Goal: Transaction & Acquisition: Purchase product/service

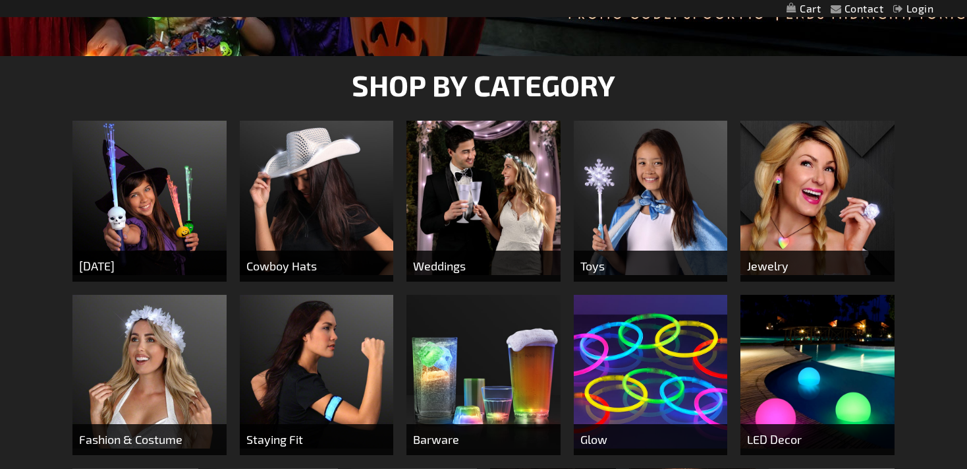
scroll to position [575, 0]
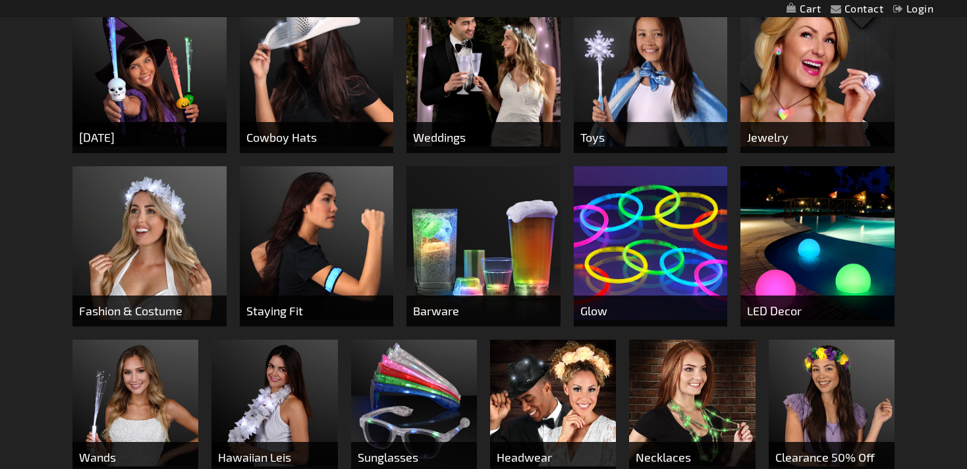
click at [471, 86] on img at bounding box center [484, 69] width 154 height 154
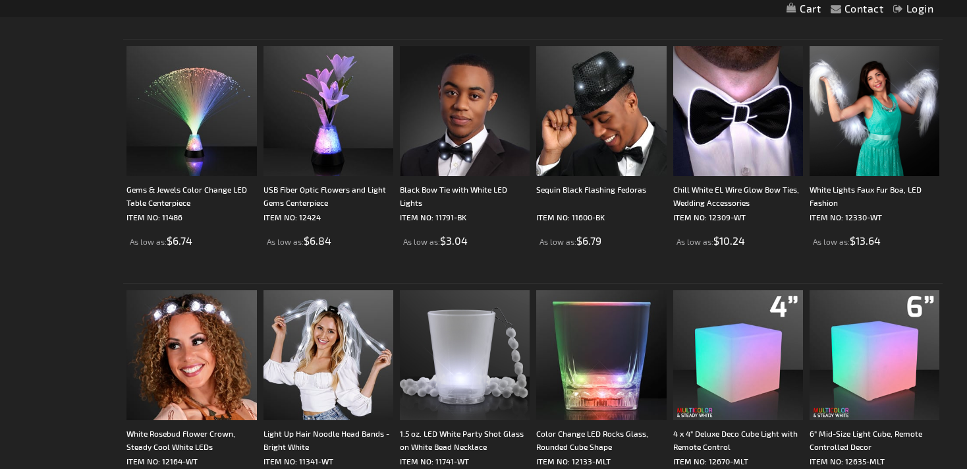
scroll to position [1928, 0]
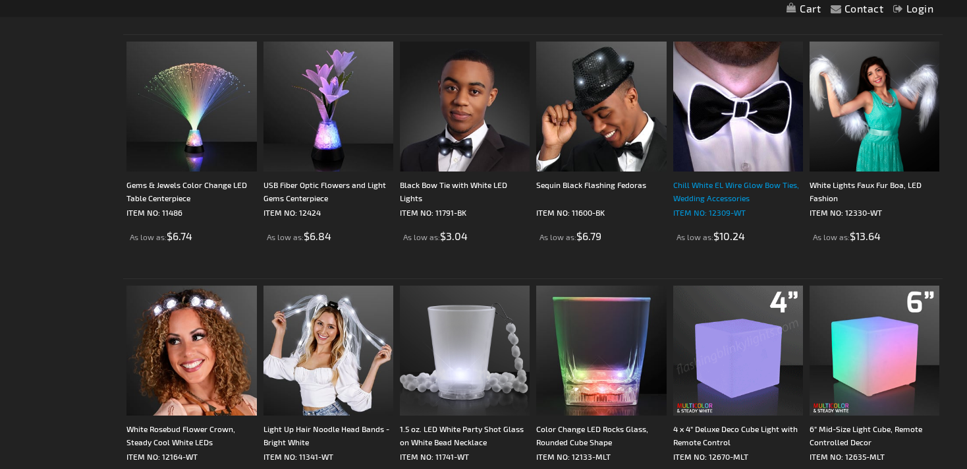
click at [722, 206] on p "ITEM NO: 12309-WT" at bounding box center [739, 212] width 130 height 13
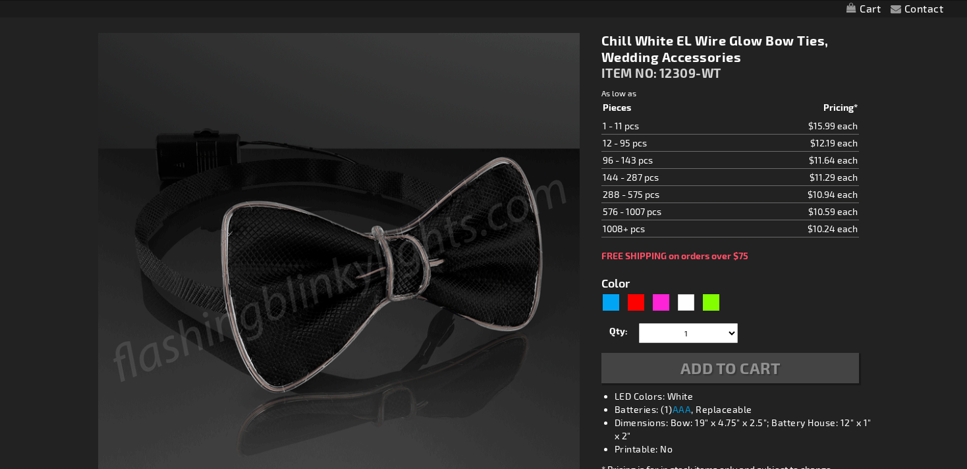
scroll to position [171, 0]
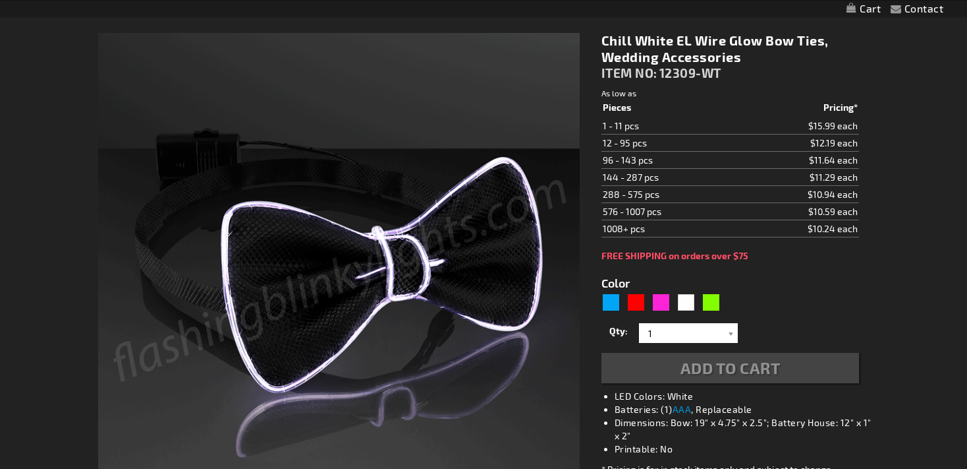
type input "5646"
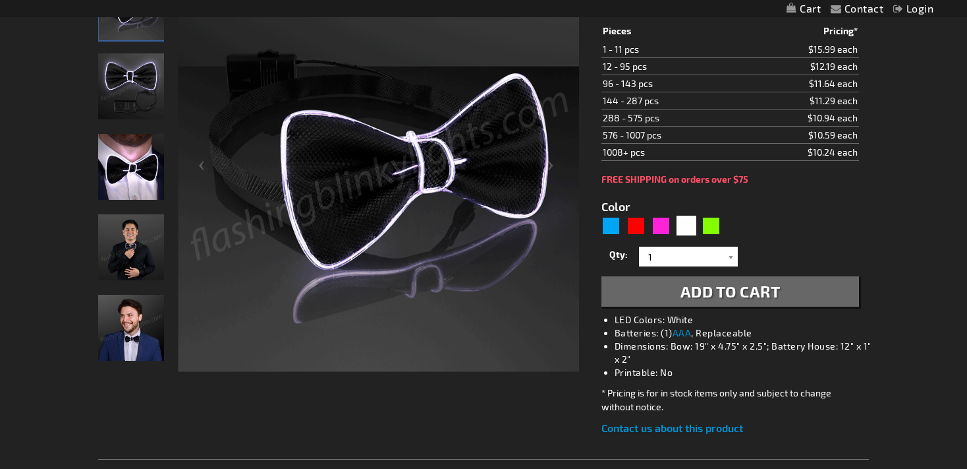
scroll to position [237, 0]
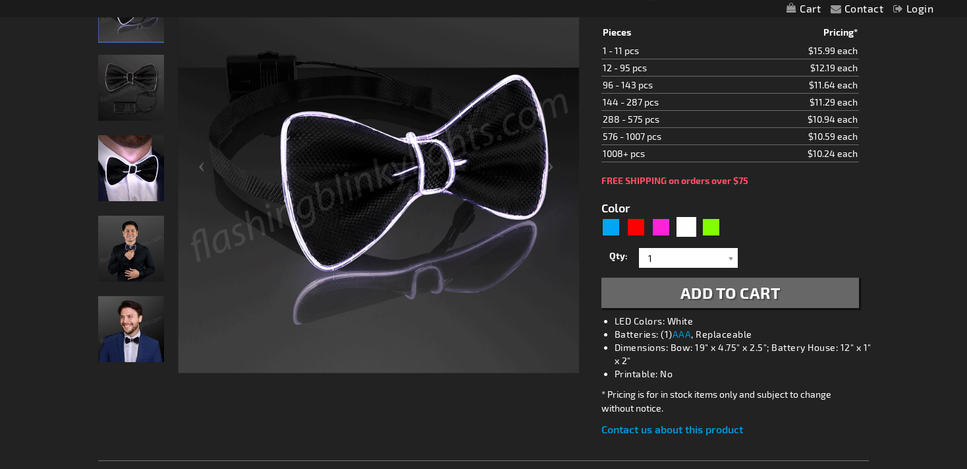
click at [150, 262] on img "Man wearing Light Up White EL Wire Bow Tie" at bounding box center [131, 249] width 66 height 66
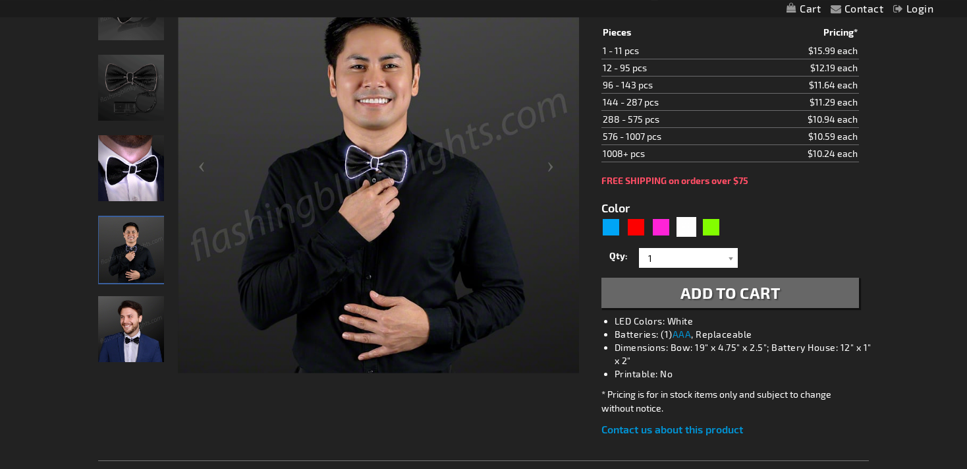
click at [136, 335] on img "Man wearing Light Up White EL Wire Bow Tie" at bounding box center [131, 329] width 66 height 66
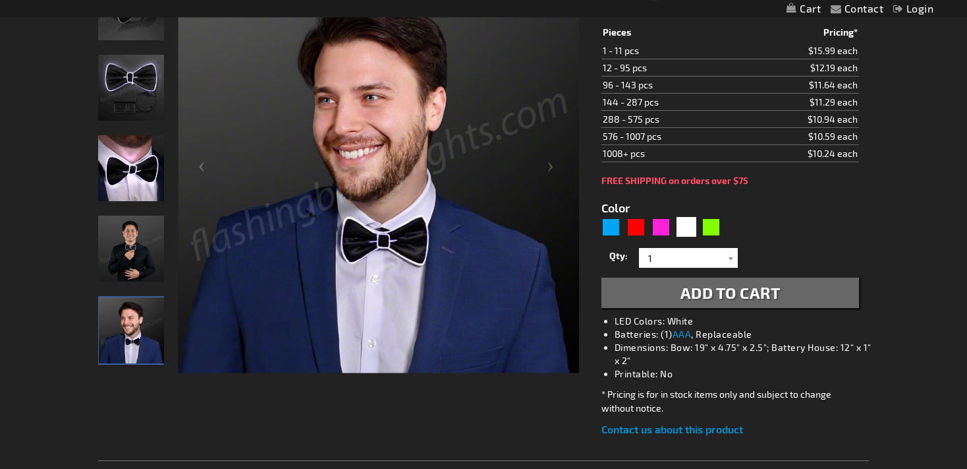
click at [130, 18] on img "Light Up White EL Wire Bow Tie" at bounding box center [131, 7] width 66 height 66
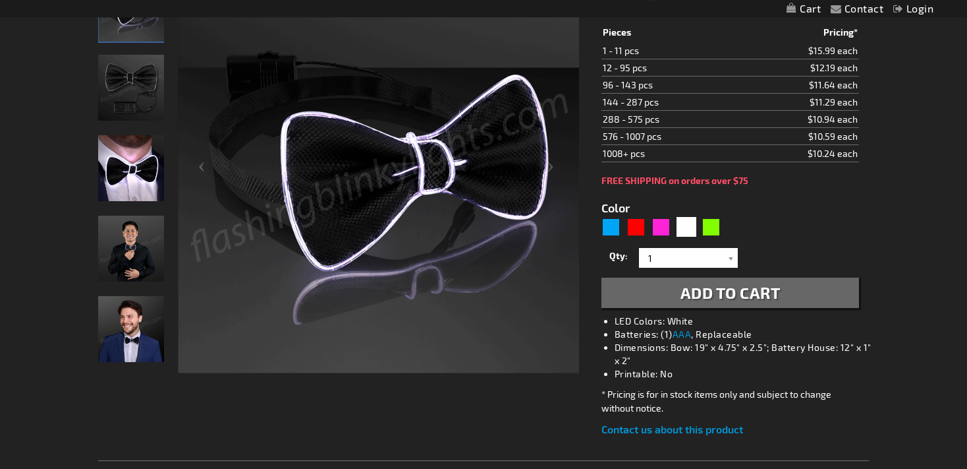
click at [127, 69] on img "Light Up White EL Wire Bow Tie" at bounding box center [131, 88] width 66 height 66
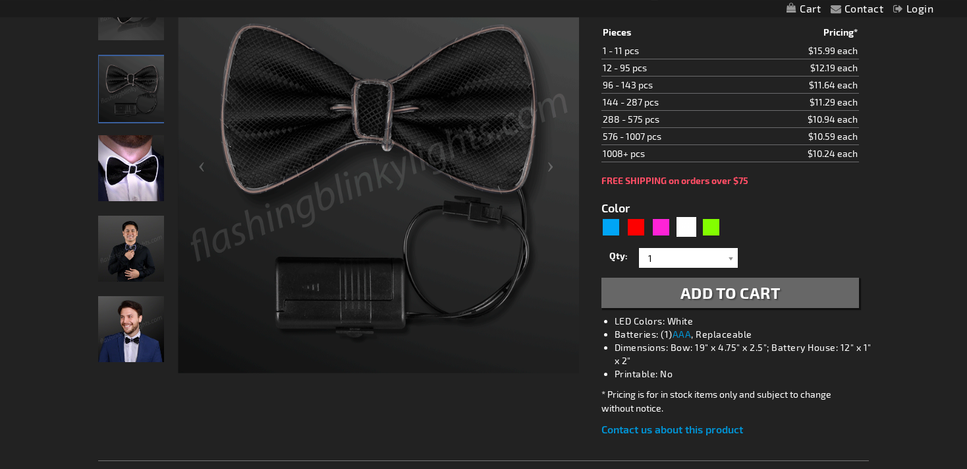
click at [136, 323] on img "Man wearing Light Up White EL Wire Bow Tie" at bounding box center [131, 329] width 66 height 66
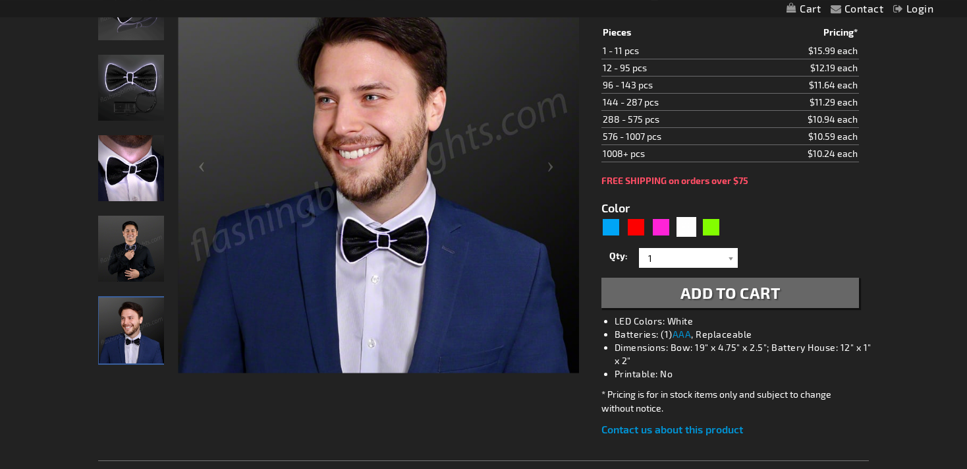
click at [168, 248] on div at bounding box center [339, 171] width 482 height 403
click at [138, 246] on img "Man wearing Light Up White EL Wire Bow Tie" at bounding box center [131, 249] width 66 height 66
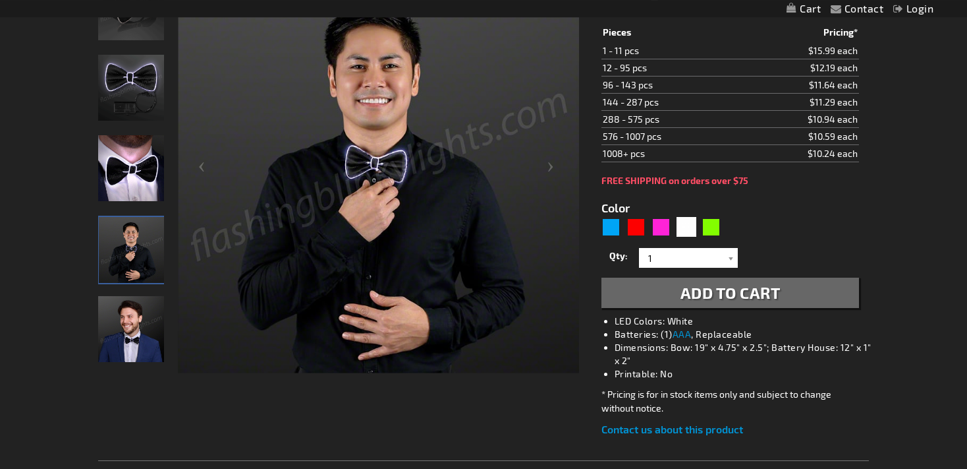
click at [786, 288] on button "Add to Cart" at bounding box center [731, 292] width 258 height 30
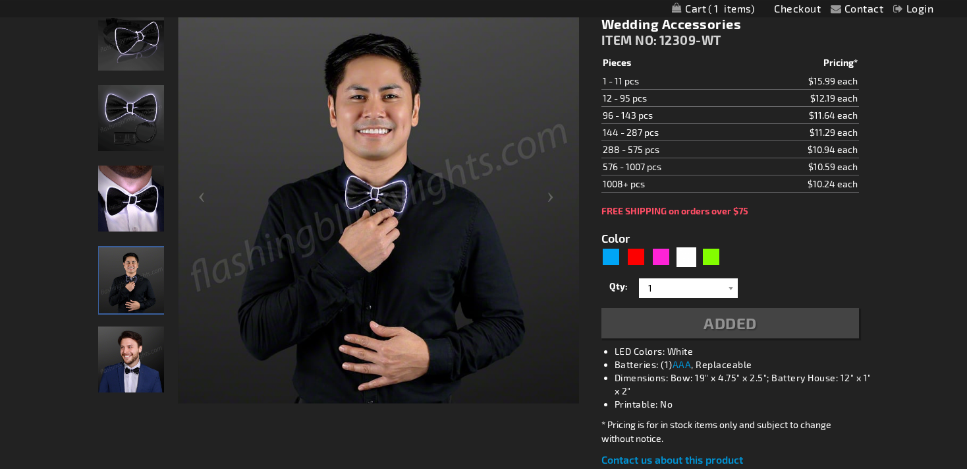
scroll to position [266, 0]
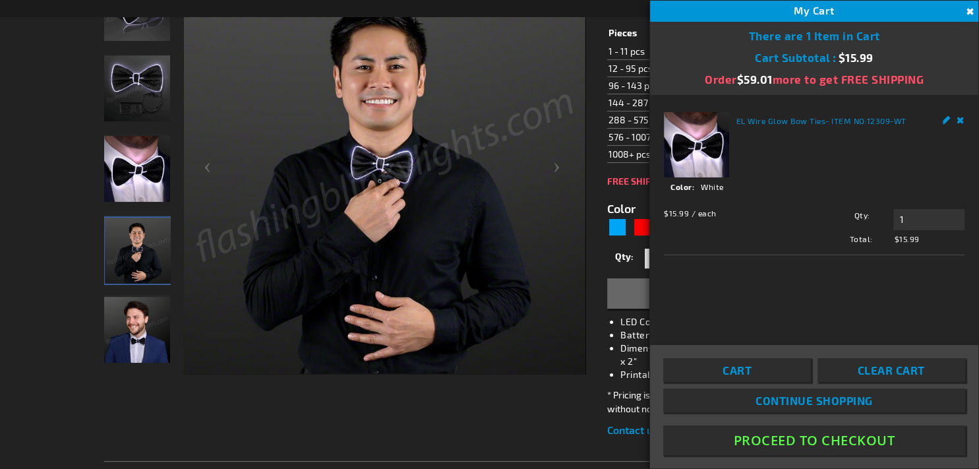
click at [967, 5] on button "Close" at bounding box center [968, 12] width 14 height 14
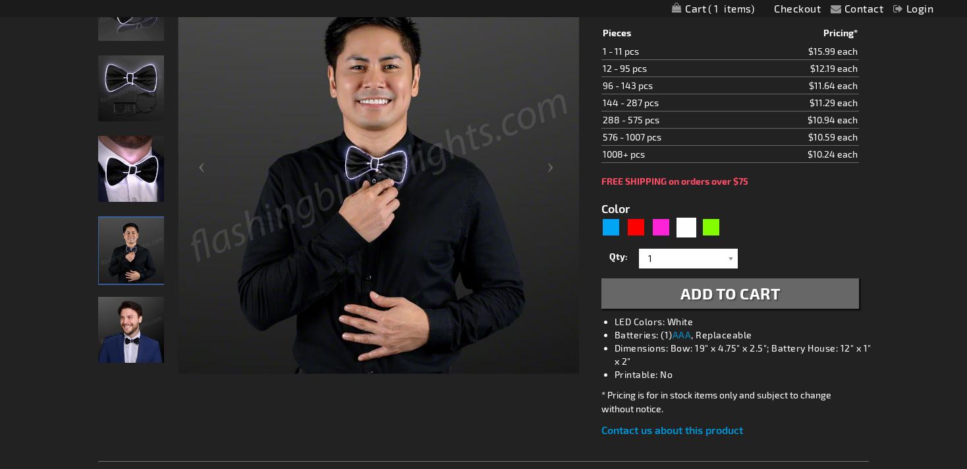
scroll to position [0, 0]
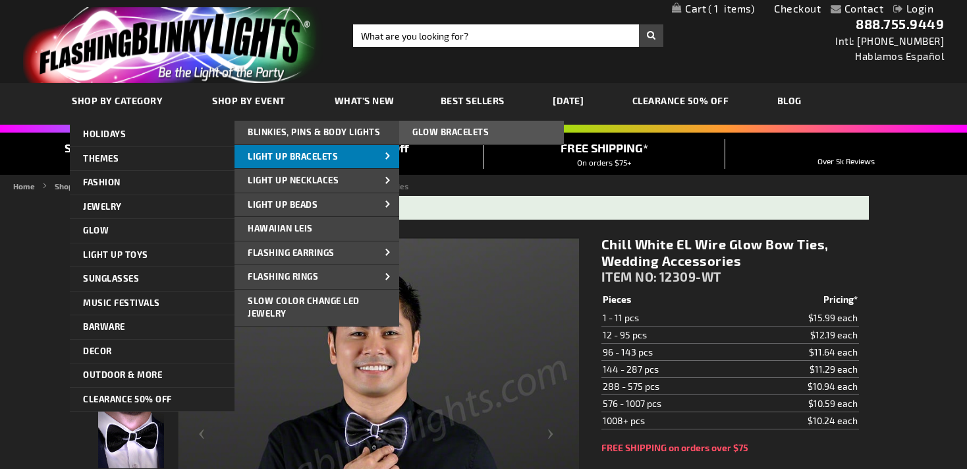
click at [323, 162] on link "Light Up Bracelets" at bounding box center [317, 157] width 165 height 24
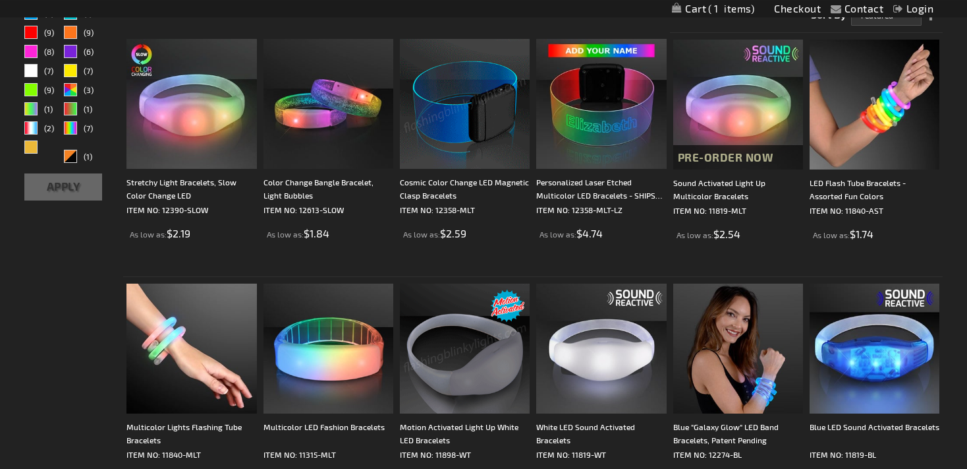
scroll to position [488, 0]
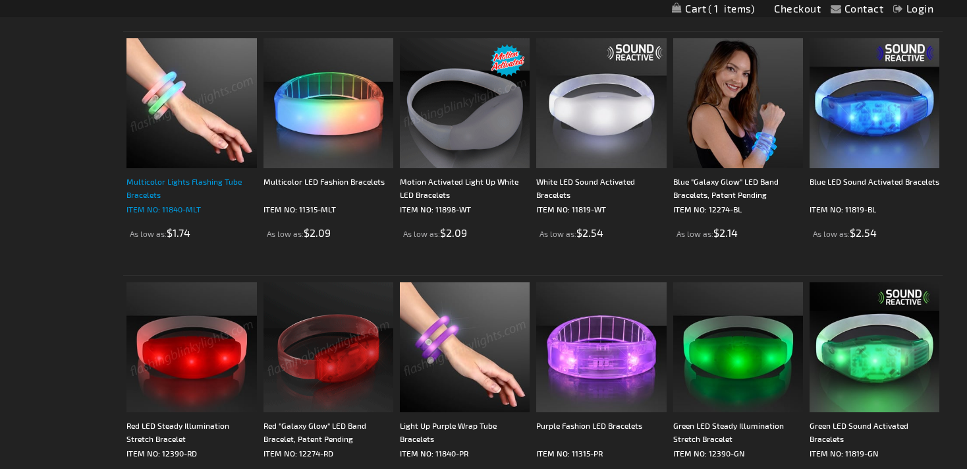
click at [148, 184] on div "Multicolor Lights Flashing Tube Bracelets" at bounding box center [192, 188] width 130 height 26
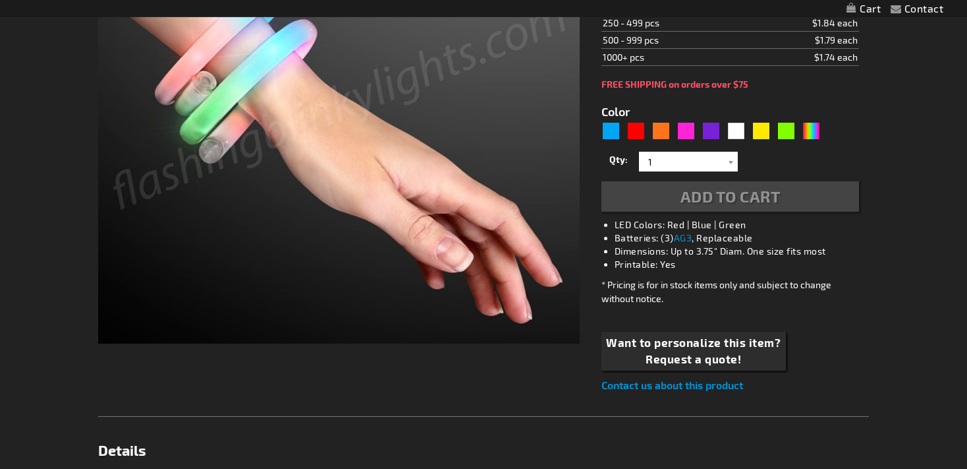
scroll to position [343, 0]
type input "5659"
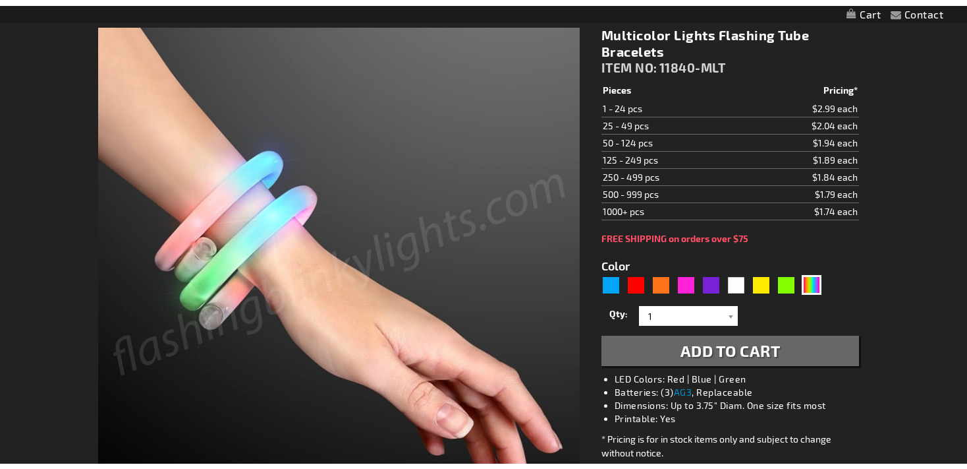
scroll to position [187, 0]
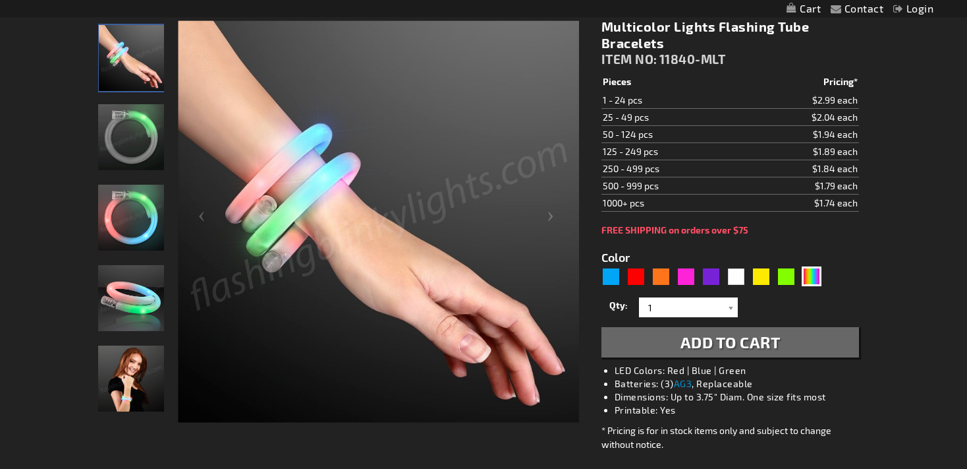
click at [127, 376] on img "Woman wearing Multicolor Lights Flashing Tube Bracelets" at bounding box center [131, 378] width 66 height 66
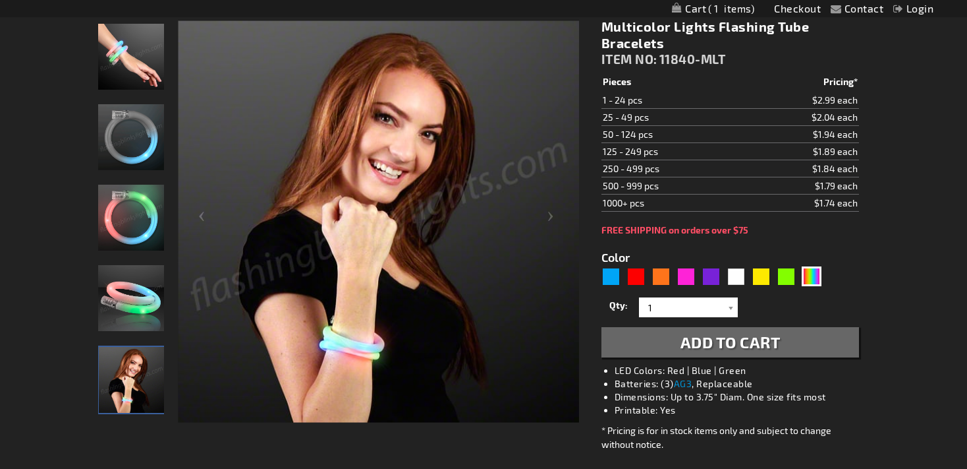
click at [159, 314] on img "Multicolor Lights Flashing Tube Bracelets" at bounding box center [131, 298] width 66 height 66
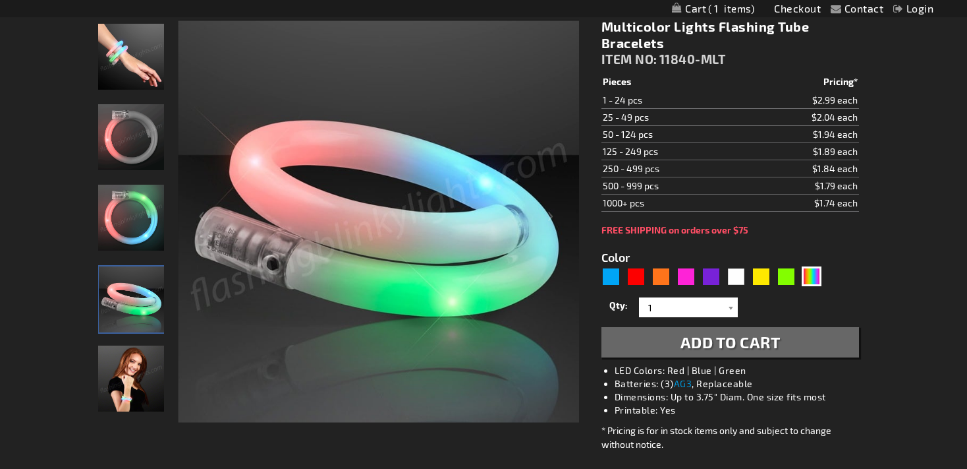
click at [129, 226] on img "Multicolor Lights Flashing Tube Bracelets" at bounding box center [131, 218] width 66 height 66
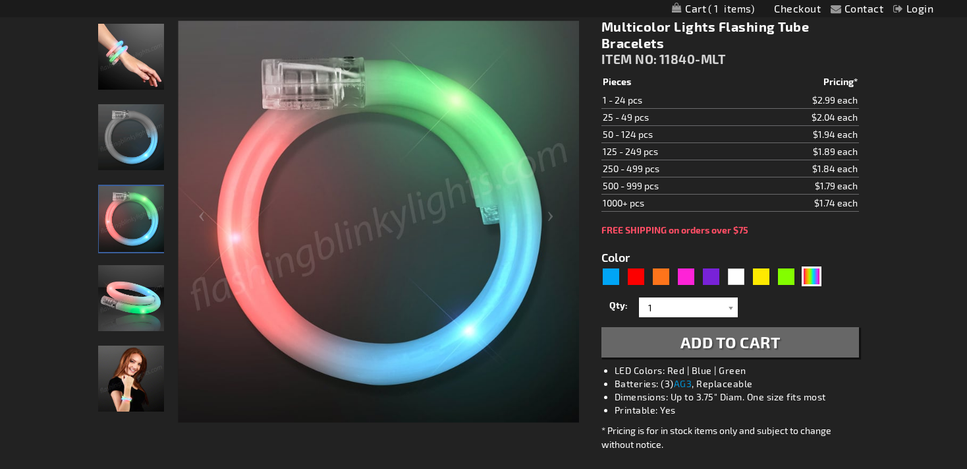
click at [130, 153] on img "Multicolor Lights Flashing Tube Bracelets" at bounding box center [131, 137] width 66 height 66
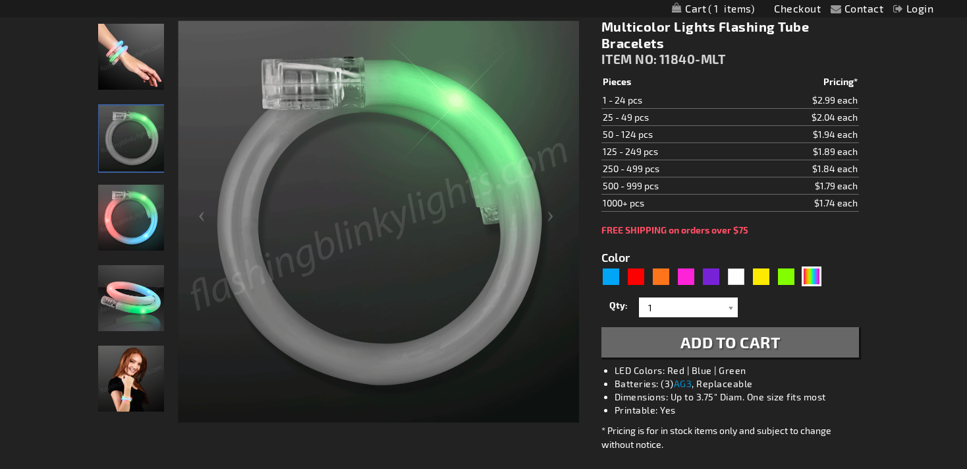
click at [135, 65] on img "Multicolor Lights Flashing Tube Bracelets" at bounding box center [131, 57] width 66 height 66
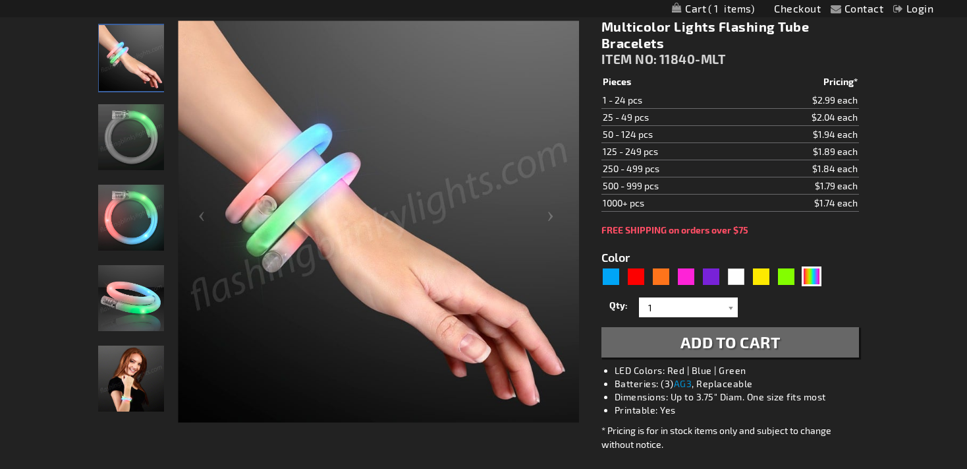
click at [136, 398] on img "Woman wearing Multicolor Lights Flashing Tube Bracelets" at bounding box center [131, 378] width 66 height 66
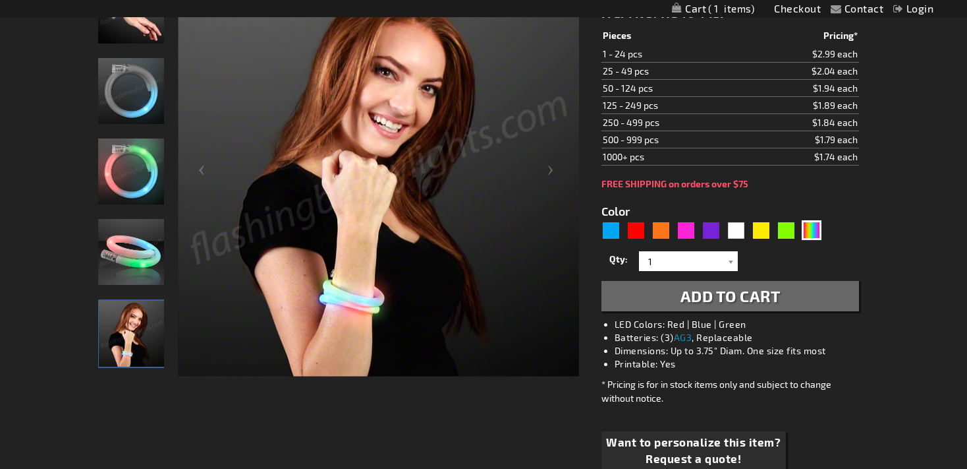
scroll to position [238, 0]
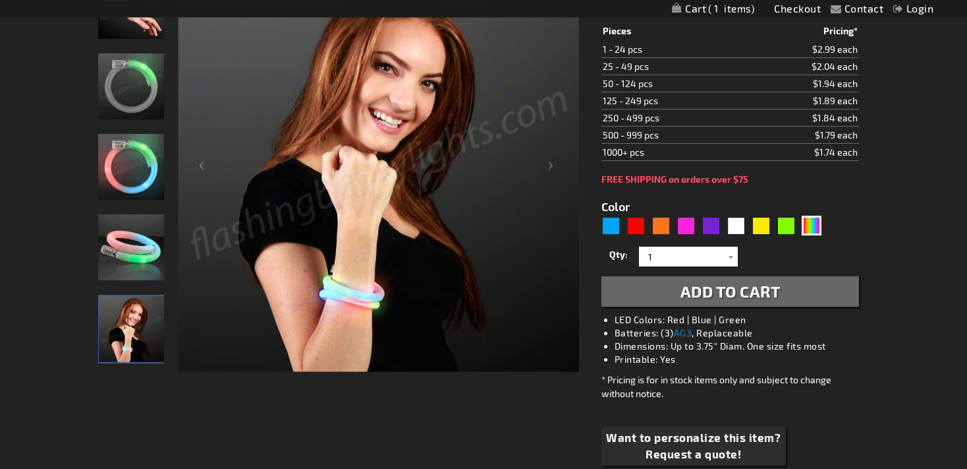
click at [132, 169] on img "Multicolor Lights Flashing Tube Bracelets" at bounding box center [131, 167] width 66 height 66
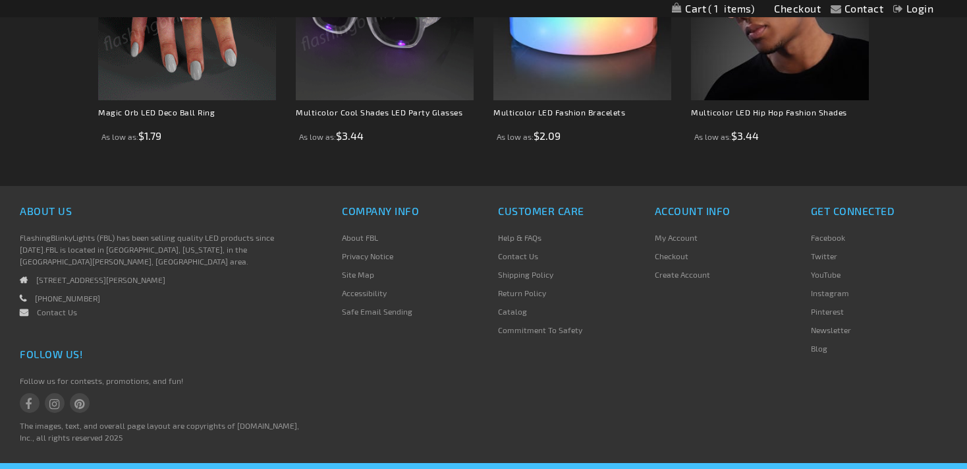
scroll to position [1109, 0]
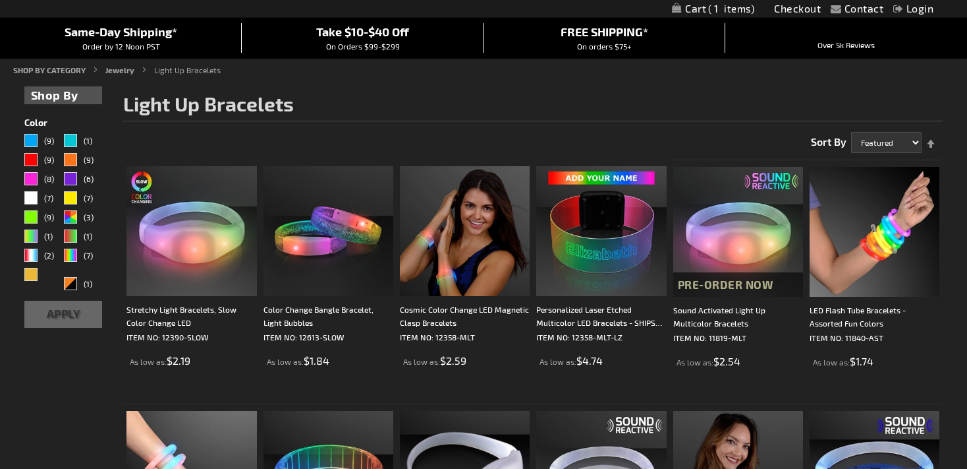
scroll to position [134, 0]
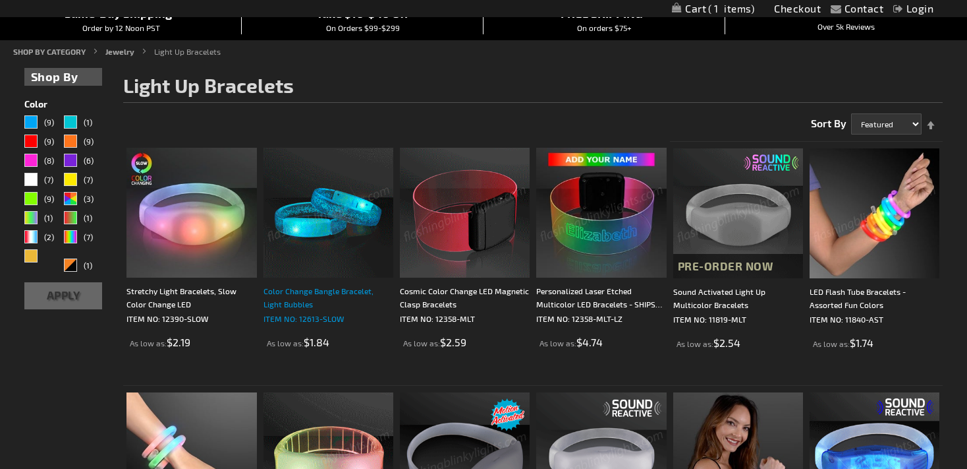
click at [325, 293] on div "Color Change Bangle Bracelet, Light Bubbles" at bounding box center [329, 297] width 130 height 26
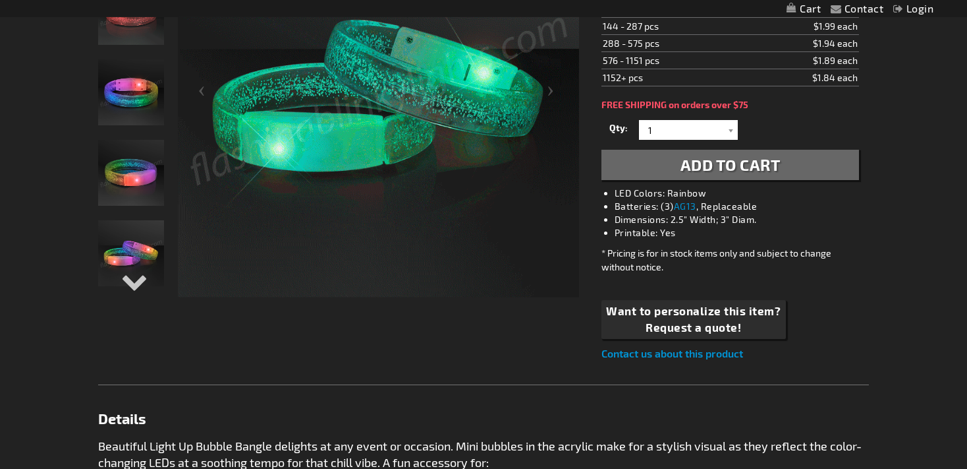
scroll to position [229, 0]
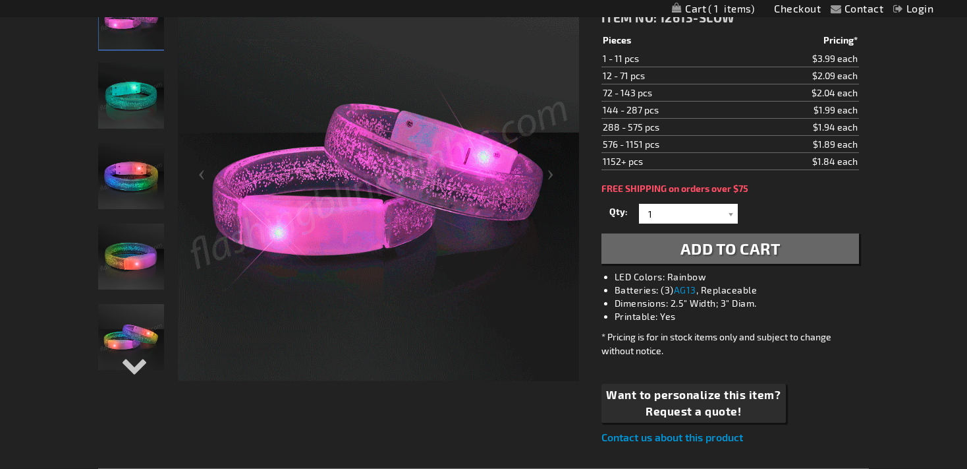
click at [123, 97] on img "Color Change Bangle Bracelet, Light Bubbles" at bounding box center [131, 96] width 66 height 66
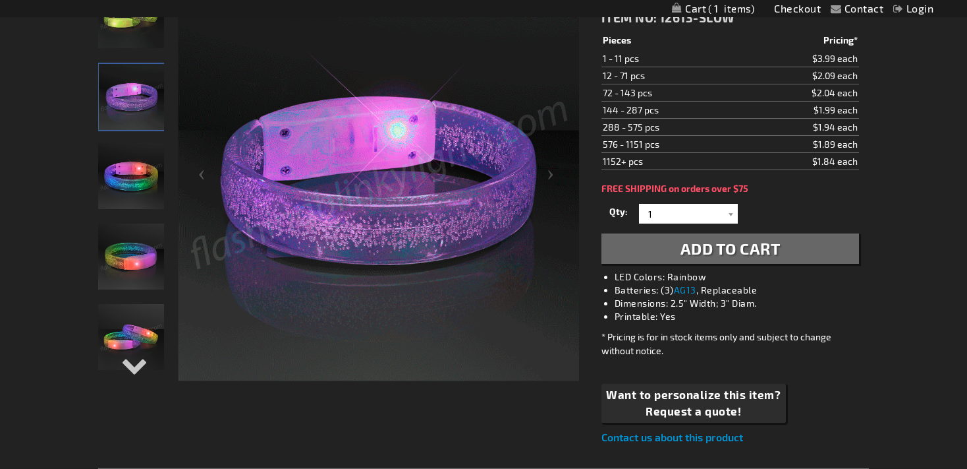
click at [123, 210] on div "Color Change Bangle Bracelet, Light Bubbles" at bounding box center [131, 182] width 67 height 80
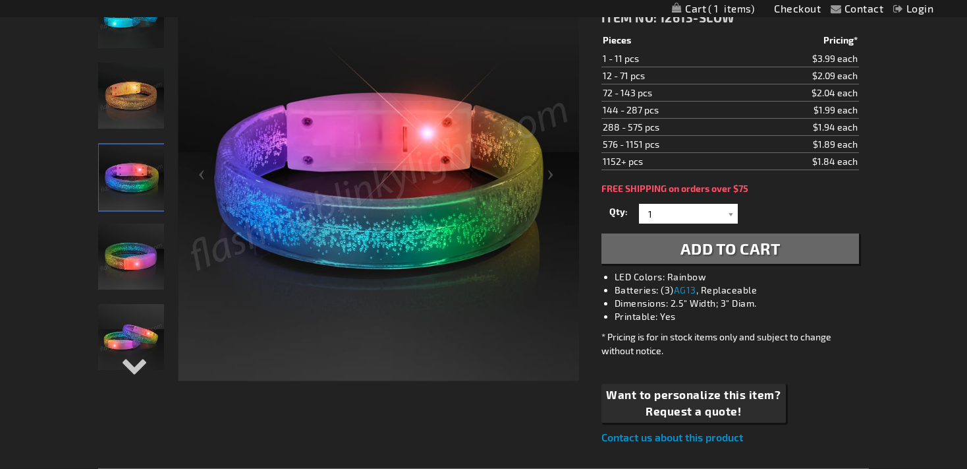
click at [121, 298] on div "Color Change Bangle Bracelet, Light Bubbles" at bounding box center [131, 262] width 67 height 80
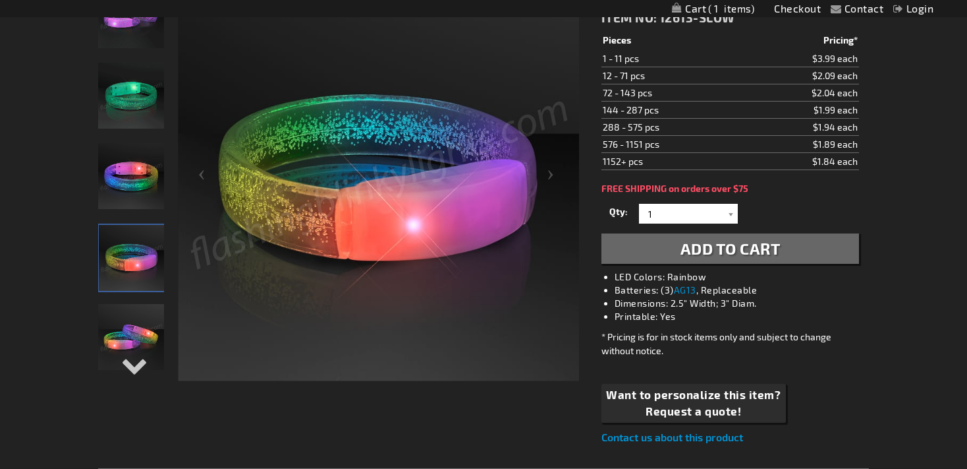
click at [133, 339] on img "Color Change Bangle Bracelet, Light Bubbles" at bounding box center [131, 337] width 66 height 66
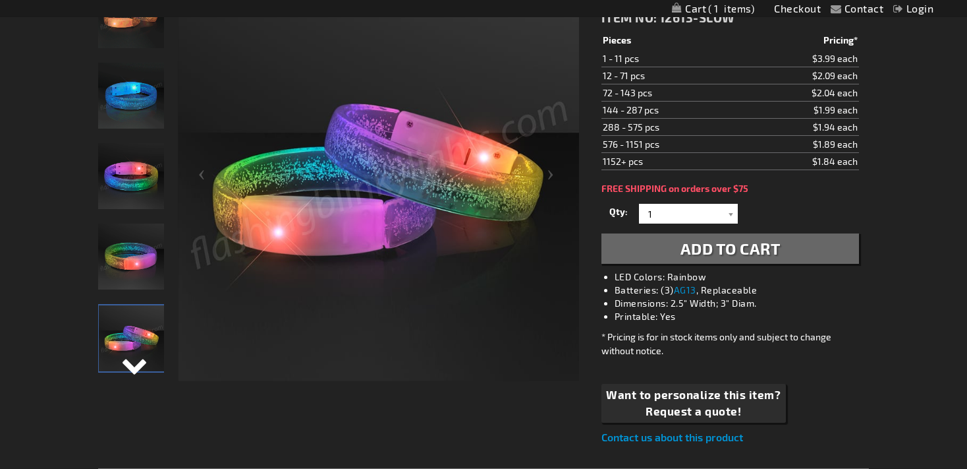
click at [141, 361] on div "Next" at bounding box center [131, 375] width 20 height 29
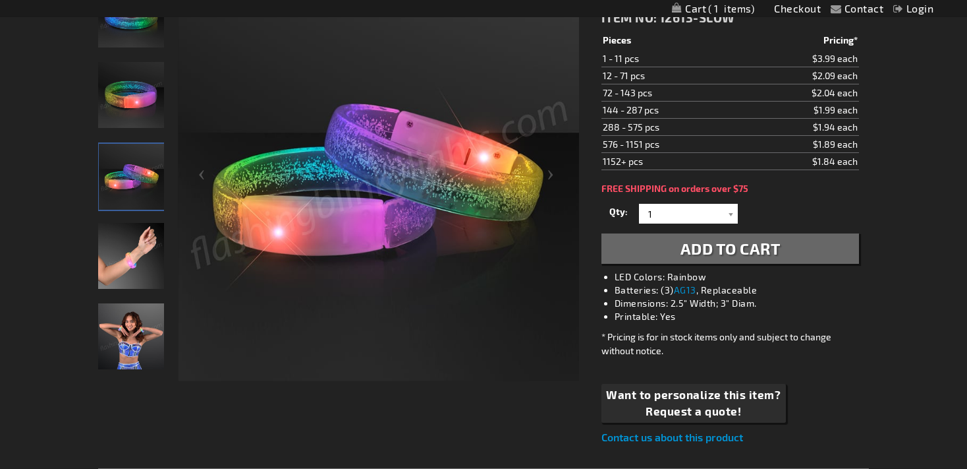
click at [138, 297] on div "Hand model wearing Color Change Bangle Bracelet, Light Bubbles" at bounding box center [131, 261] width 67 height 80
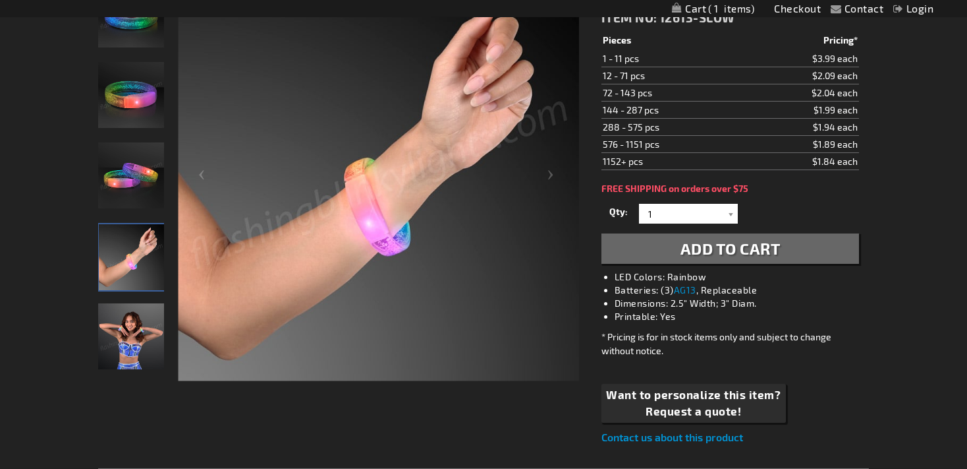
click at [130, 335] on img "Woman wearing Color Change Bangle Bracelet, Light Bubbles" at bounding box center [131, 336] width 66 height 66
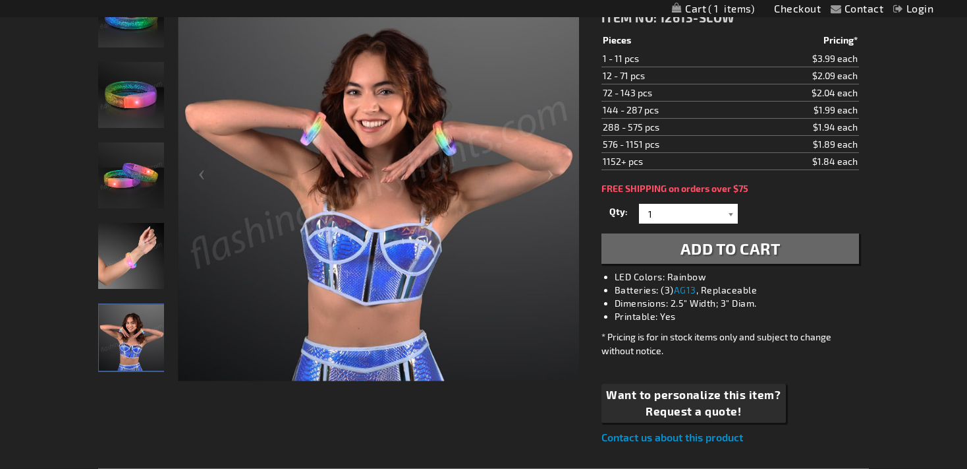
click at [725, 217] on div at bounding box center [731, 214] width 13 height 20
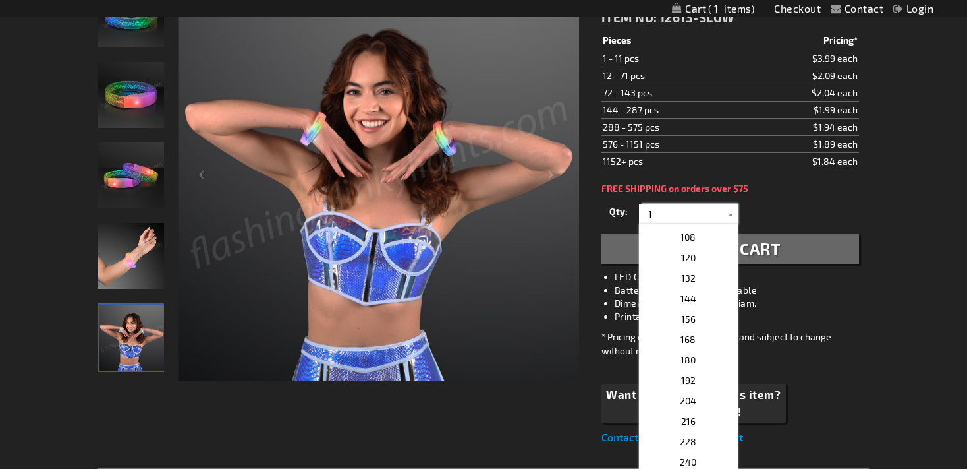
scroll to position [328, 0]
click at [695, 294] on p "108" at bounding box center [688, 294] width 99 height 20
type input "108"
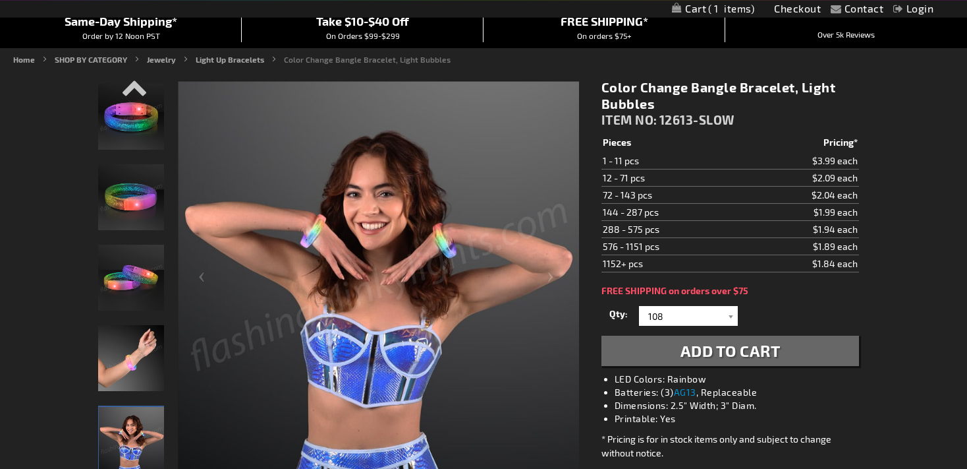
scroll to position [177, 0]
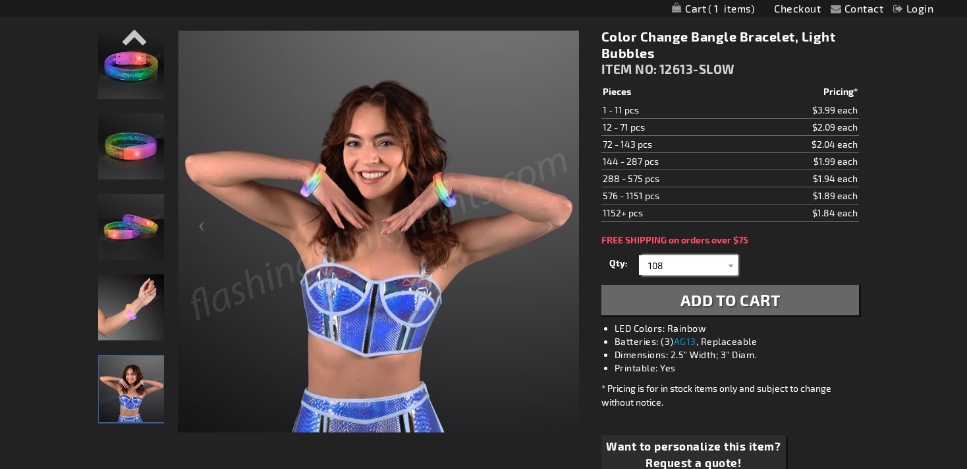
click at [713, 259] on input "108" at bounding box center [691, 265] width 96 height 20
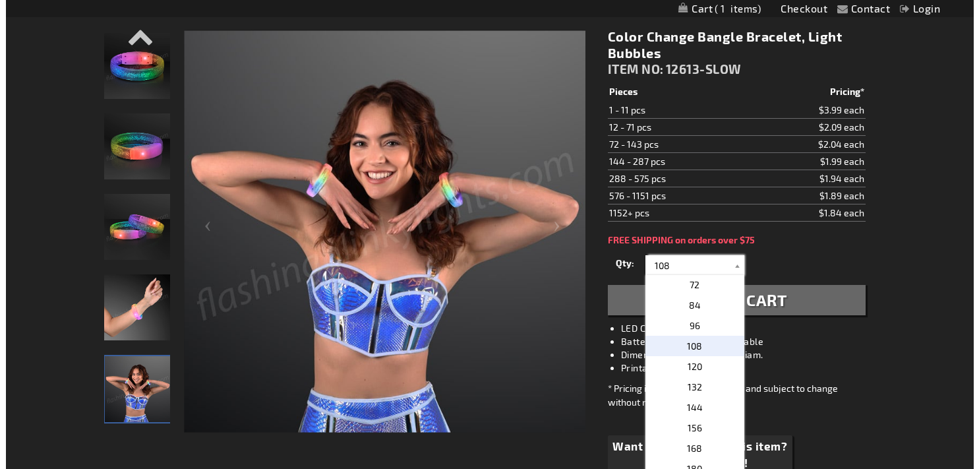
scroll to position [328, 0]
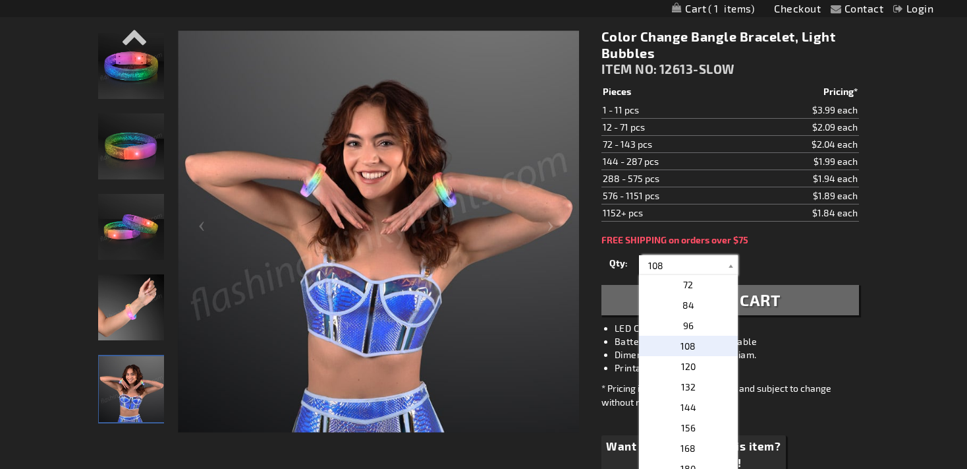
click at [713, 259] on input "108" at bounding box center [691, 265] width 96 height 20
click at [855, 254] on div "Qty 1 2 3 4 5 6 7 8 9 10 11 12 24 36 48 60 72 84 96 108 120 132 144 156 168" at bounding box center [731, 265] width 258 height 26
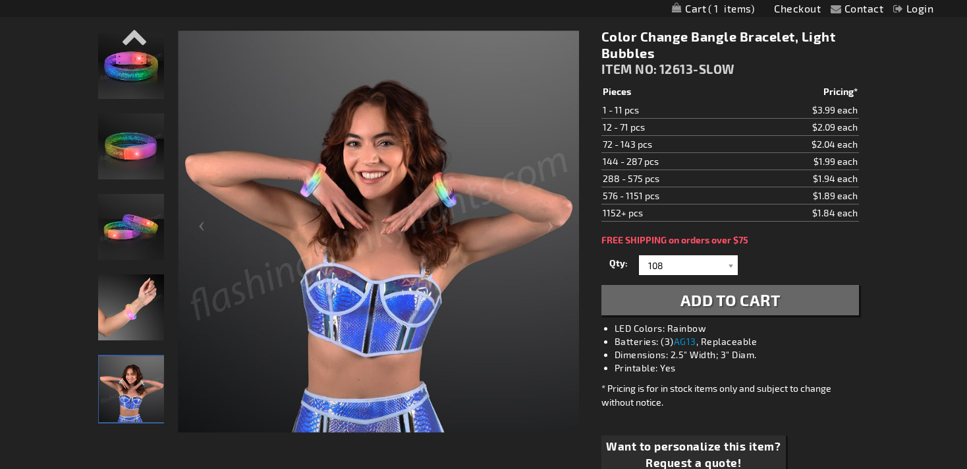
click at [787, 292] on button "Add to Cart" at bounding box center [731, 300] width 258 height 30
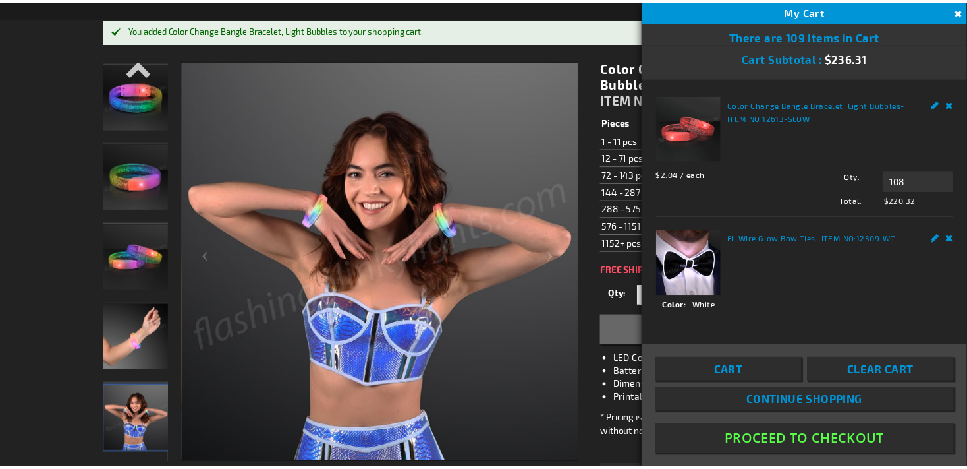
scroll to position [3, 0]
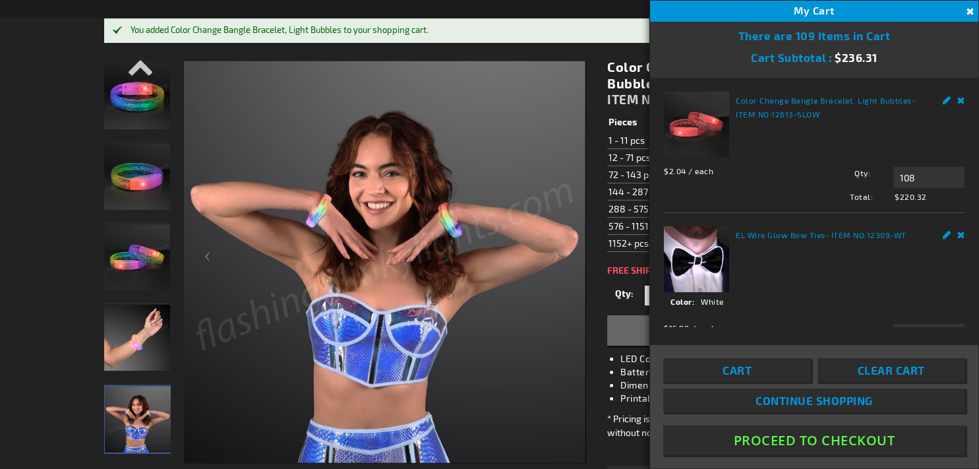
click at [967, 12] on button "Close" at bounding box center [968, 12] width 14 height 14
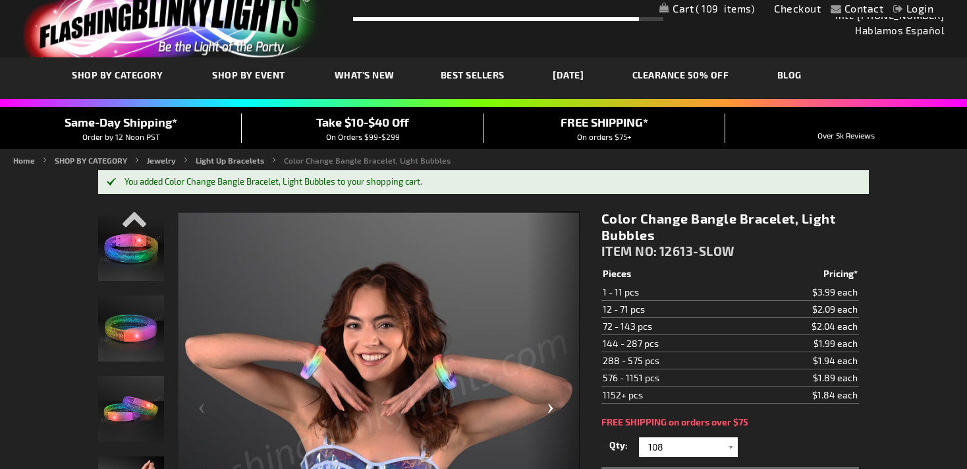
scroll to position [0, 0]
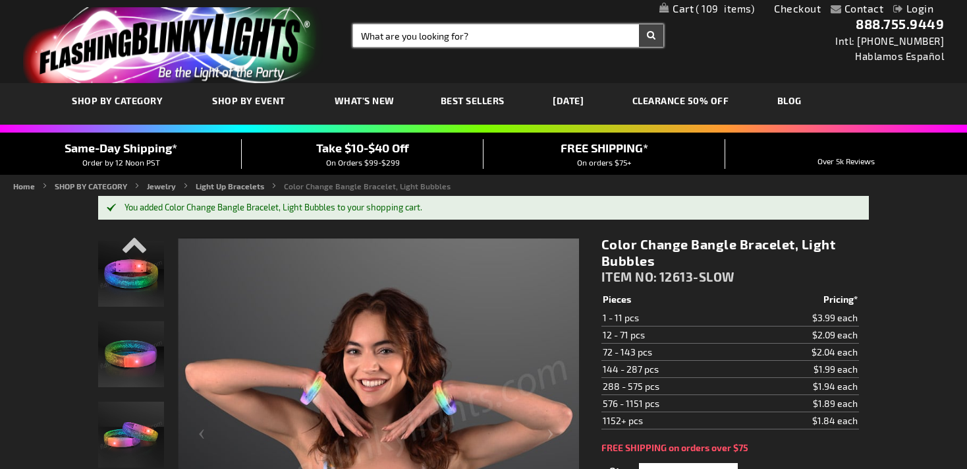
click at [454, 25] on input "Search" at bounding box center [508, 35] width 311 height 22
type input "hearts"
click at [639, 24] on button "Search" at bounding box center [651, 35] width 24 height 22
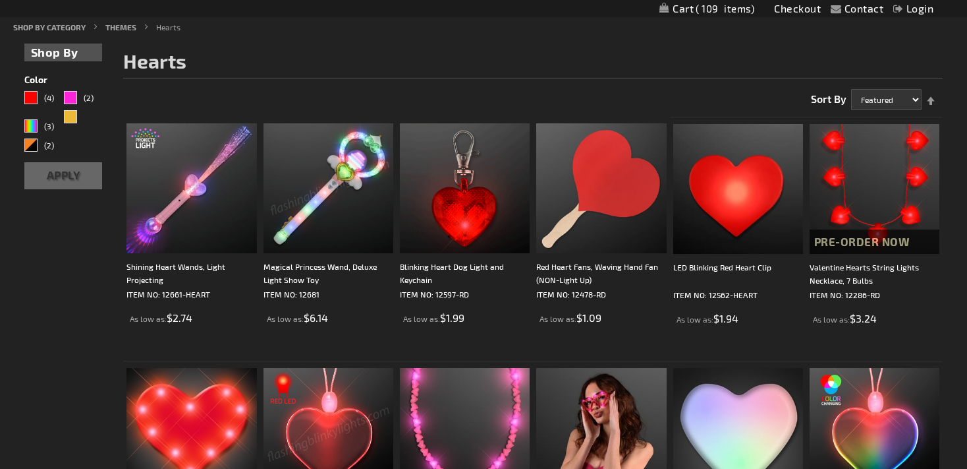
scroll to position [154, 0]
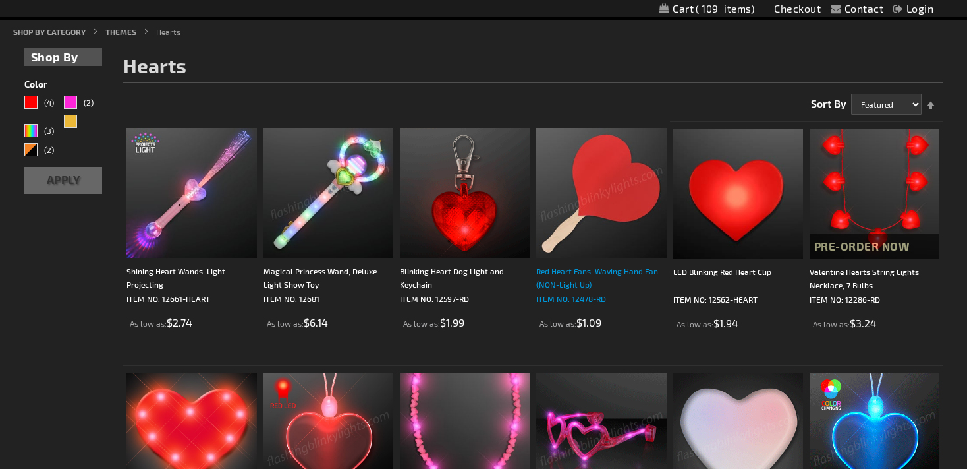
click at [567, 273] on div "Red Heart Fans, Waving Hand Fan (NON-Light Up)" at bounding box center [601, 277] width 130 height 26
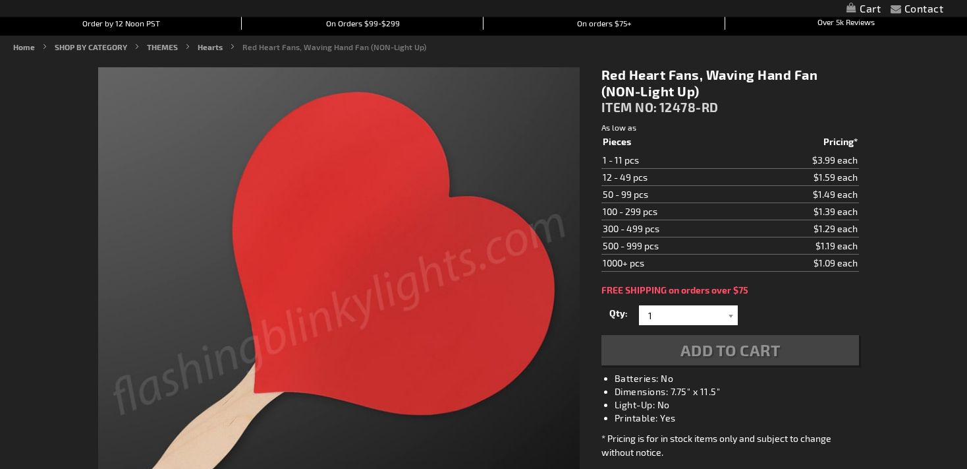
scroll to position [181, 0]
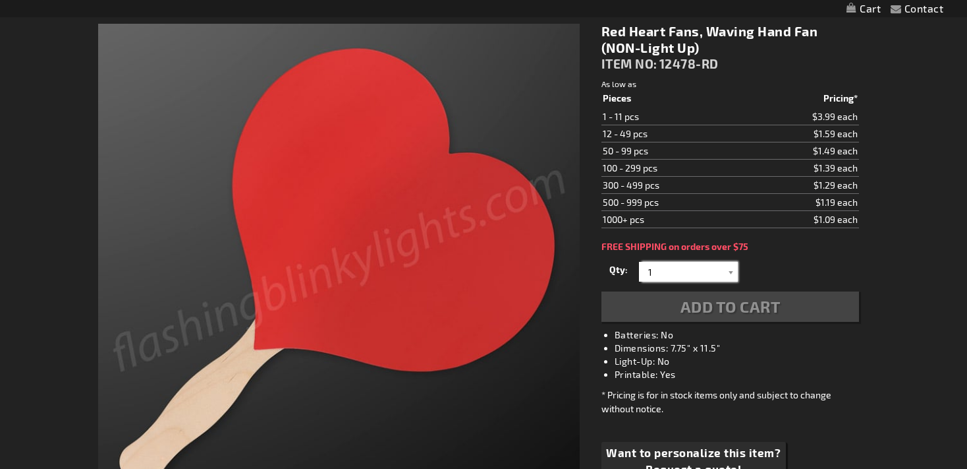
click at [718, 272] on input "1" at bounding box center [691, 272] width 96 height 20
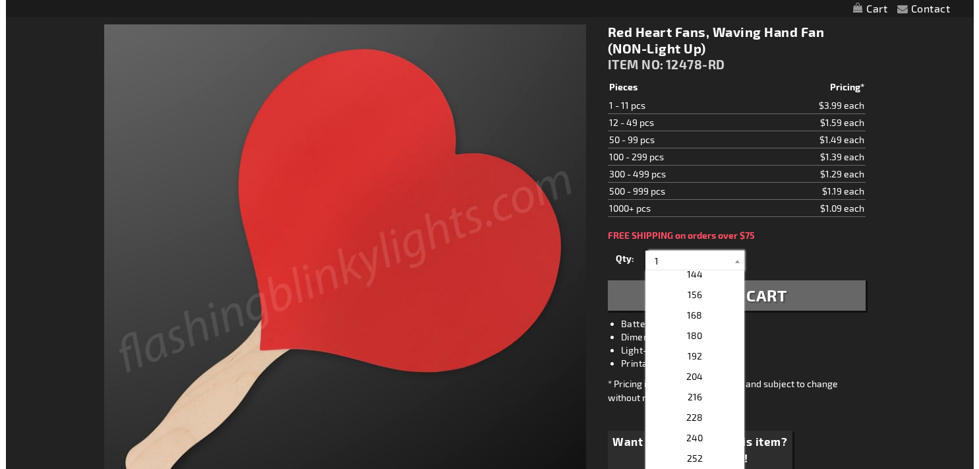
scroll to position [129, 0]
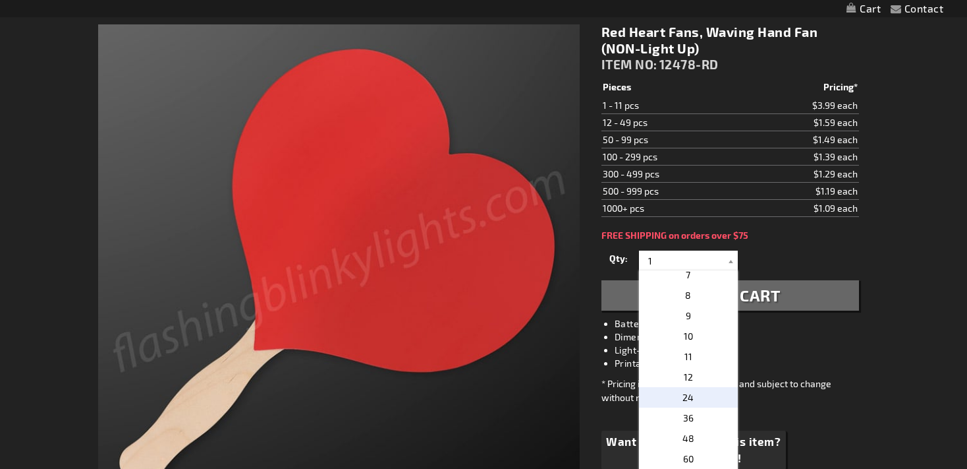
click at [690, 403] on p "24" at bounding box center [688, 397] width 99 height 20
type input "24"
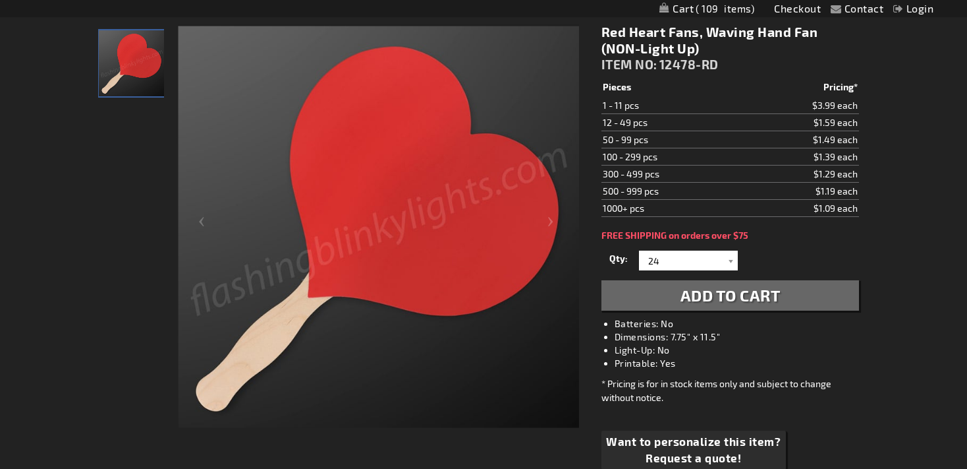
click at [715, 306] on button "Add to Cart" at bounding box center [731, 295] width 258 height 30
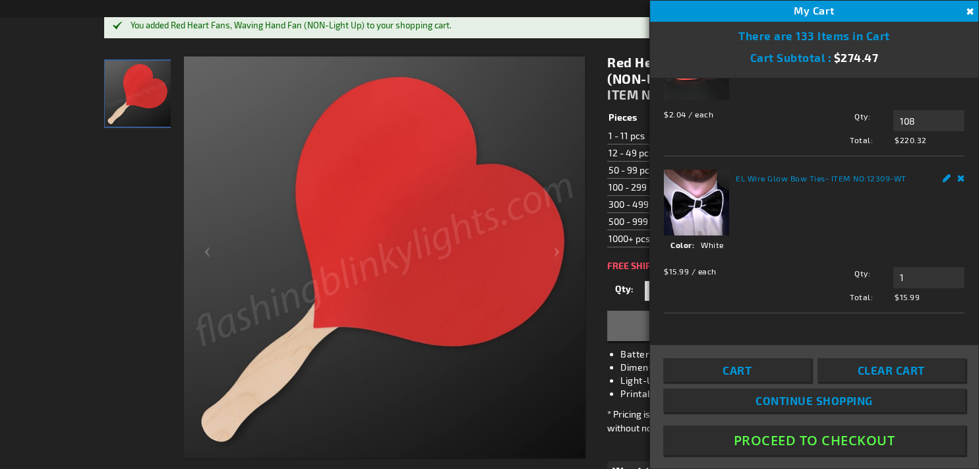
scroll to position [187, 0]
click at [908, 128] on input "108" at bounding box center [928, 120] width 71 height 21
type input "14"
type input "145"
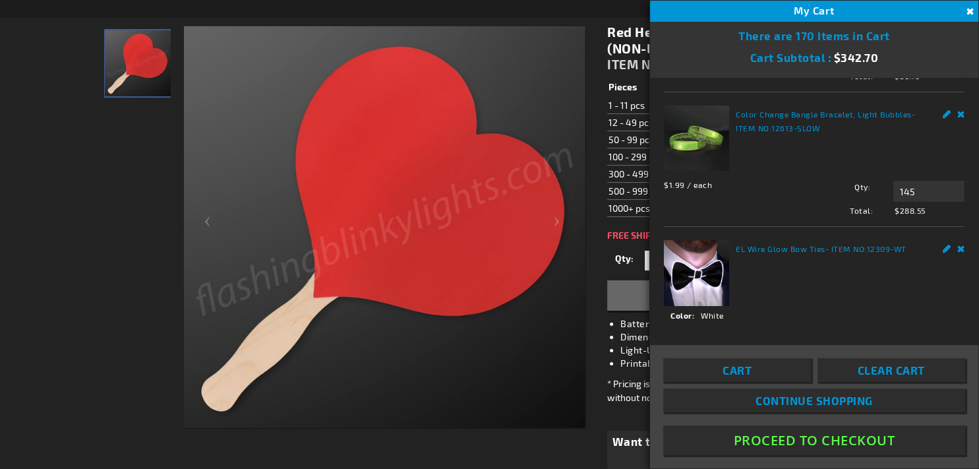
scroll to position [88, 0]
click at [908, 203] on input "145" at bounding box center [928, 192] width 71 height 21
type input "1"
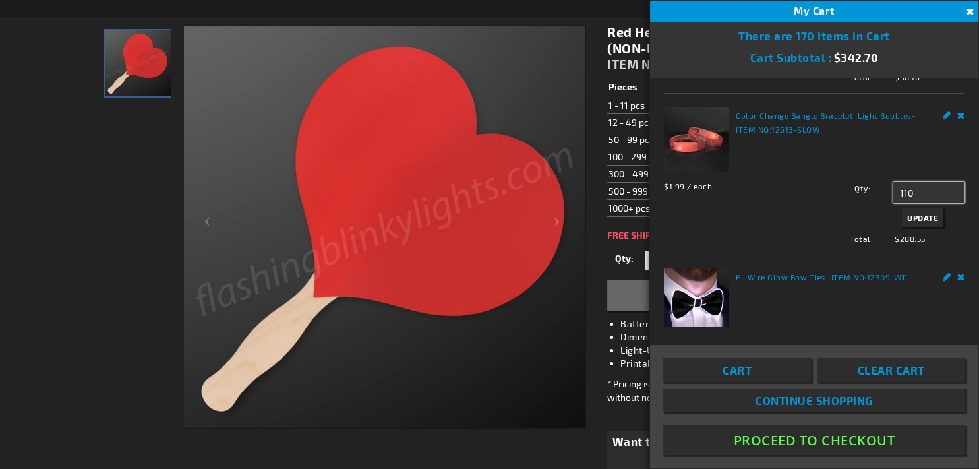
type input "110"
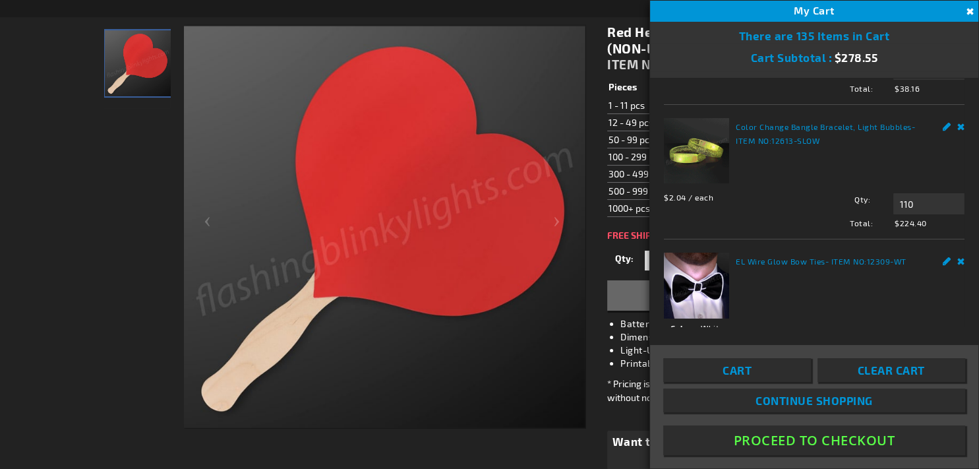
scroll to position [76, 0]
click at [849, 148] on strong "Color Change Bangle Bracelet, Light Bubbles - ITEM NO: 12613-SLOW" at bounding box center [832, 134] width 192 height 28
click at [772, 132] on link "Color Change Bangle Bracelet, Light Bubbles" at bounding box center [824, 127] width 176 height 9
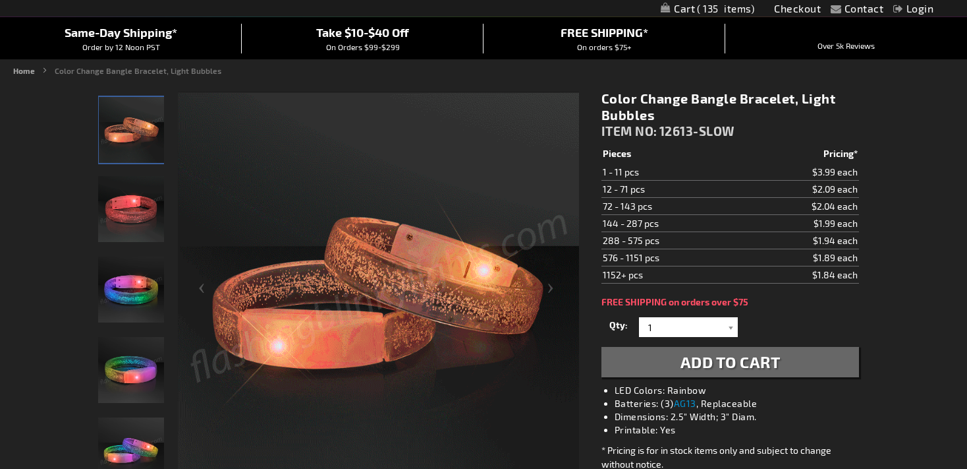
scroll to position [106, 0]
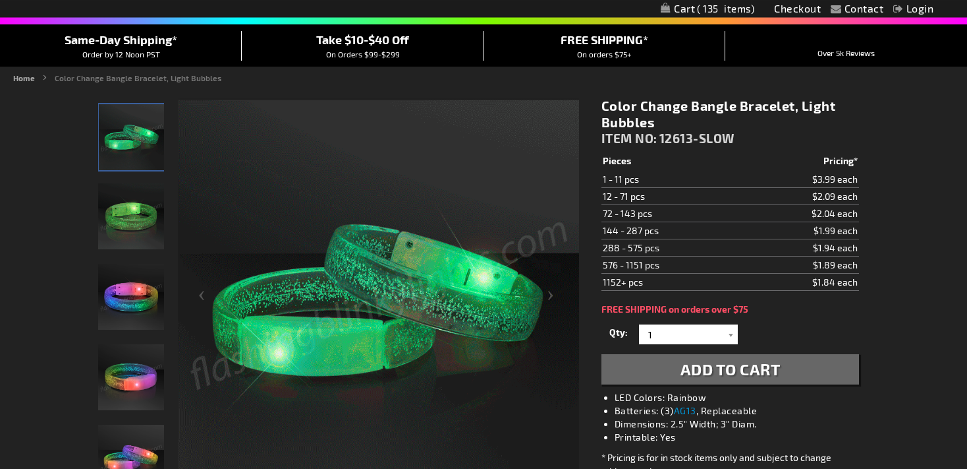
click at [118, 233] on img "Color Change Bangle Bracelet, Light Bubbles" at bounding box center [131, 216] width 66 height 66
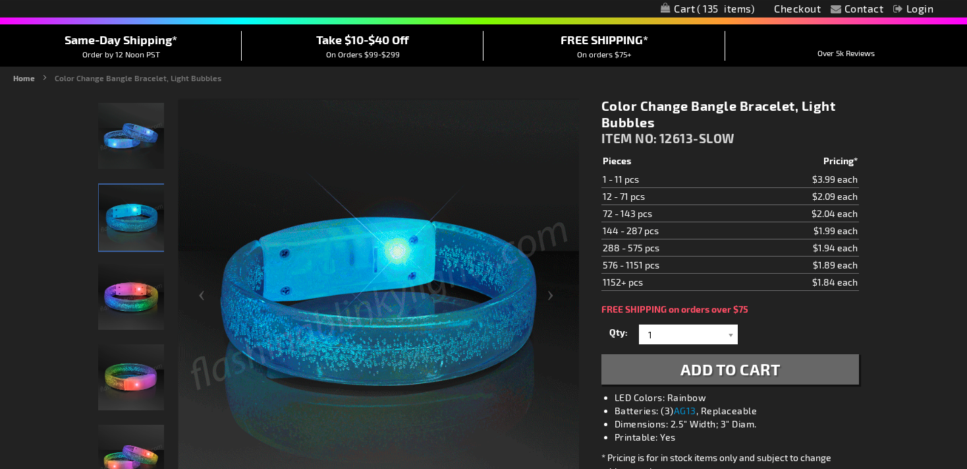
click at [121, 291] on img "Color Change Bangle Bracelet, Light Bubbles" at bounding box center [131, 297] width 66 height 66
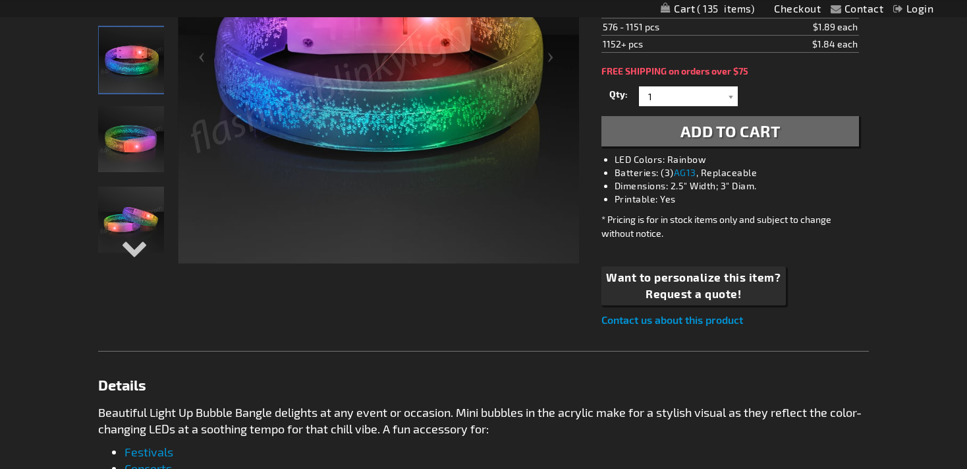
scroll to position [347, 0]
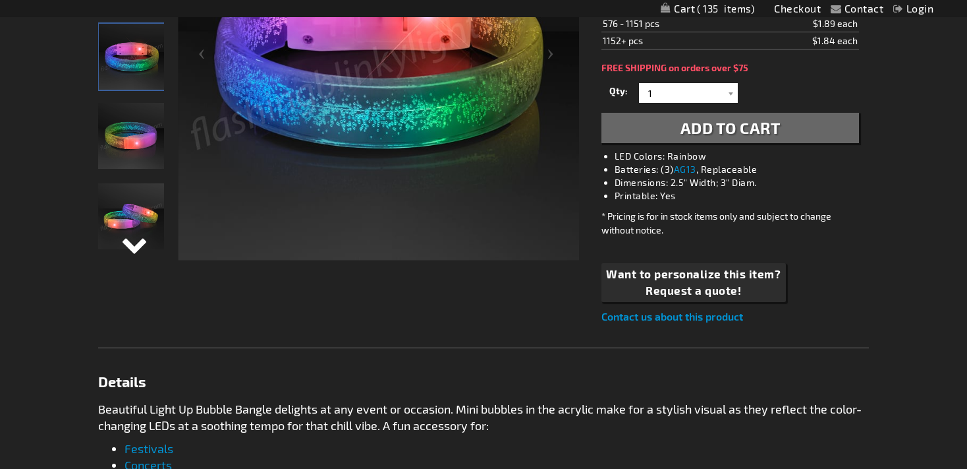
click at [136, 242] on div "Next" at bounding box center [131, 255] width 20 height 29
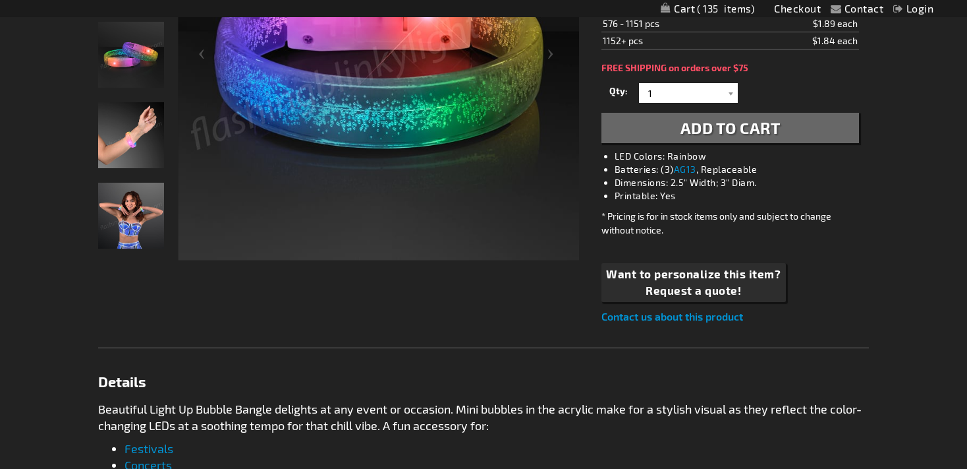
click at [136, 242] on img "Woman wearing Color Change Bangle Bracelet, Light Bubbles" at bounding box center [131, 216] width 66 height 66
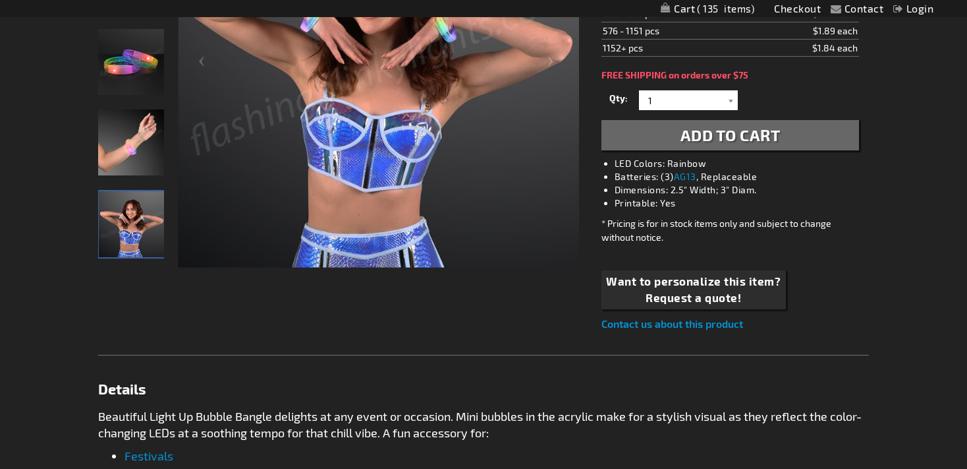
scroll to position [329, 0]
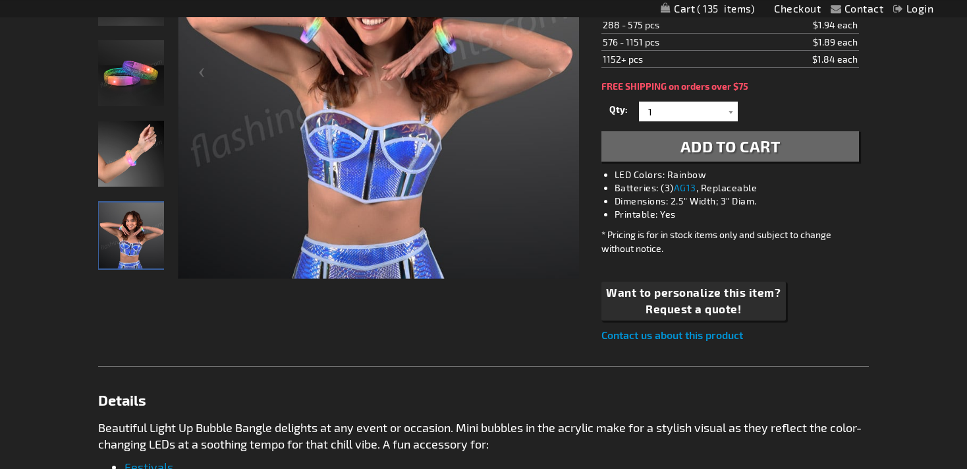
click at [137, 161] on img "Hand model wearing Color Change Bangle Bracelet, Light Bubbles" at bounding box center [131, 154] width 66 height 66
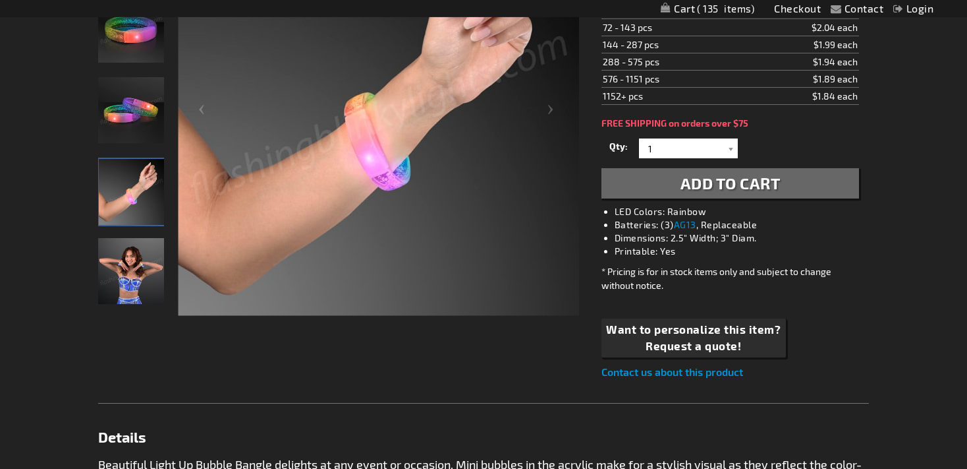
scroll to position [0, 0]
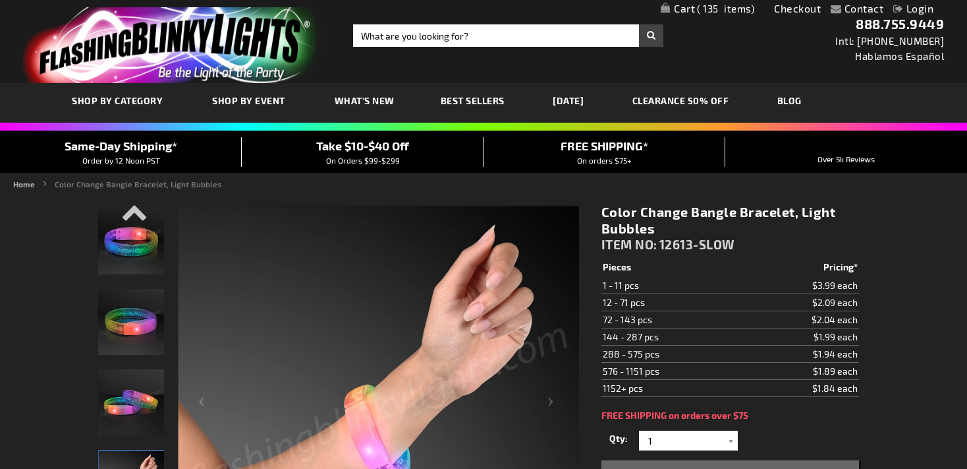
click at [123, 305] on img "Color Change Bangle Bracelet, Light Bubbles" at bounding box center [131, 322] width 66 height 66
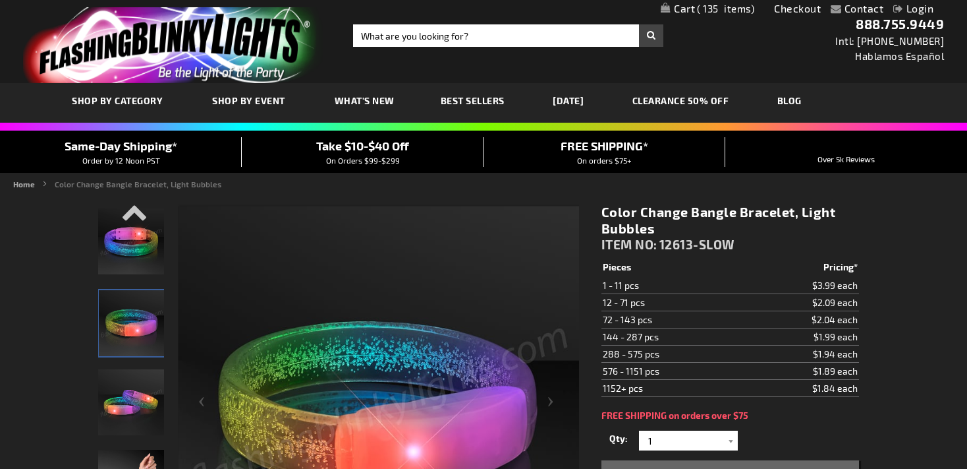
click at [138, 262] on img "Color Change Bangle Bracelet, Light Bubbles" at bounding box center [131, 241] width 66 height 66
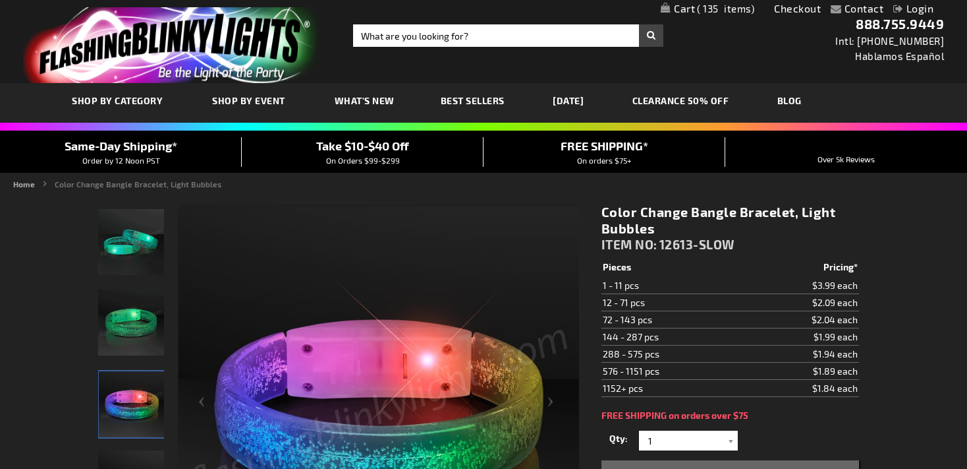
click at [138, 216] on img "Color Change Bangle Bracelet, Light Bubbles" at bounding box center [131, 242] width 66 height 66
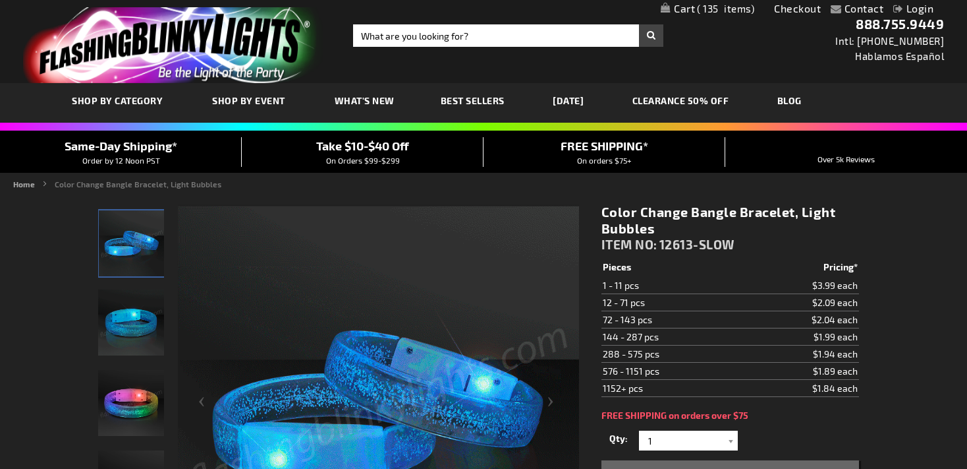
click at [141, 337] on img "Color Change Bangle Bracelet, Light Bubbles" at bounding box center [131, 322] width 66 height 66
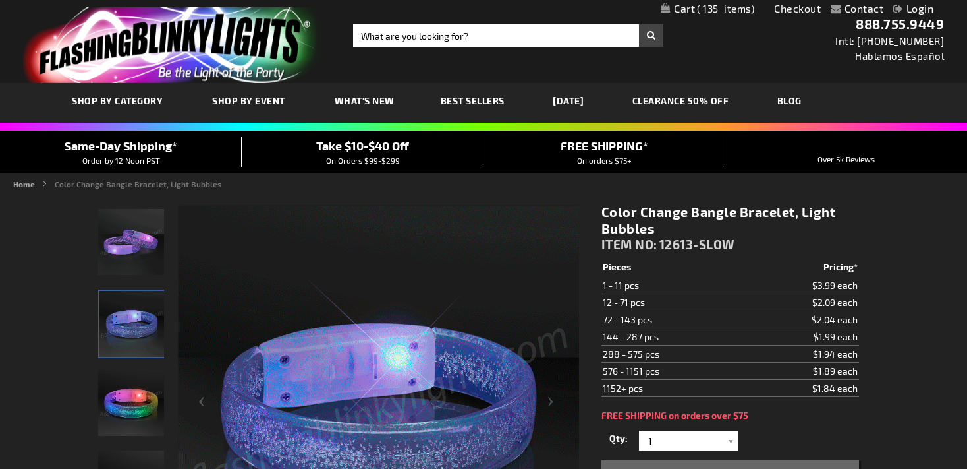
click at [716, 14] on span "135" at bounding box center [725, 9] width 57 height 12
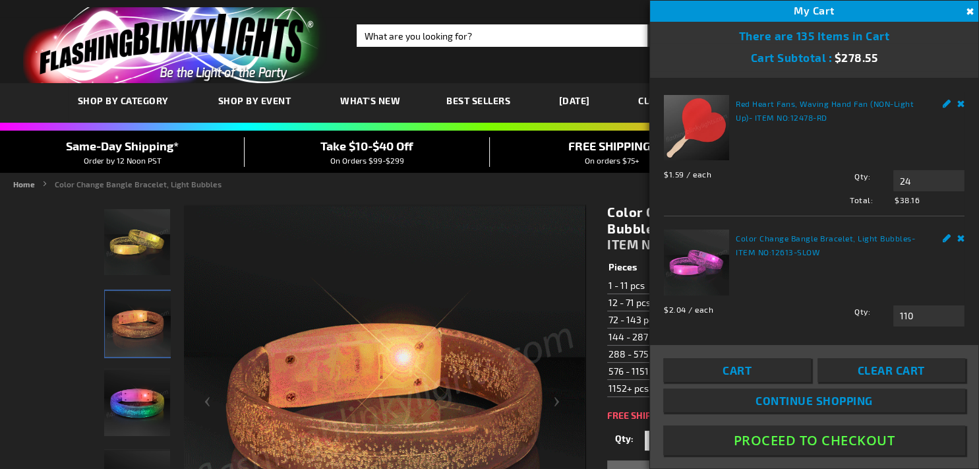
click at [967, 7] on button "Close" at bounding box center [968, 12] width 14 height 14
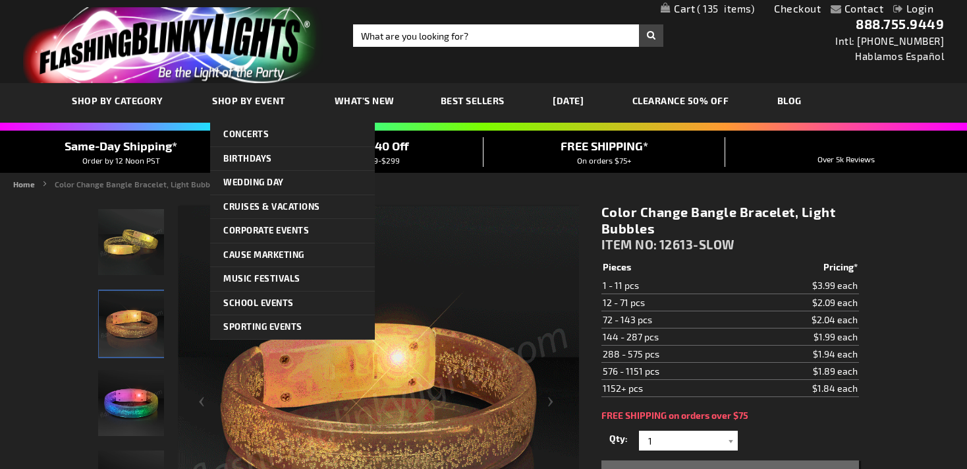
click at [250, 117] on link "Shop By Event" at bounding box center [250, 100] width 96 height 44
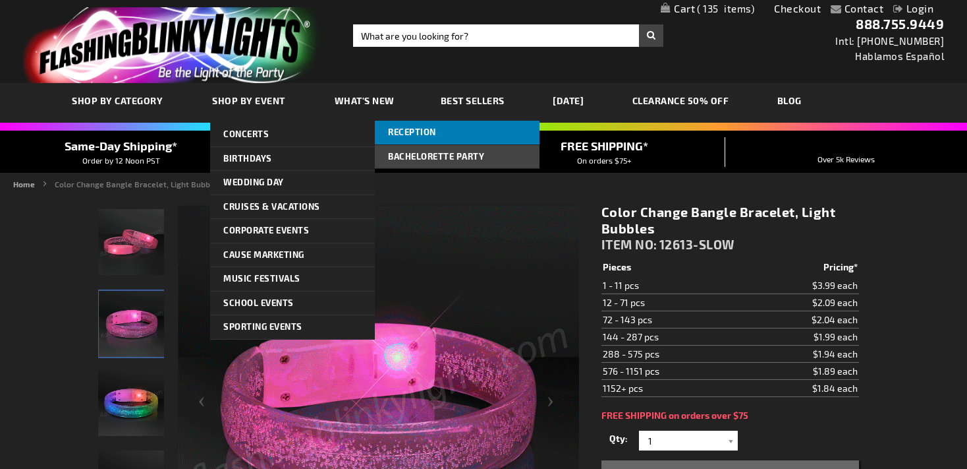
click at [426, 136] on span "Reception" at bounding box center [412, 132] width 48 height 11
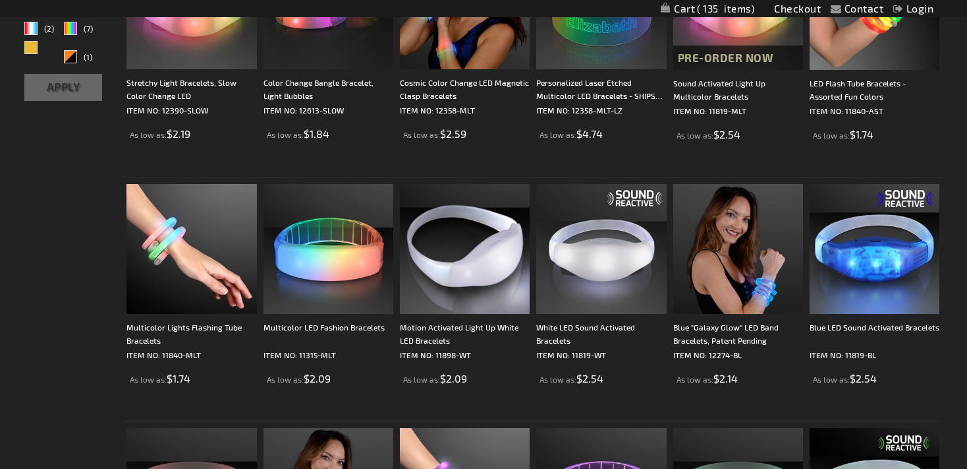
scroll to position [167, 0]
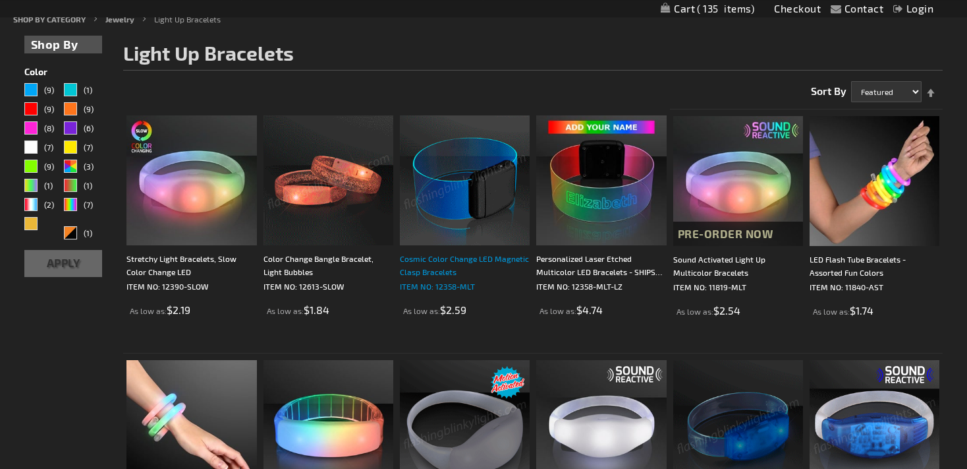
click at [449, 276] on div "Cosmic Color Change LED Magnetic Clasp Bracelets" at bounding box center [465, 265] width 130 height 26
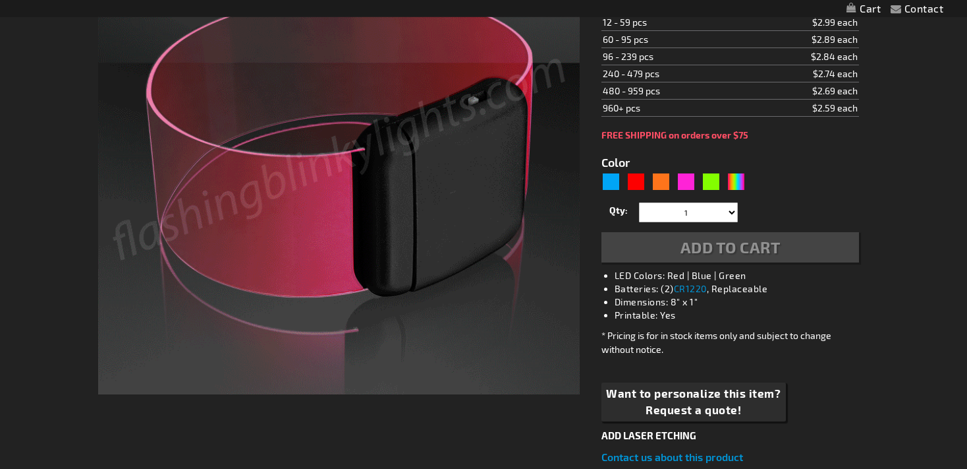
scroll to position [292, 0]
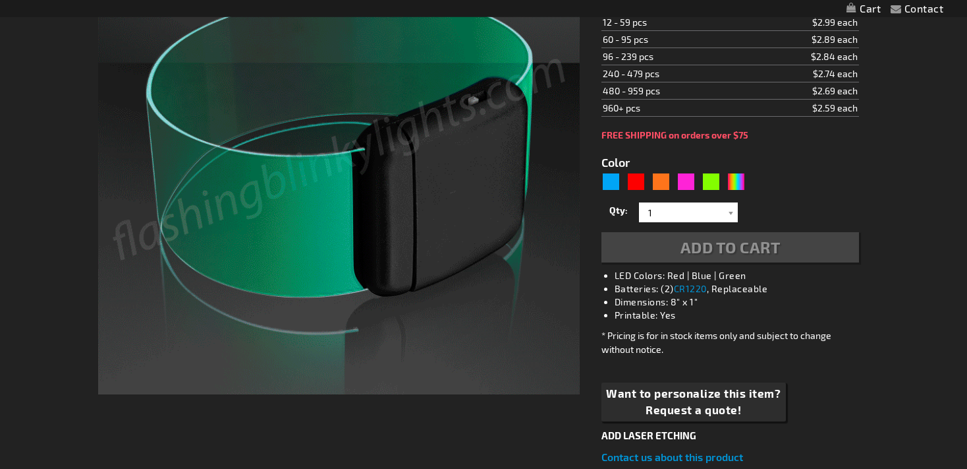
type input "5659"
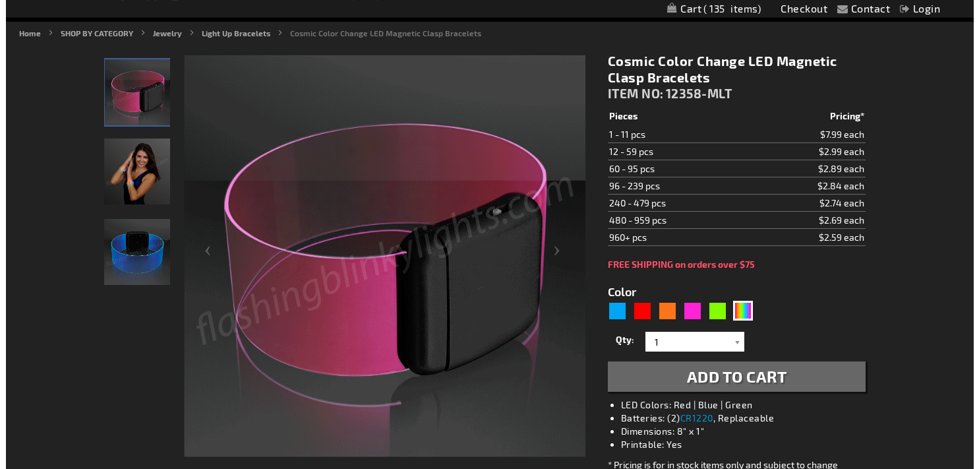
scroll to position [150, 0]
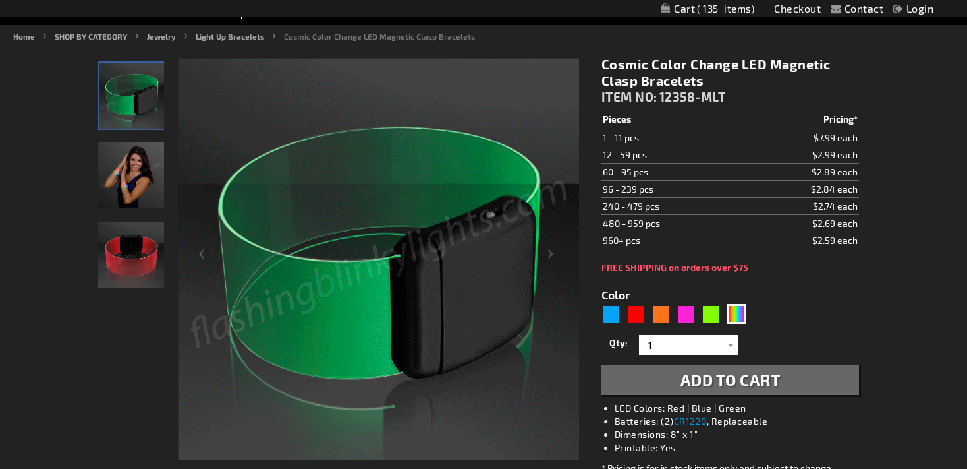
click at [123, 185] on img "Female wearing Color Change Light Up Cosmic LED Bracelet" at bounding box center [131, 175] width 66 height 66
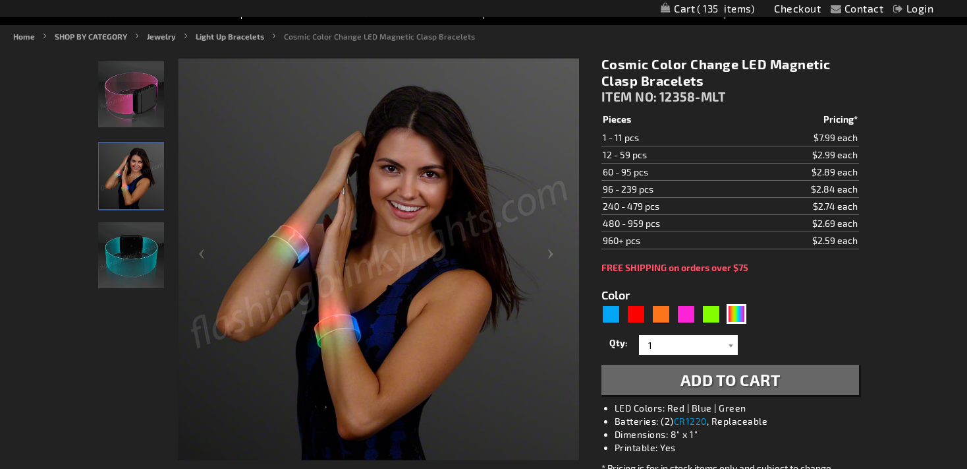
click at [105, 266] on img "Color Change Light Up Cosmic LED Bracelet" at bounding box center [131, 255] width 66 height 66
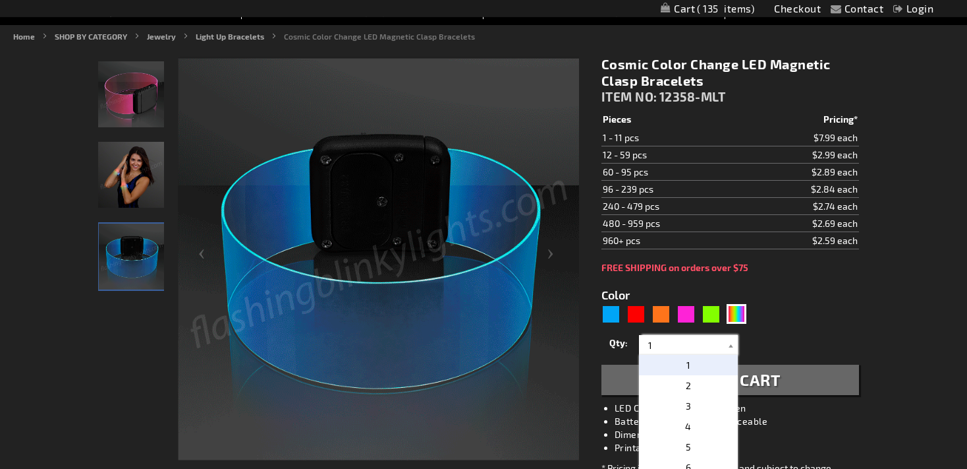
click at [724, 345] on input "1" at bounding box center [691, 345] width 96 height 20
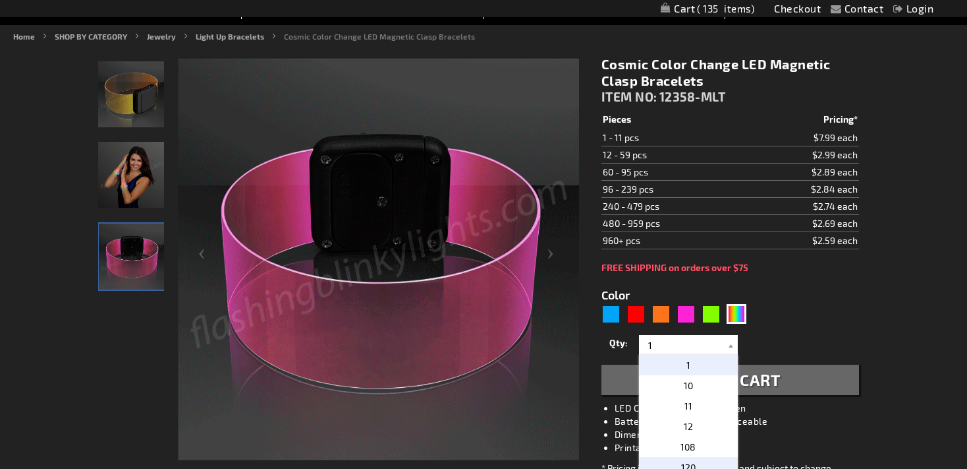
click at [695, 462] on p "120" at bounding box center [688, 467] width 99 height 20
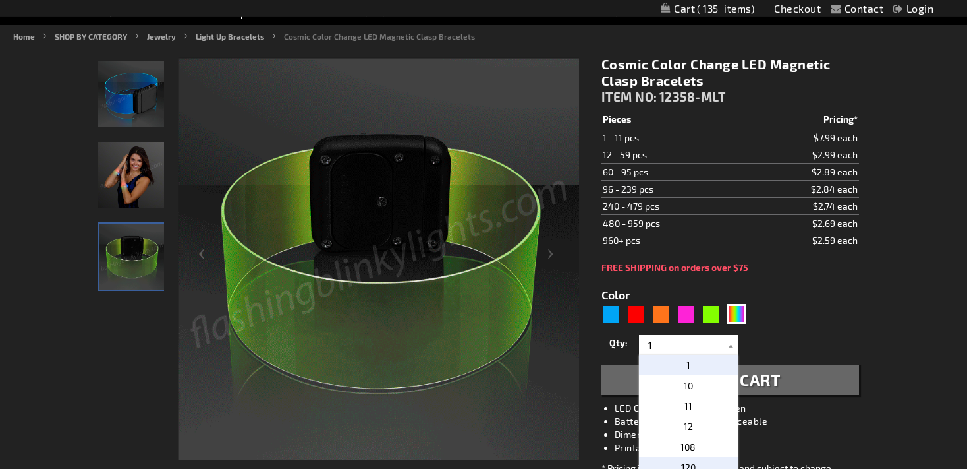
type input "120"
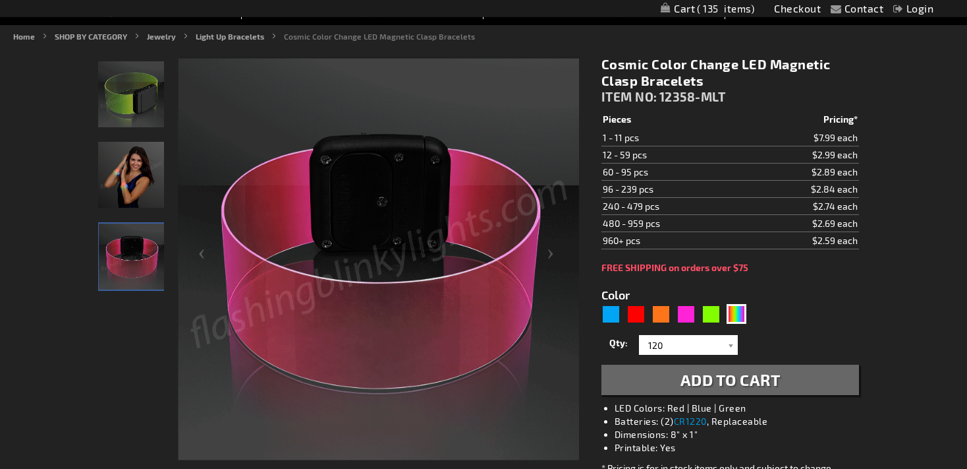
click at [721, 380] on span "Add to Cart" at bounding box center [731, 379] width 100 height 19
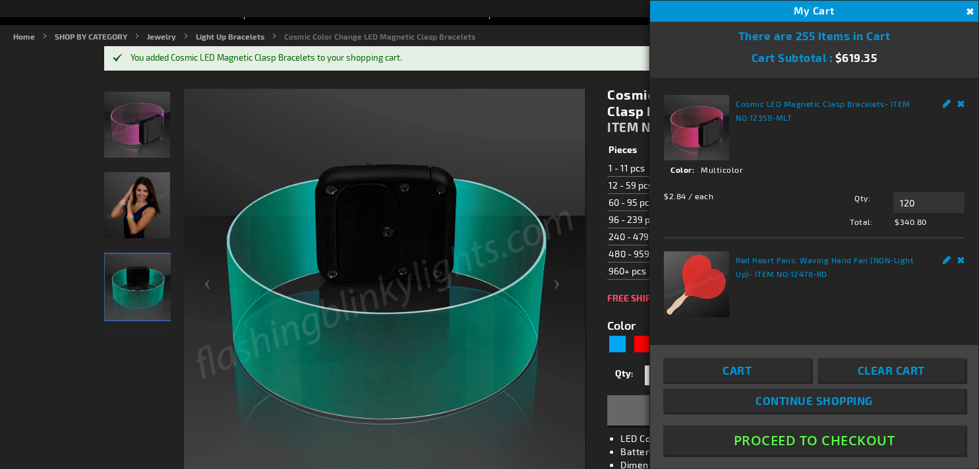
click at [957, 103] on link "Remove" at bounding box center [961, 102] width 8 height 14
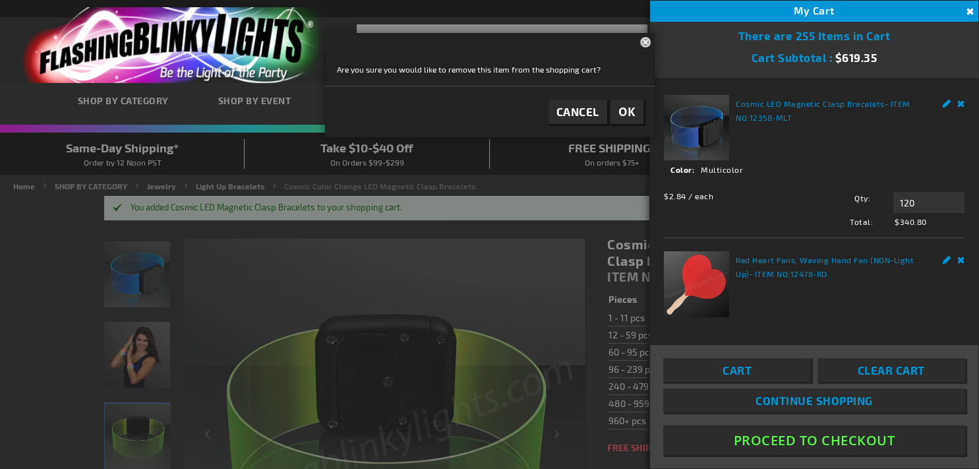
scroll to position [0, 0]
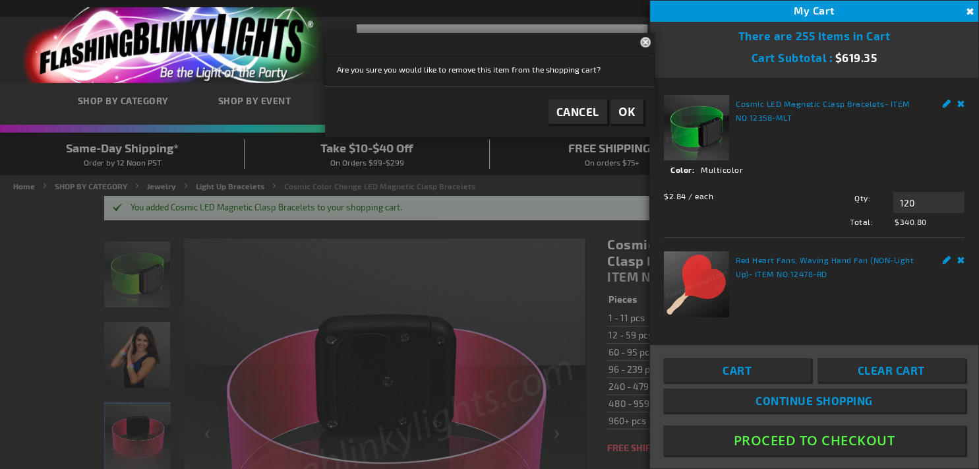
click at [650, 112] on footer "Cancel OK" at bounding box center [490, 111] width 330 height 51
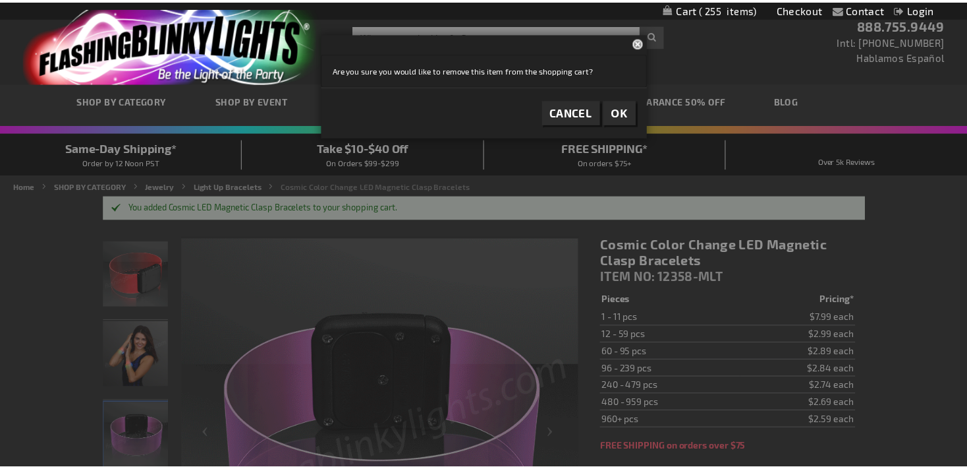
scroll to position [324, 0]
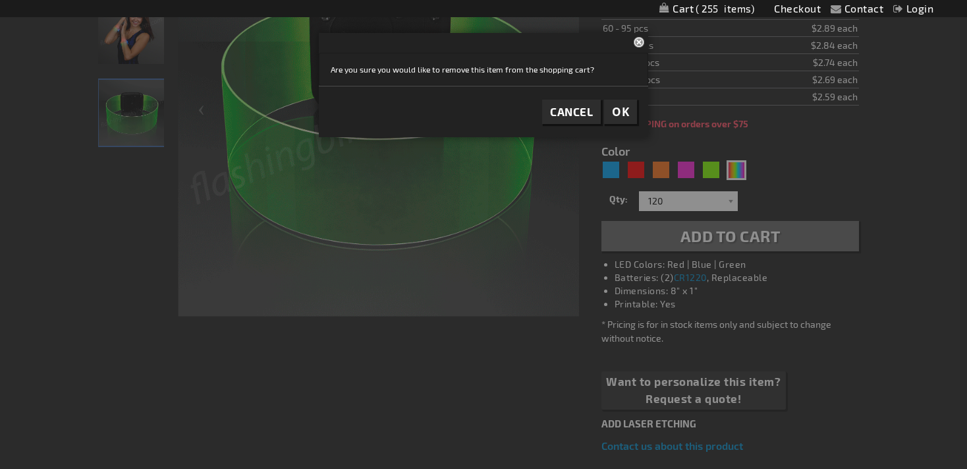
click at [627, 116] on span "OK" at bounding box center [620, 111] width 17 height 15
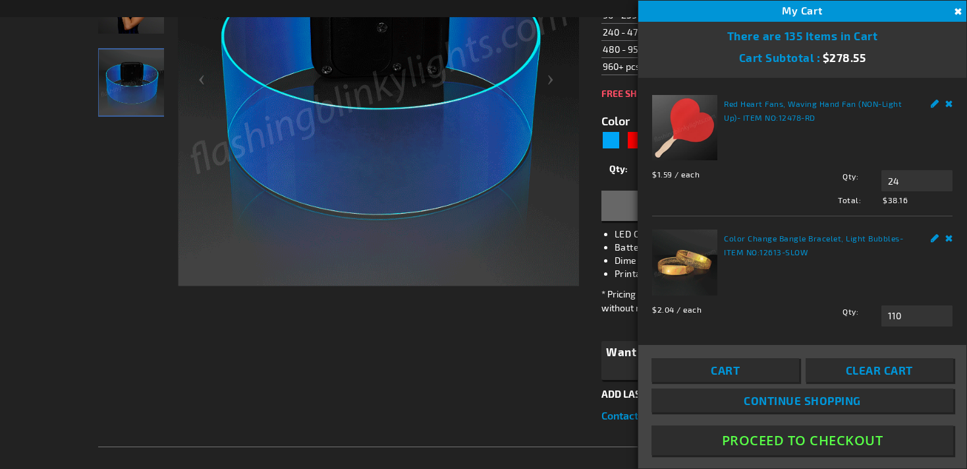
scroll to position [293, 0]
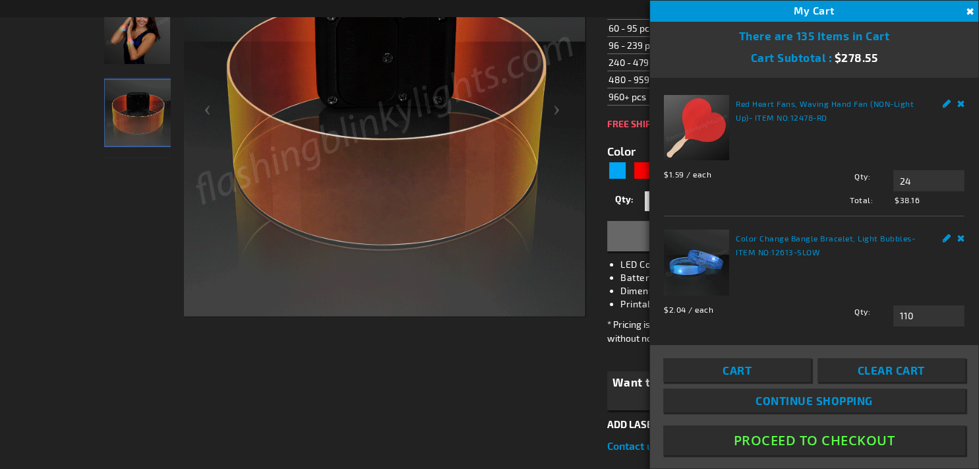
click at [967, 8] on button "Close" at bounding box center [968, 12] width 14 height 14
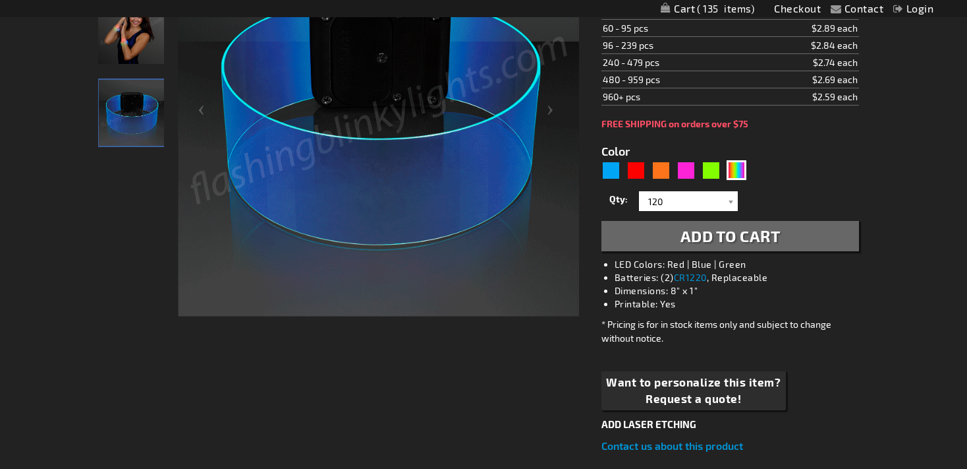
scroll to position [0, 0]
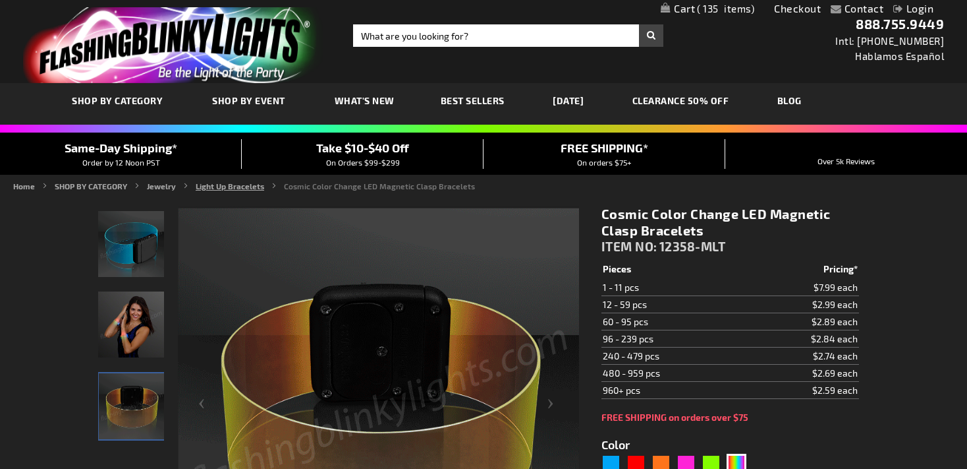
click at [225, 183] on link "Light Up Bracelets" at bounding box center [230, 185] width 69 height 9
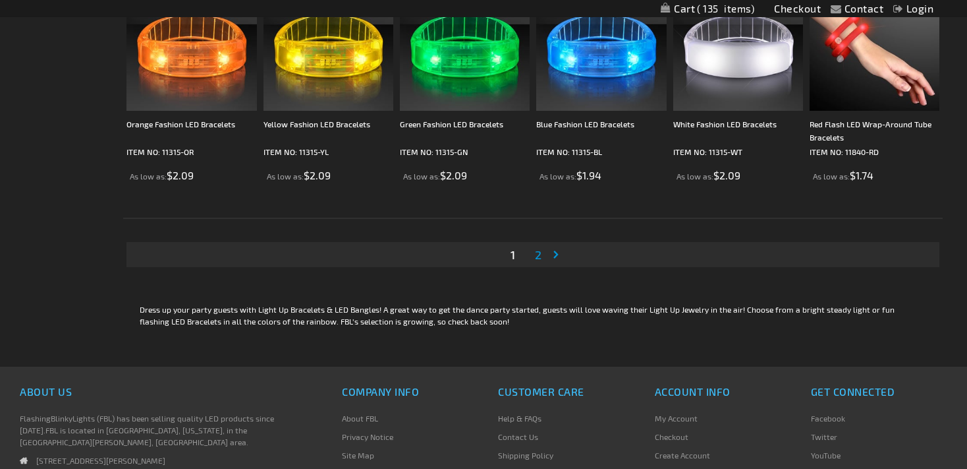
scroll to position [2430, 0]
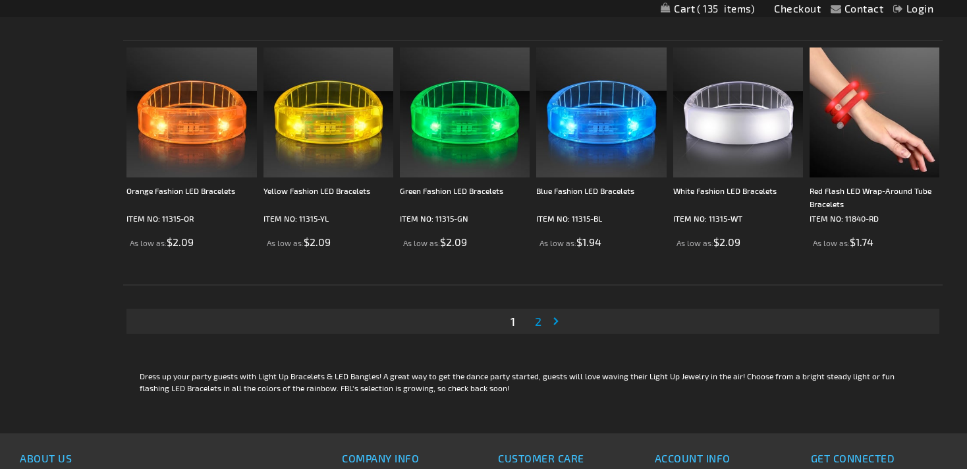
click at [536, 314] on span "2" at bounding box center [538, 321] width 7 height 14
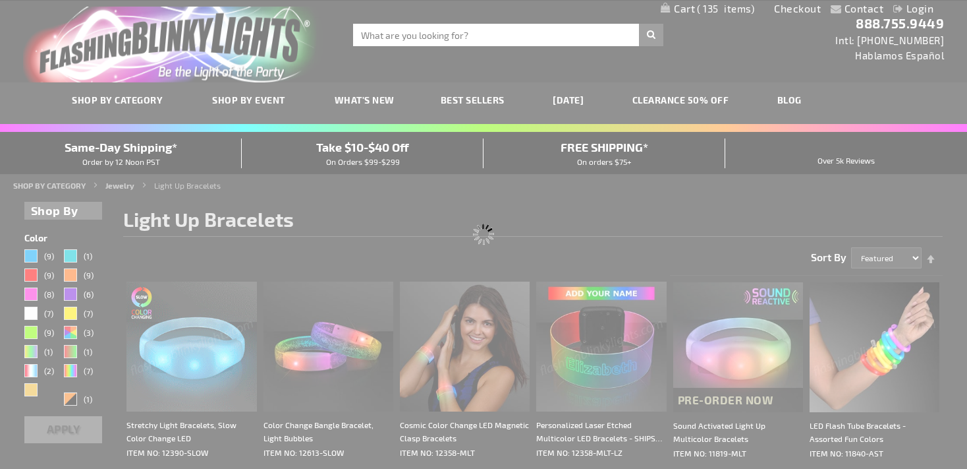
scroll to position [0, 0]
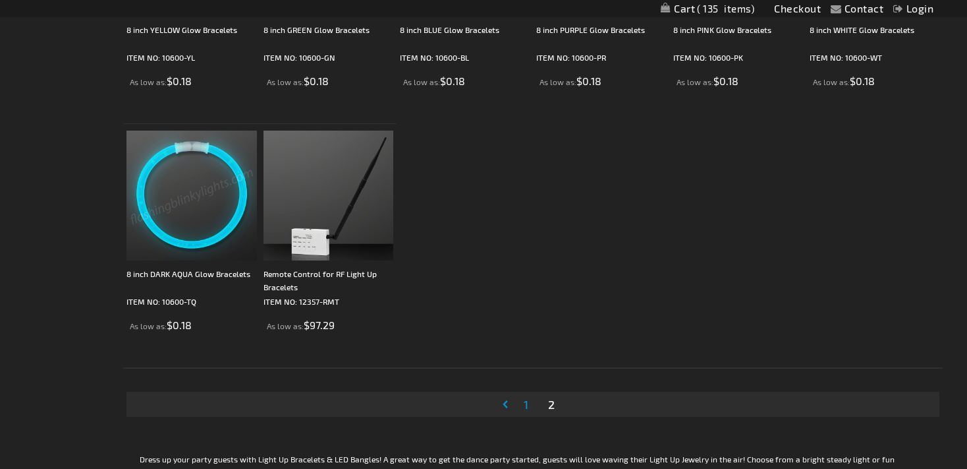
scroll to position [933, 0]
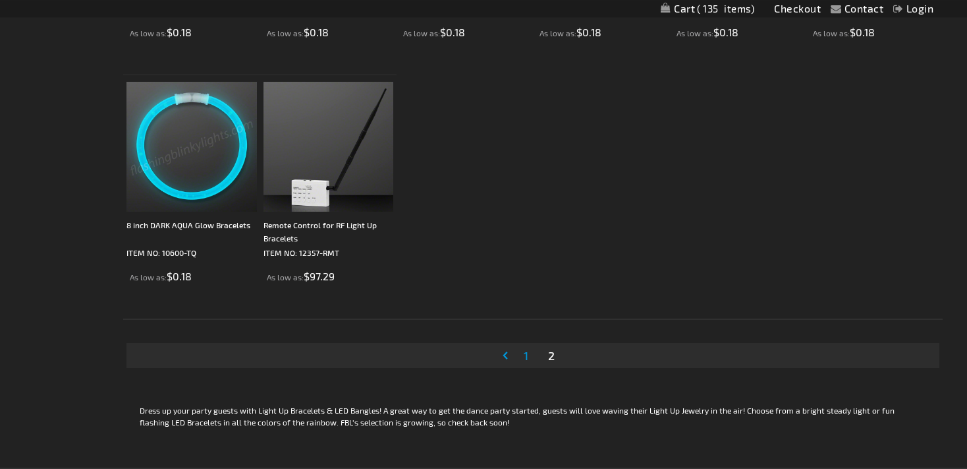
click at [520, 357] on li "Page 1" at bounding box center [526, 355] width 23 height 25
drag, startPoint x: 534, startPoint y: 359, endPoint x: 526, endPoint y: 354, distance: 9.2
click at [526, 354] on li "Page 1" at bounding box center [526, 355] width 23 height 25
click at [526, 354] on span "1" at bounding box center [526, 355] width 5 height 14
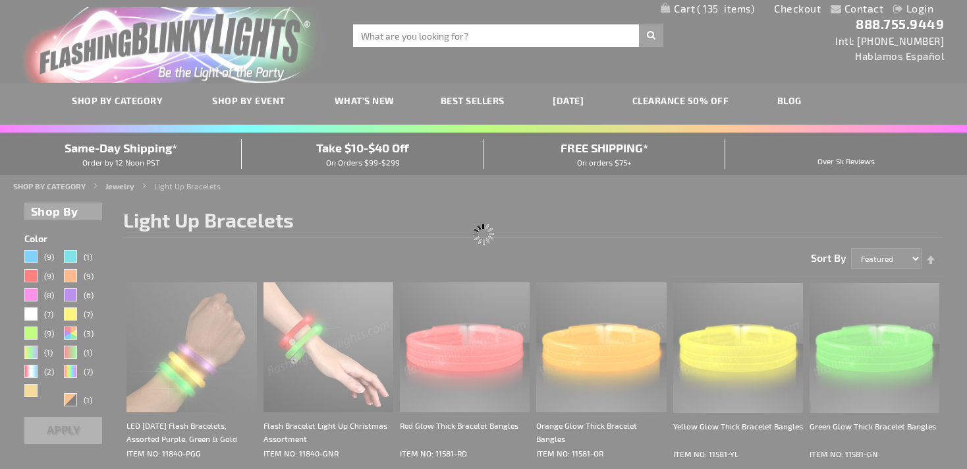
scroll to position [0, 0]
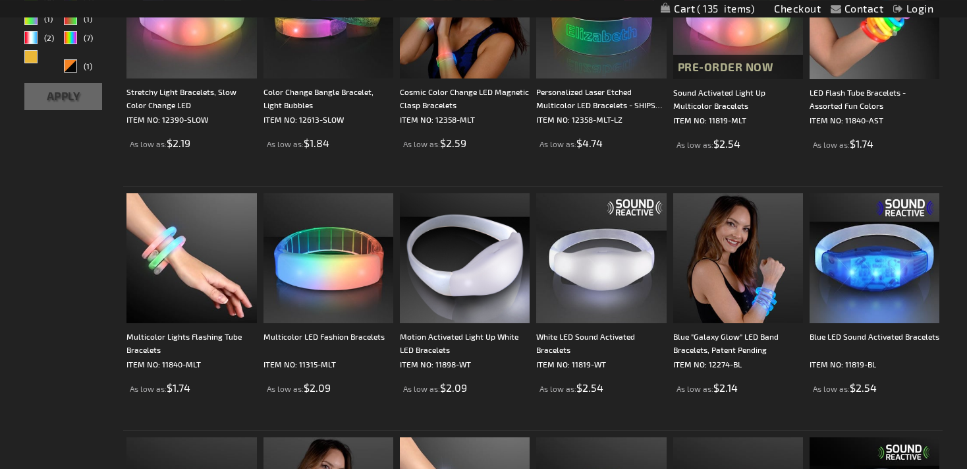
scroll to position [338, 0]
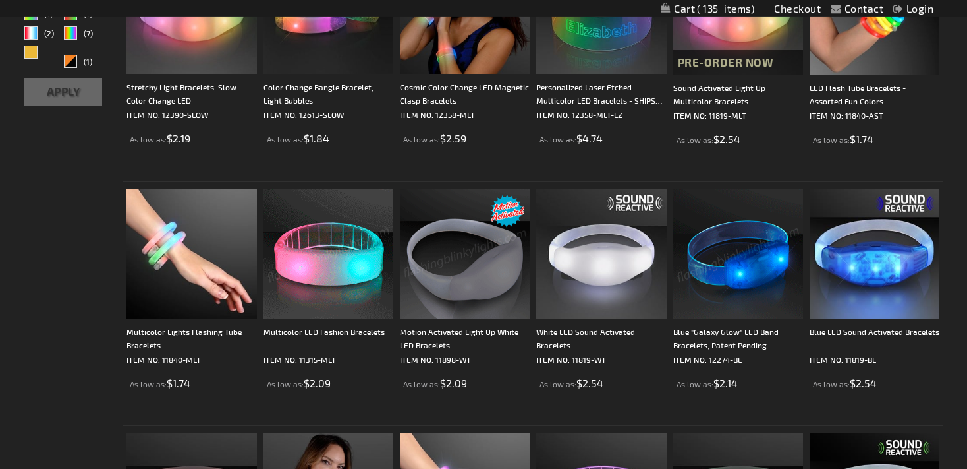
click at [345, 301] on img at bounding box center [329, 253] width 130 height 130
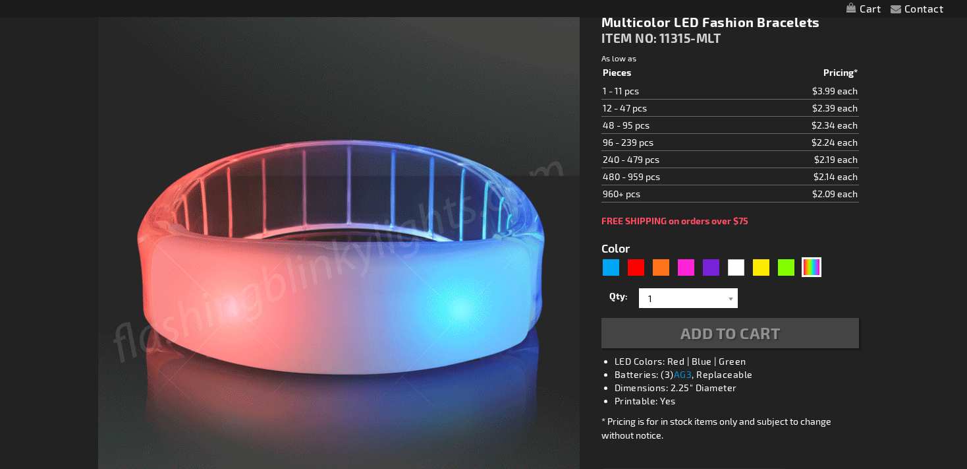
type input "5659"
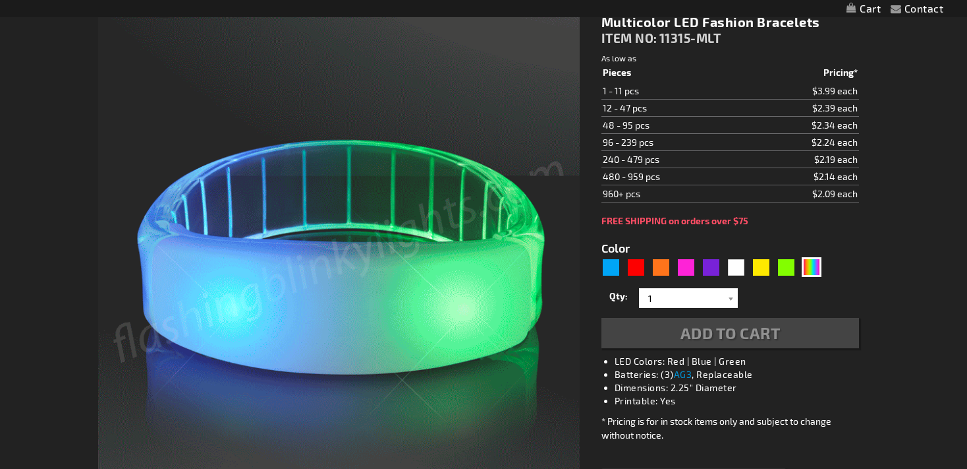
scroll to position [195, 0]
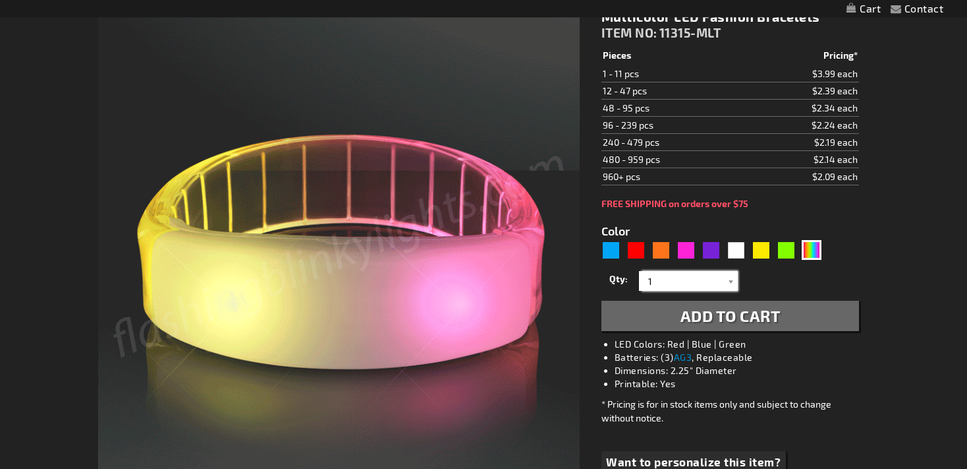
click at [716, 279] on input "1" at bounding box center [691, 281] width 96 height 20
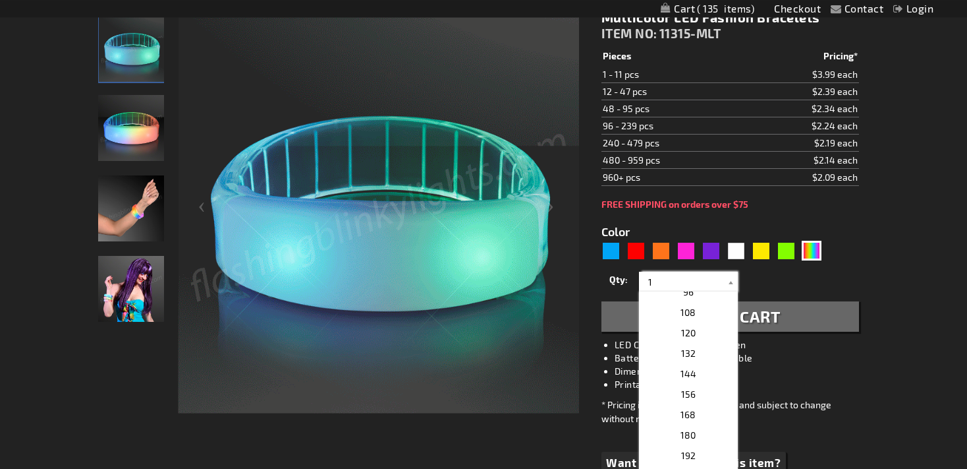
scroll to position [376, 0]
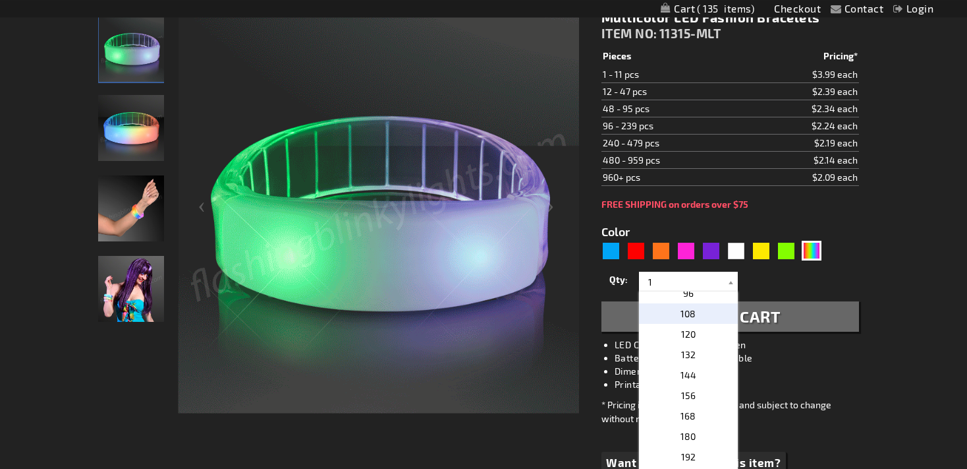
click at [686, 305] on p "108" at bounding box center [688, 313] width 99 height 20
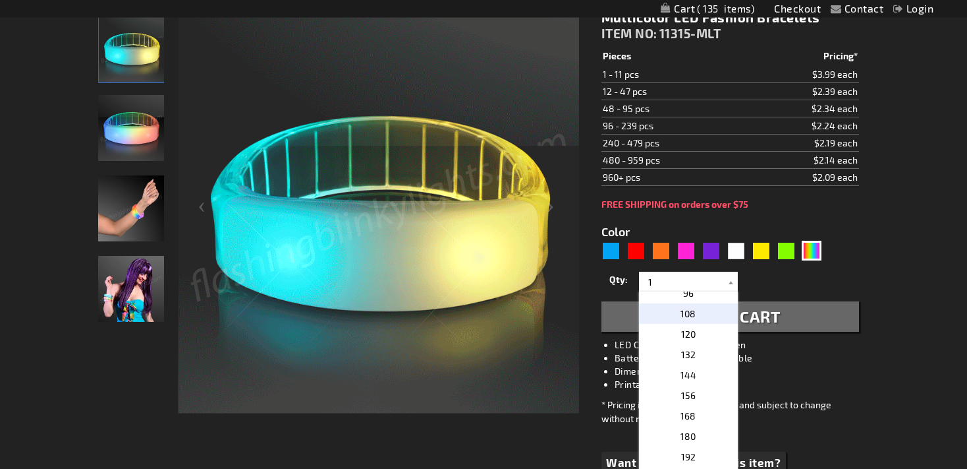
type input "108"
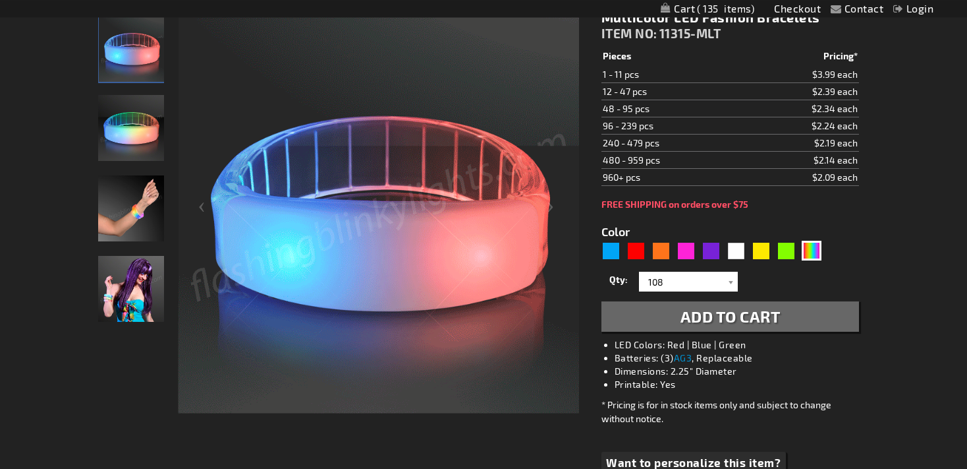
click at [709, 331] on div "Multicolor LED Fashion Bracelets ITEM NO: 11315-MLT $2.09 Pieces Pricing* 1 - 1…" at bounding box center [730, 260] width 277 height 523
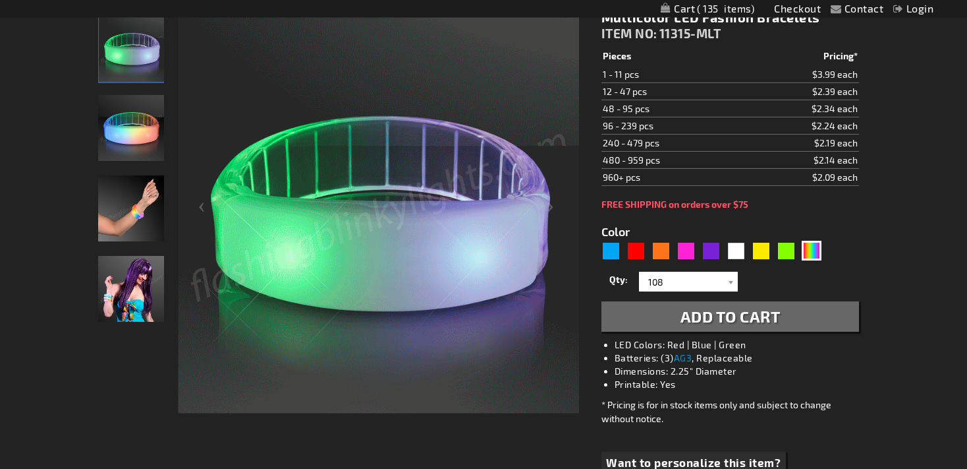
click at [683, 329] on button "Add to Cart" at bounding box center [731, 316] width 258 height 30
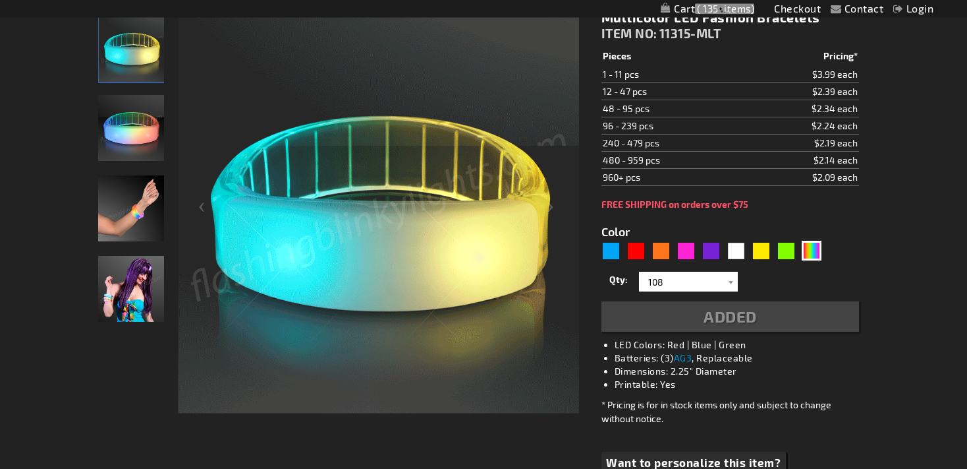
click at [138, 308] on img "Woman displaying Light Up Multi-Color LED Fashion Bracelets" at bounding box center [131, 289] width 66 height 66
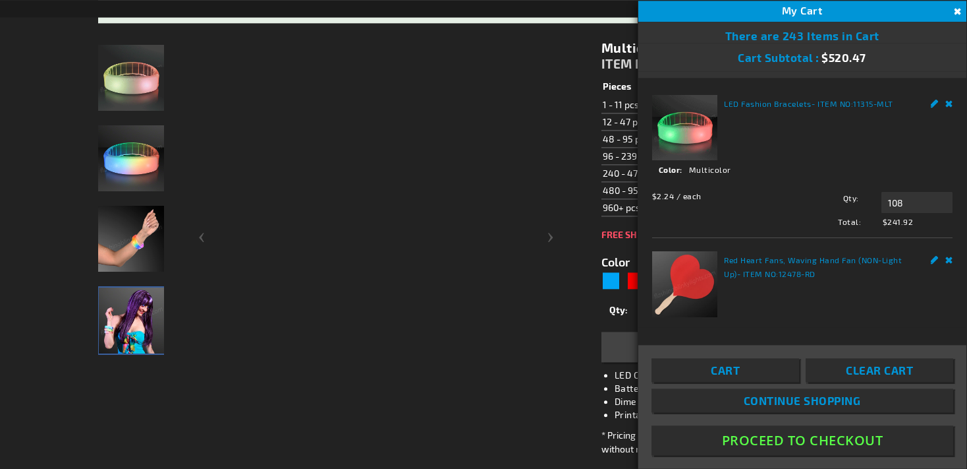
scroll to position [227, 0]
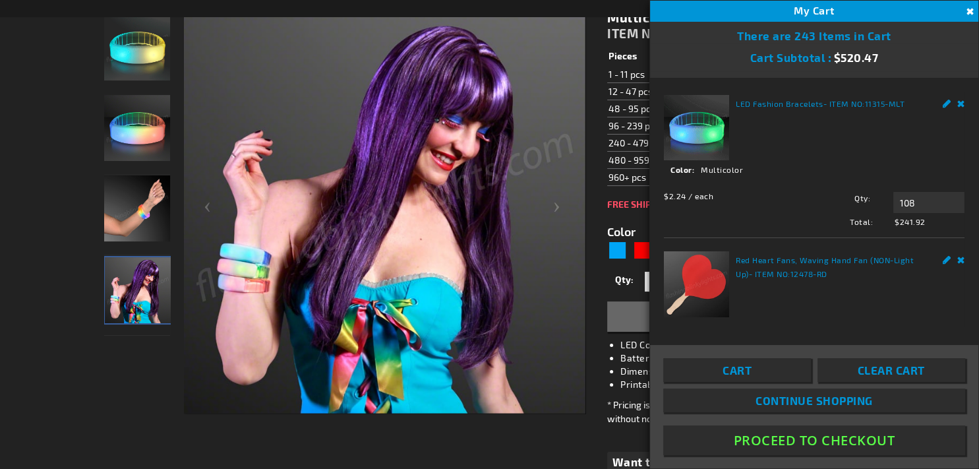
click at [143, 188] on img "Hand model displaying Light Up Multi-Color LED Fashion Bracelets" at bounding box center [137, 208] width 66 height 66
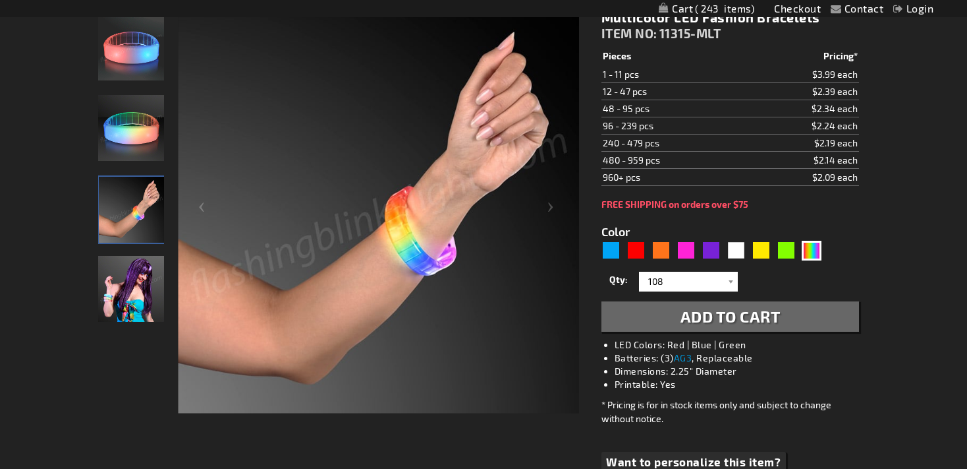
click at [130, 122] on img "Light Up Multi-Color LED Fashion Bracelets" at bounding box center [131, 128] width 66 height 66
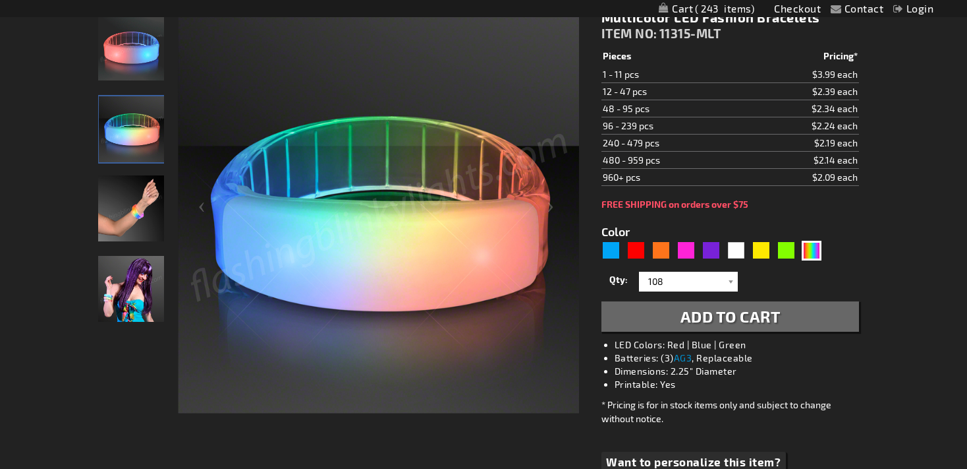
click at [140, 61] on img "Light Up Multi-Color LED Fashion Bracelets" at bounding box center [131, 47] width 66 height 66
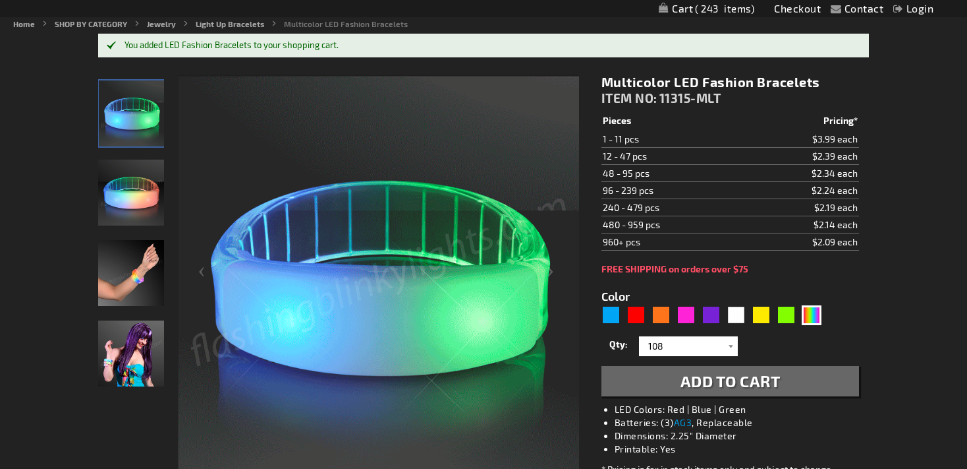
scroll to position [214, 0]
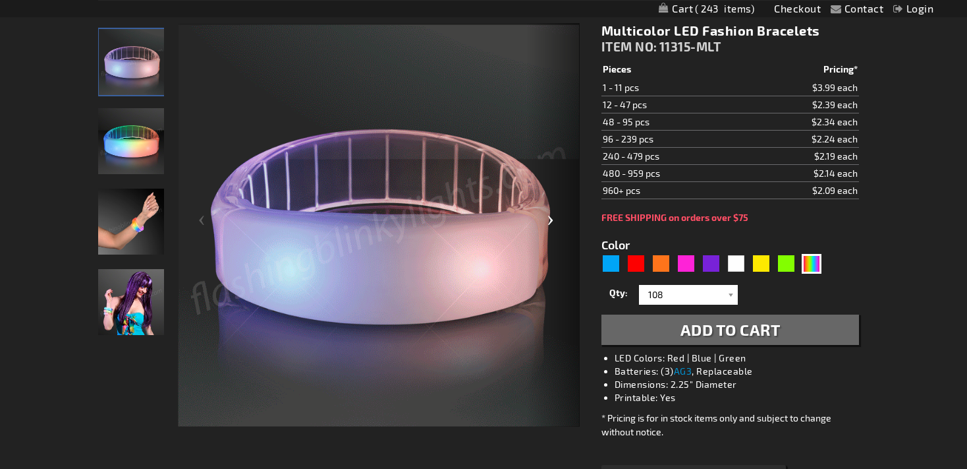
click at [554, 229] on div "Next" at bounding box center [553, 225] width 53 height 405
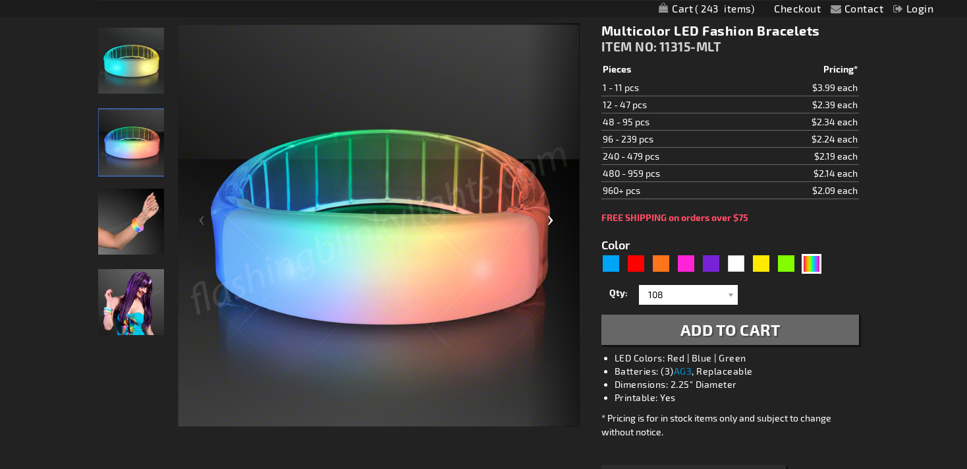
click at [554, 229] on div "Next" at bounding box center [553, 225] width 53 height 405
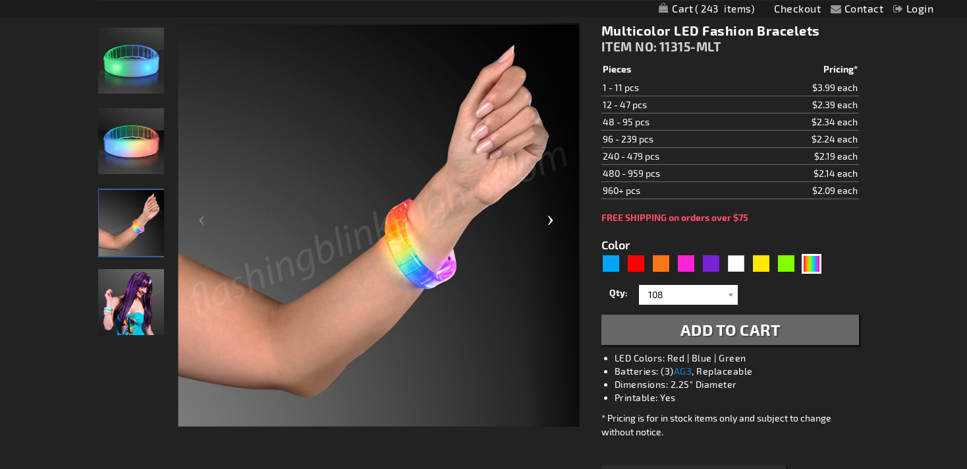
click at [554, 229] on div "Next" at bounding box center [553, 225] width 53 height 405
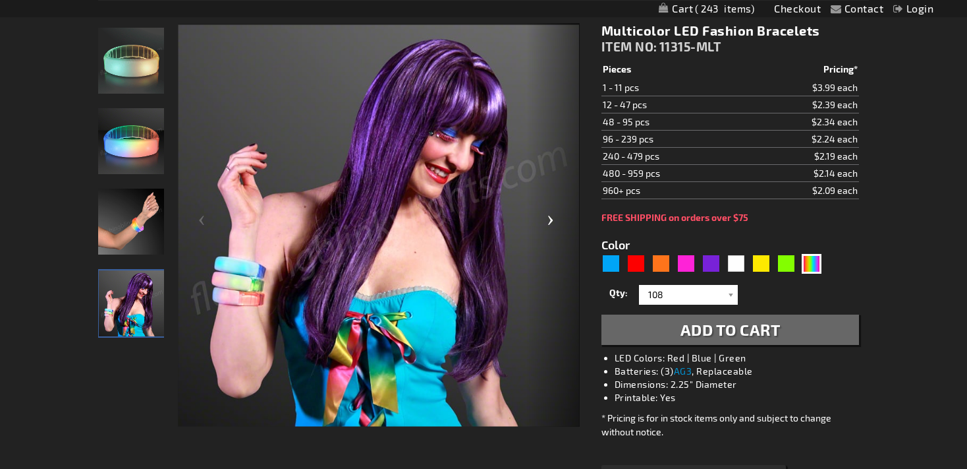
click at [554, 229] on div "Next" at bounding box center [553, 225] width 53 height 405
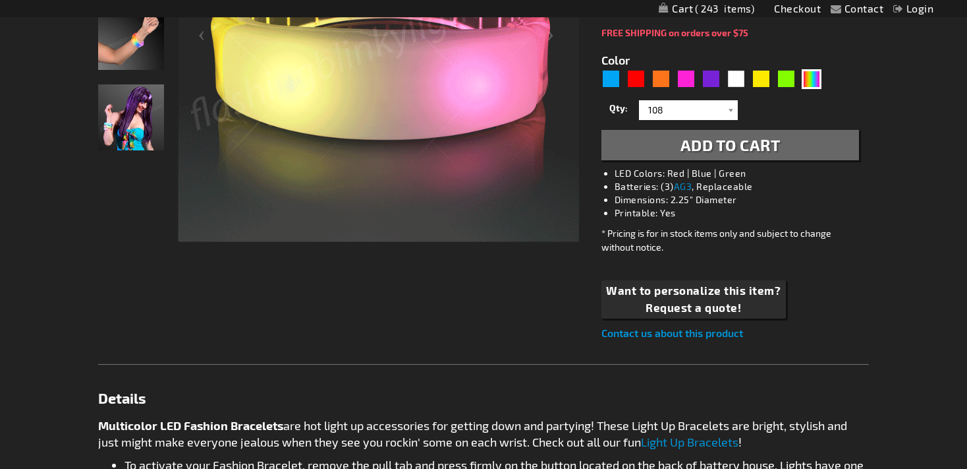
scroll to position [0, 0]
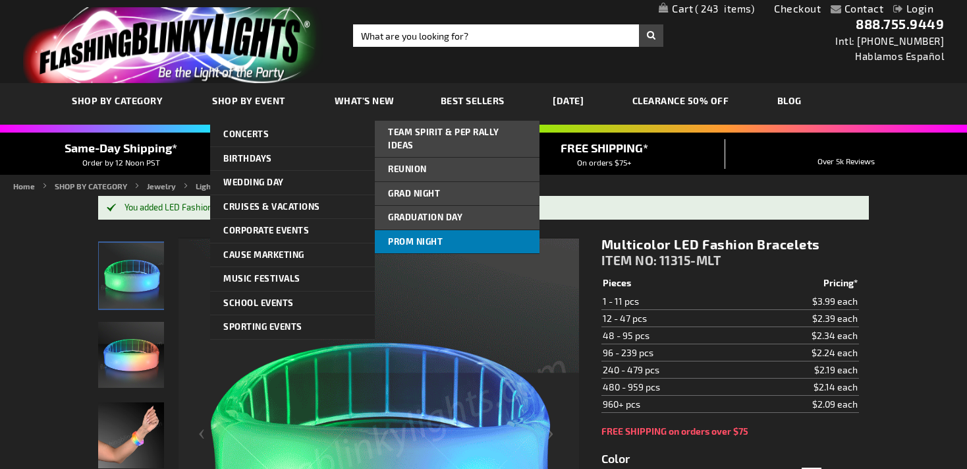
click at [434, 233] on link "Prom Night" at bounding box center [457, 242] width 165 height 24
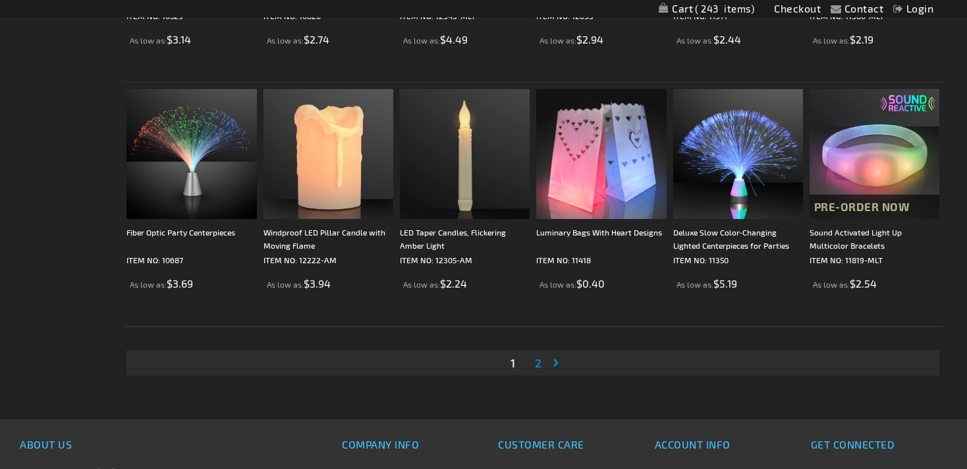
scroll to position [2409, 0]
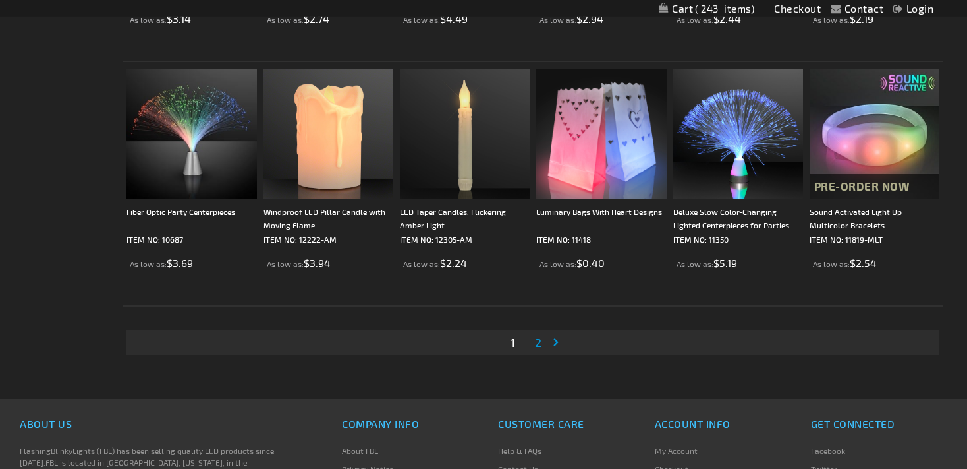
click at [540, 342] on span "2" at bounding box center [538, 342] width 7 height 14
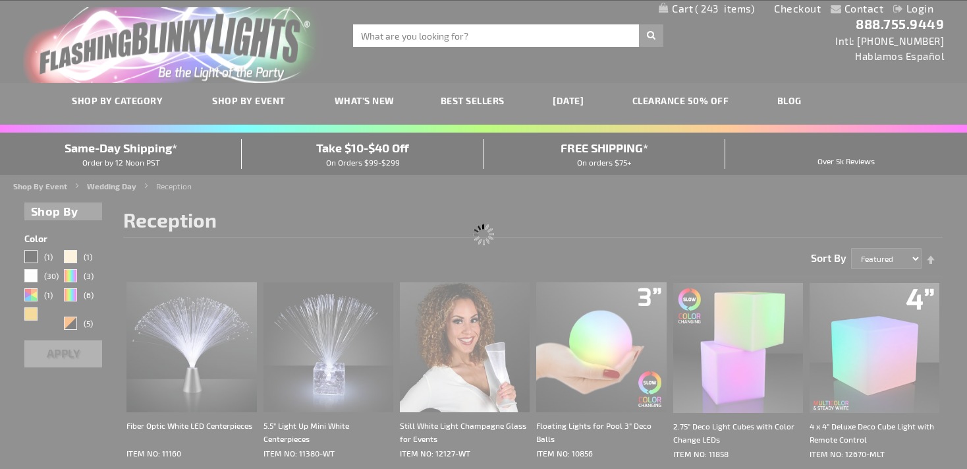
scroll to position [0, 0]
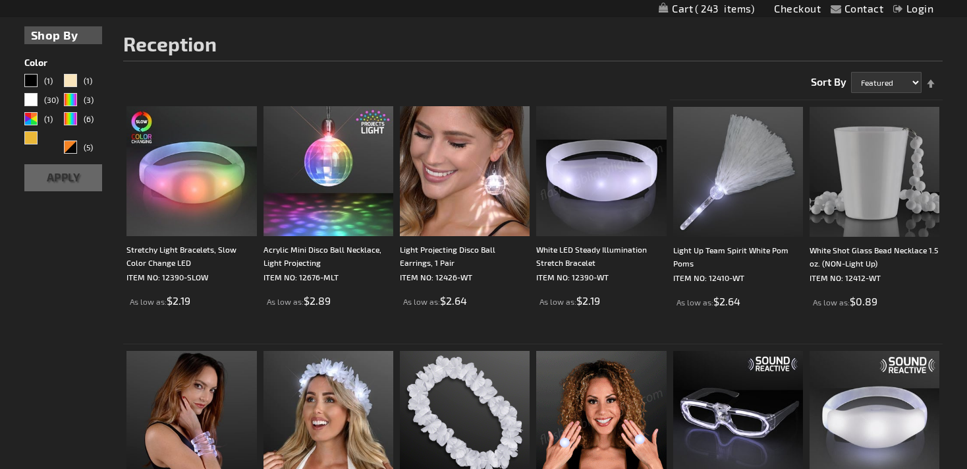
scroll to position [181, 0]
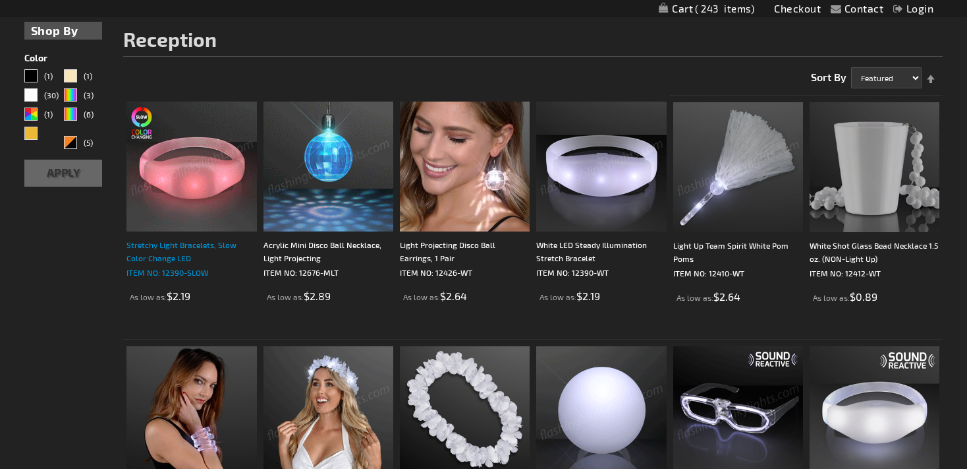
click at [165, 252] on div "Stretchy Light Bracelets, Slow Color Change LED" at bounding box center [192, 251] width 130 height 26
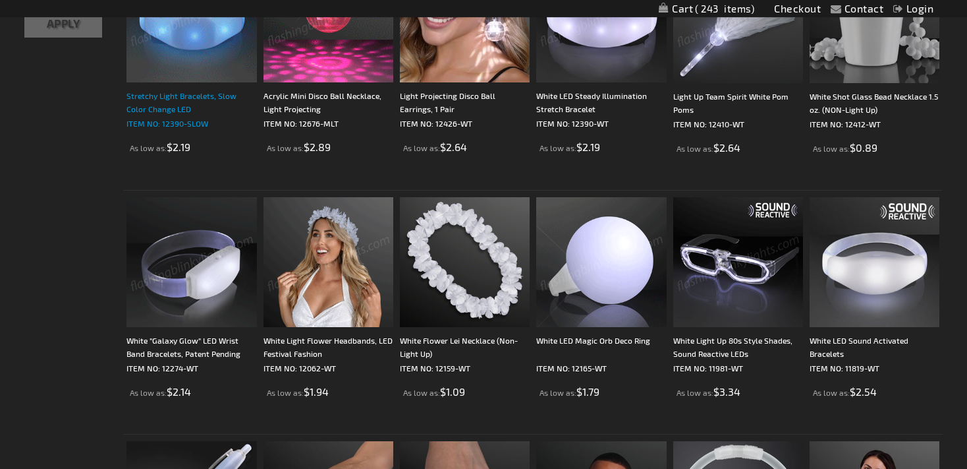
scroll to position [338, 0]
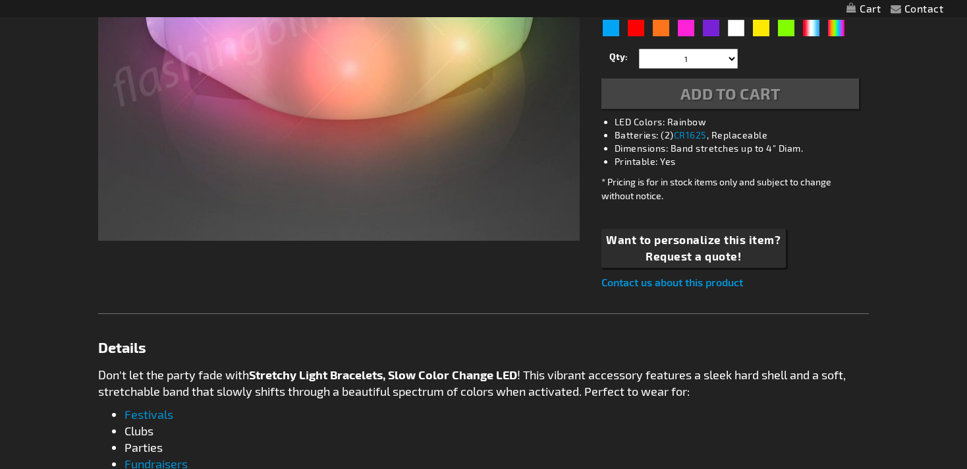
scroll to position [663, 0]
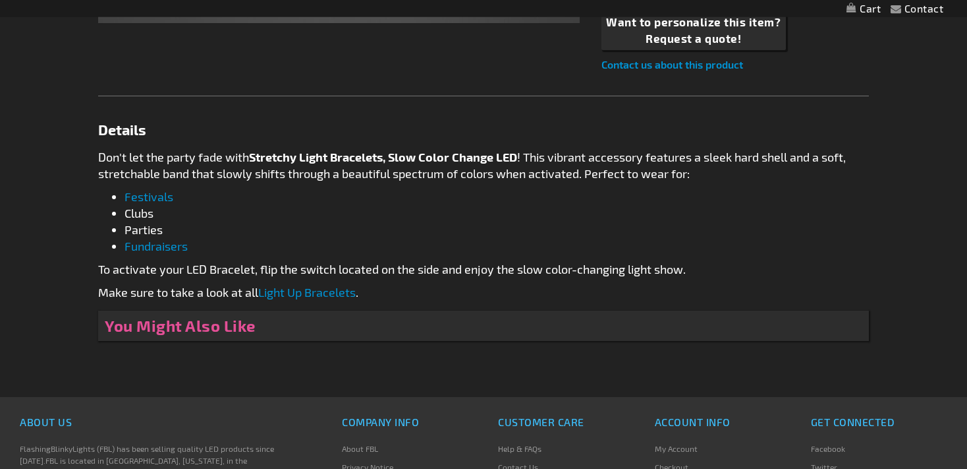
type input "5659"
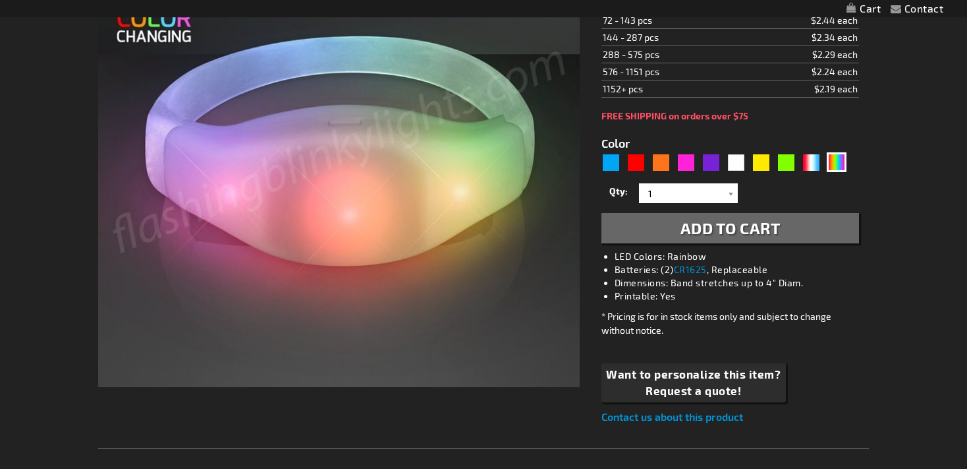
scroll to position [163, 0]
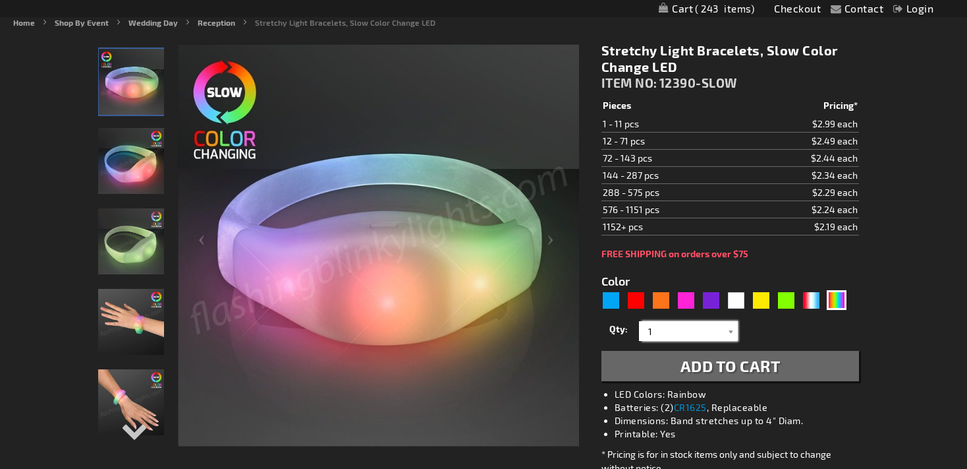
click at [720, 334] on input "1" at bounding box center [691, 331] width 96 height 20
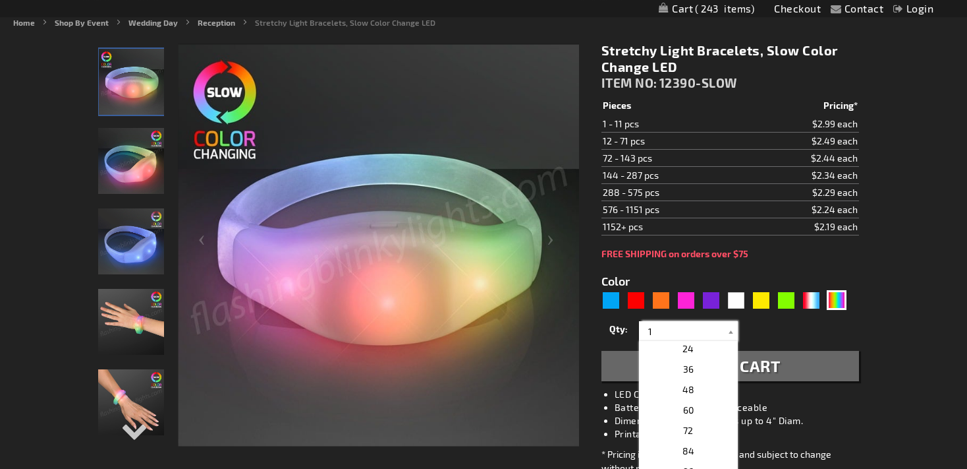
scroll to position [328, 0]
click at [695, 410] on p "108" at bounding box center [688, 411] width 99 height 20
type input "108"
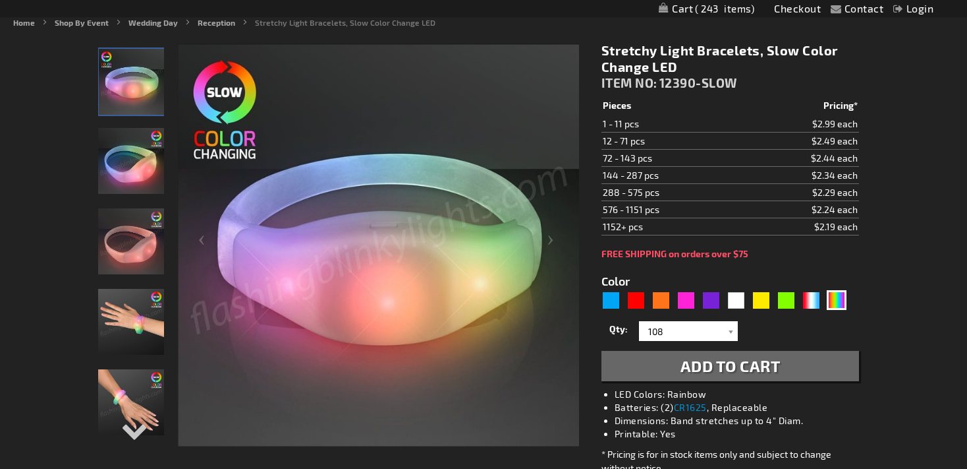
click at [723, 366] on span "Add to Cart" at bounding box center [731, 365] width 100 height 19
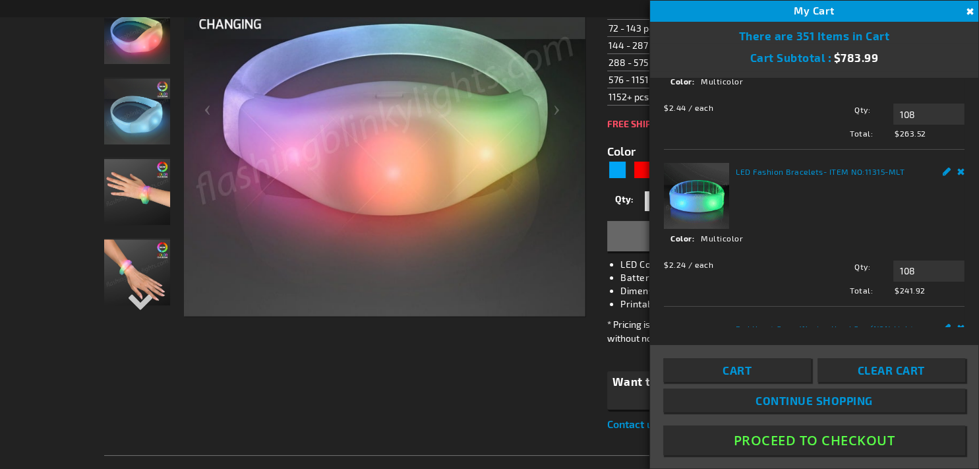
scroll to position [83, 0]
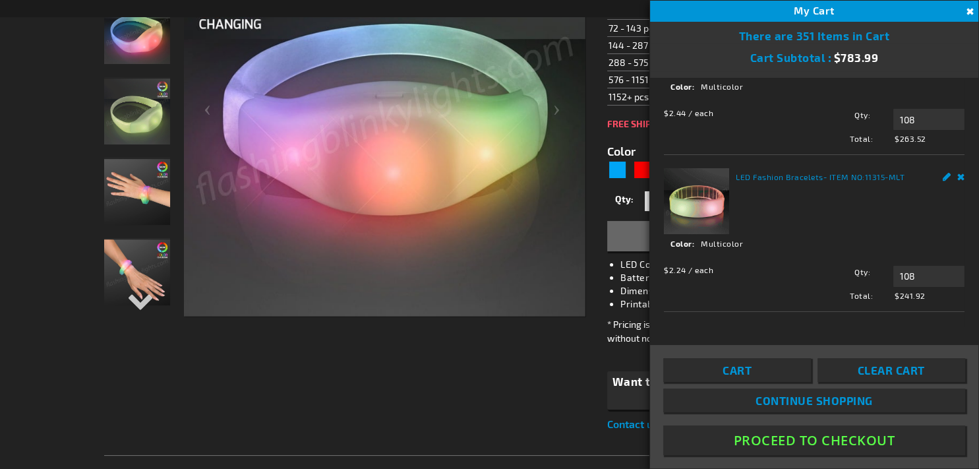
click at [957, 173] on link "Remove" at bounding box center [961, 175] width 8 height 14
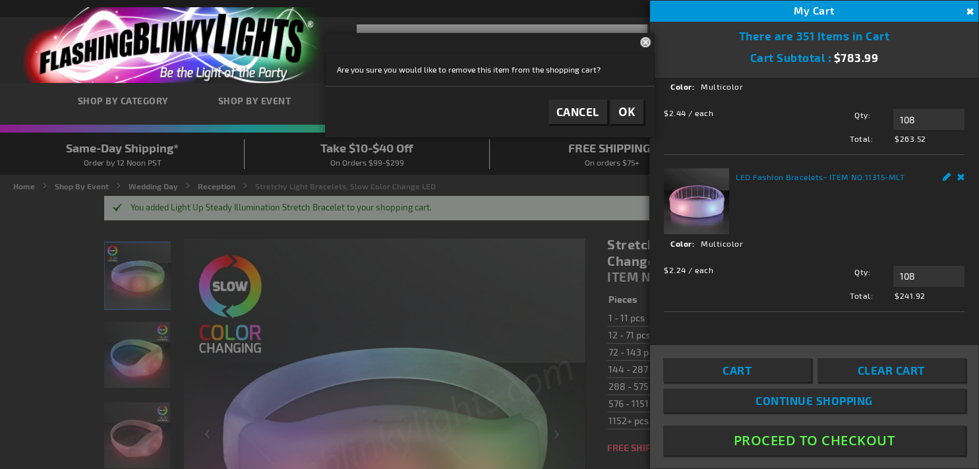
scroll to position [0, 0]
click at [631, 111] on span "OK" at bounding box center [626, 111] width 17 height 15
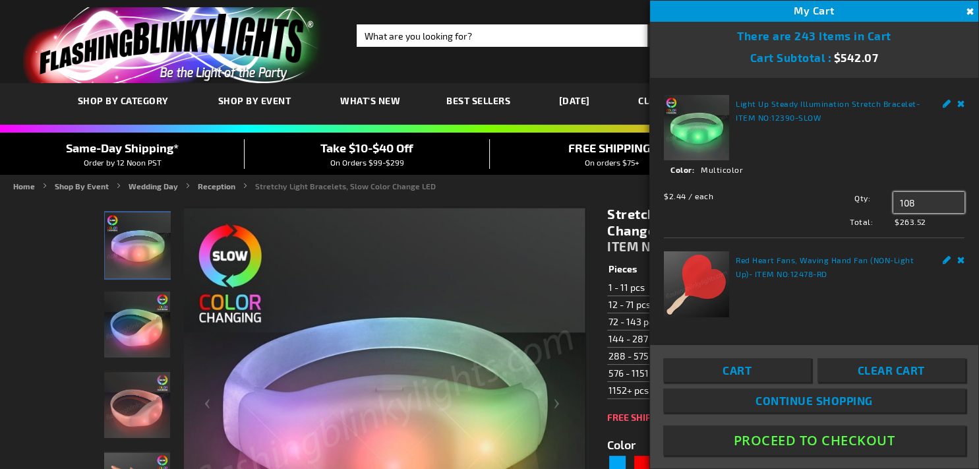
click at [921, 194] on input "108" at bounding box center [928, 202] width 71 height 21
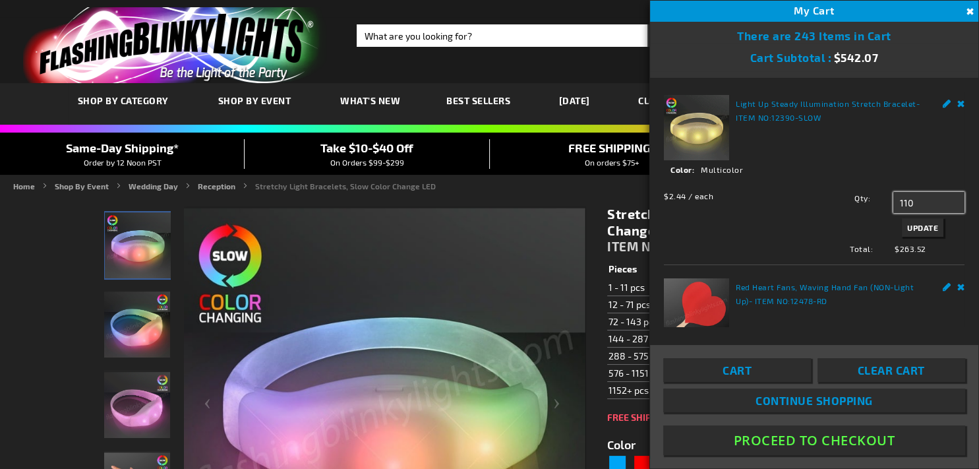
type input "110"
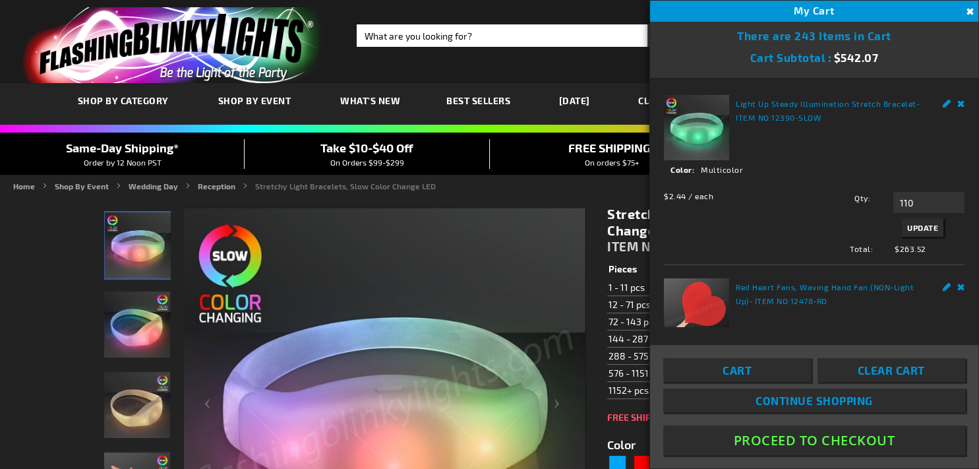
click at [911, 214] on div "Qty 110 Update" at bounding box center [881, 216] width 165 height 48
click at [907, 229] on span "Update" at bounding box center [922, 227] width 31 height 9
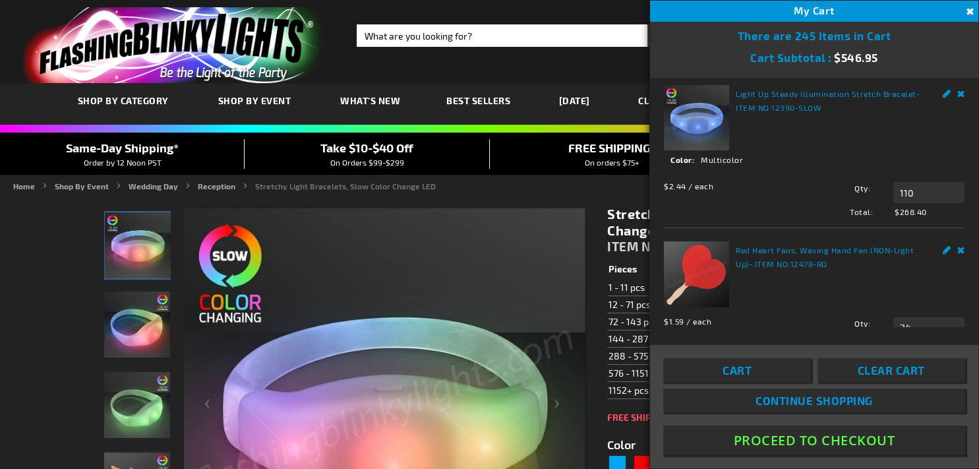
scroll to position [83, 0]
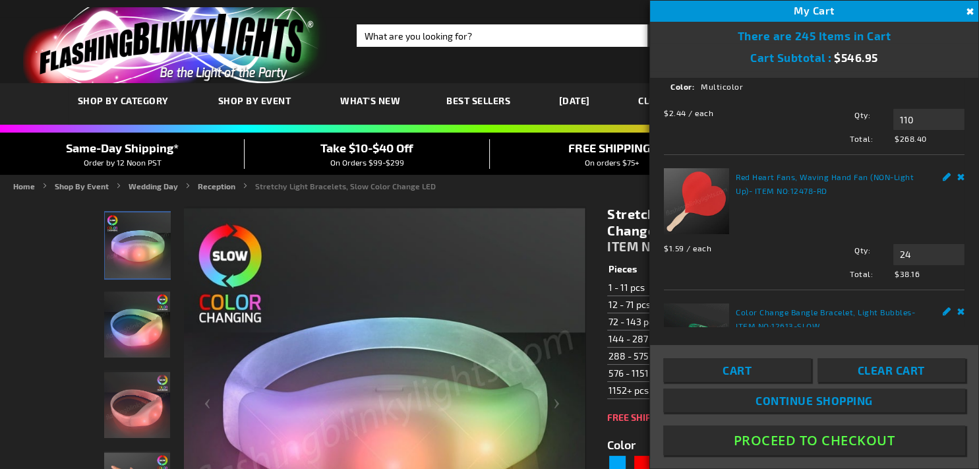
click at [966, 6] on button "Close" at bounding box center [968, 12] width 14 height 14
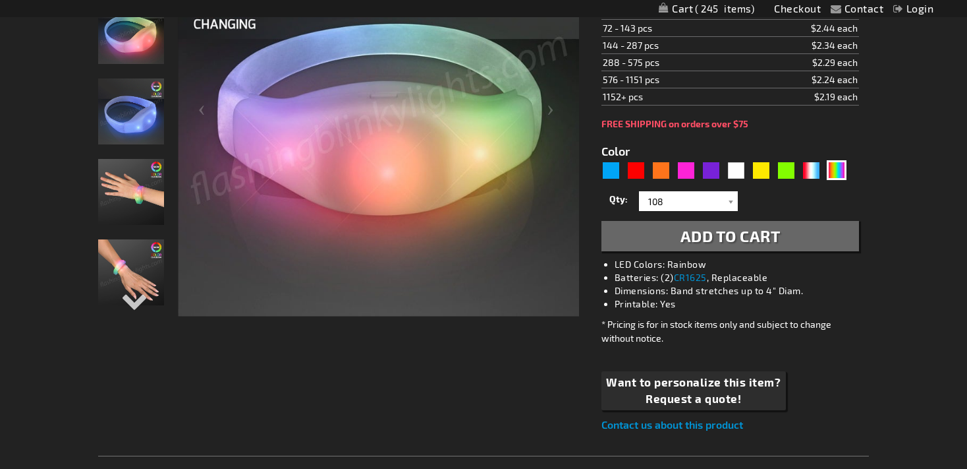
click at [144, 273] on img "Stretchy Light Bracelets, Slow Color Change LED" at bounding box center [131, 272] width 66 height 66
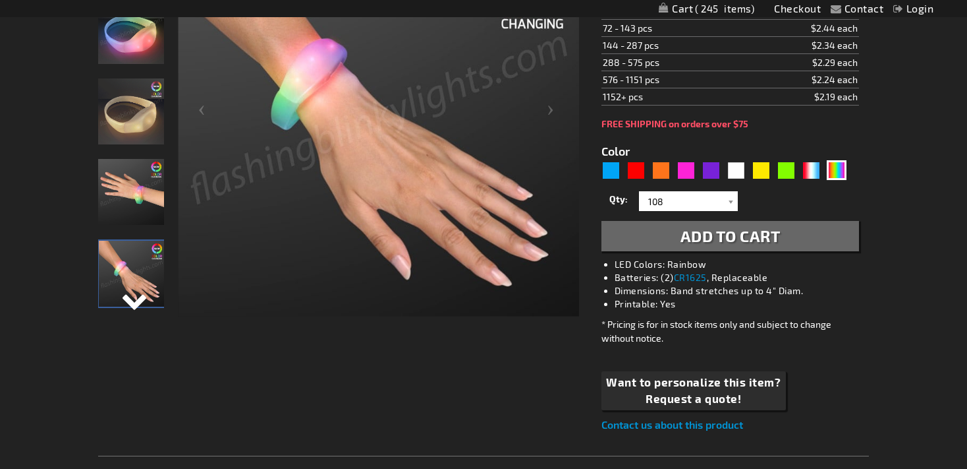
click at [140, 308] on div "Next" at bounding box center [131, 311] width 20 height 29
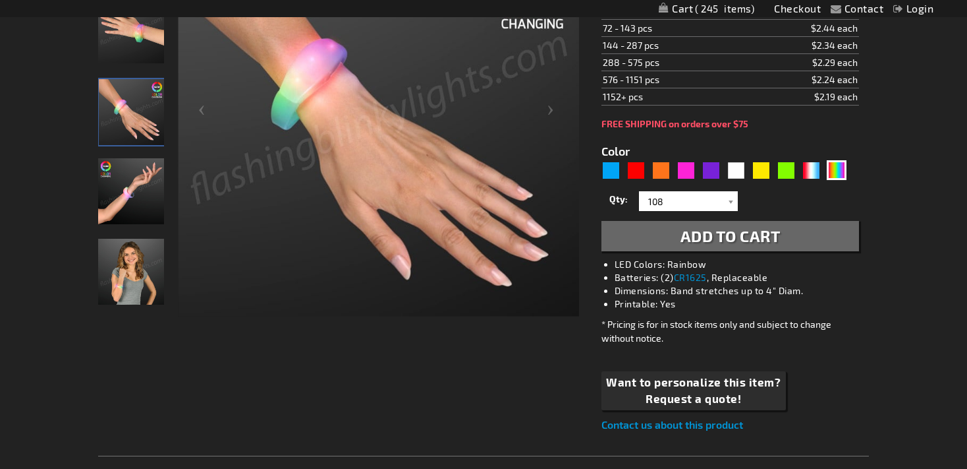
click at [140, 308] on div "Stretchy Light Bracelets, Slow Color Change LED" at bounding box center [131, 277] width 66 height 80
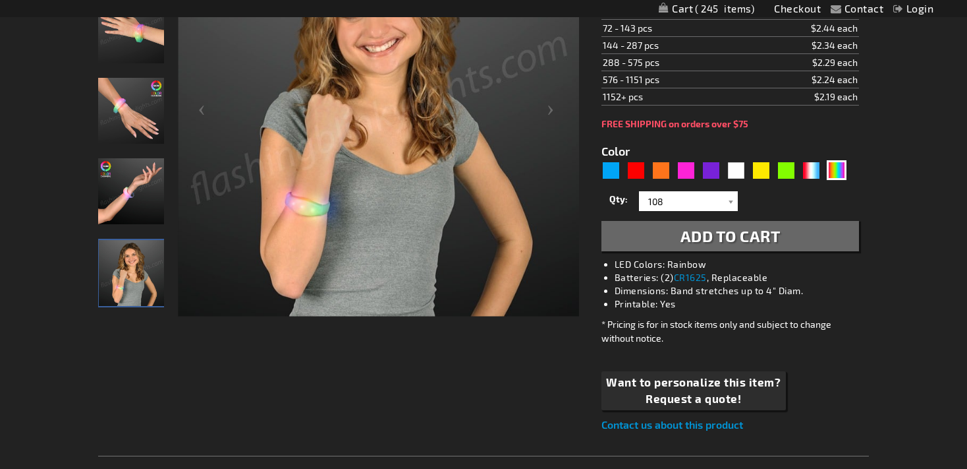
click at [141, 199] on img "Stretchy Light Bracelets, Slow Color Change LED" at bounding box center [131, 191] width 66 height 66
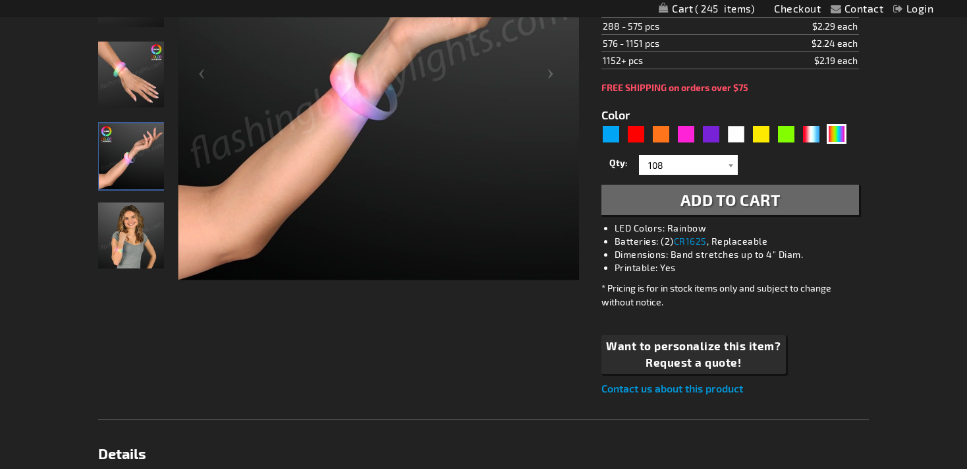
scroll to position [324, 0]
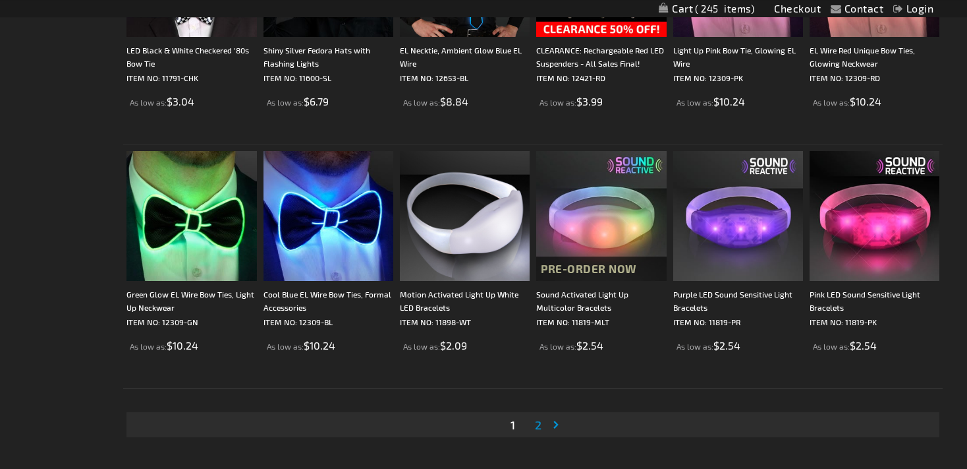
scroll to position [2377, 0]
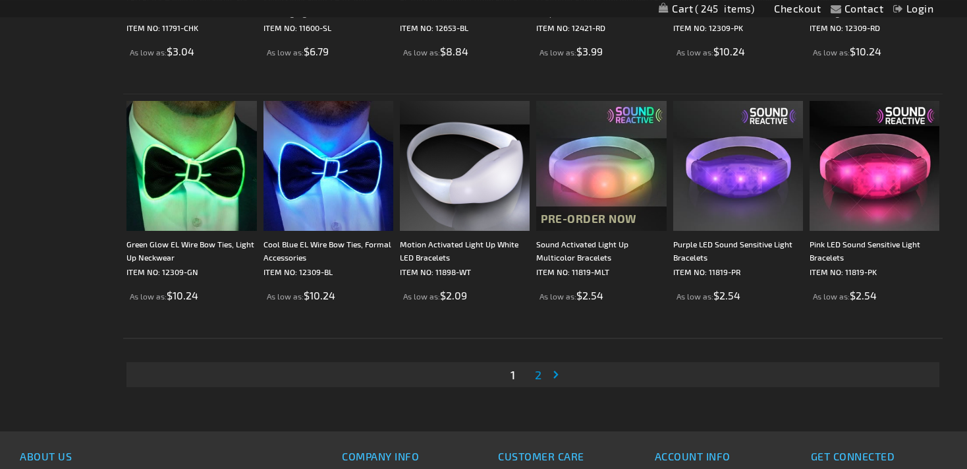
click at [540, 378] on span "2" at bounding box center [538, 374] width 7 height 14
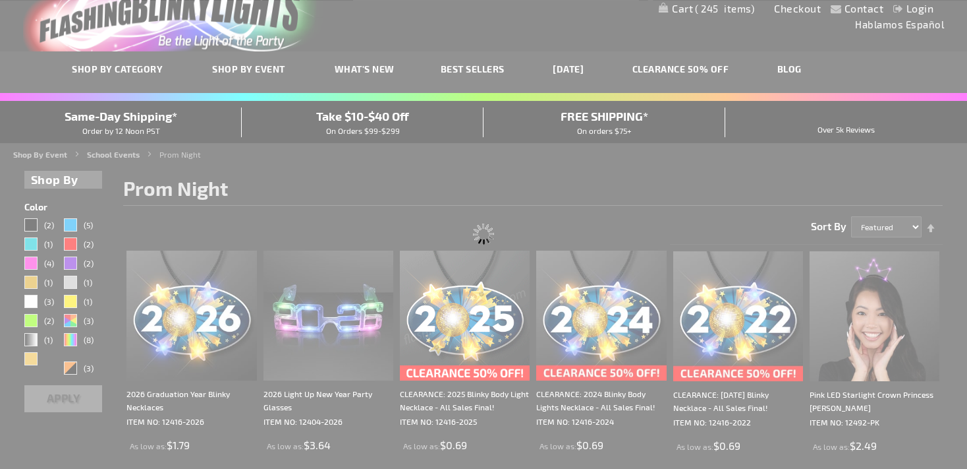
scroll to position [5, 0]
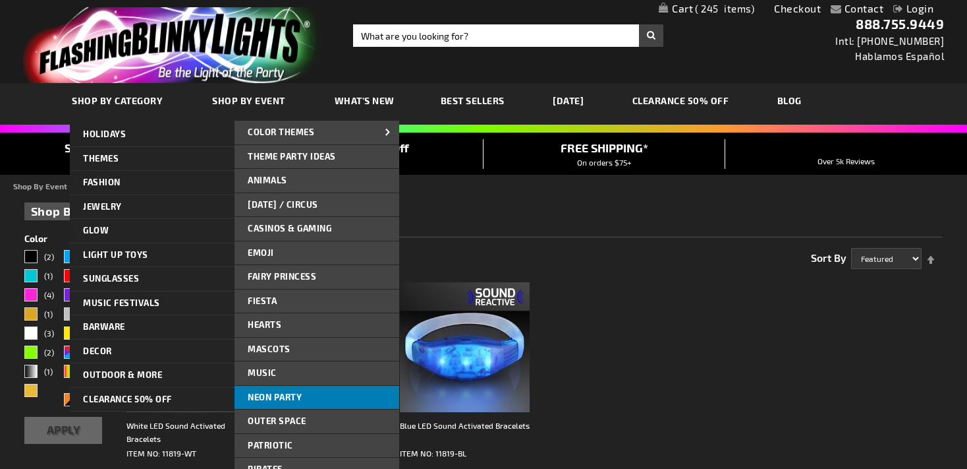
click at [295, 394] on span "Neon Party" at bounding box center [275, 396] width 54 height 11
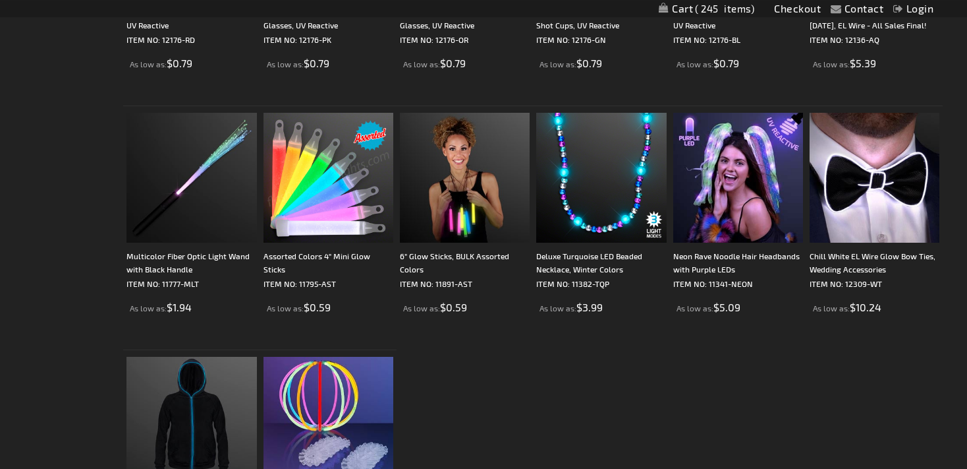
scroll to position [1876, 0]
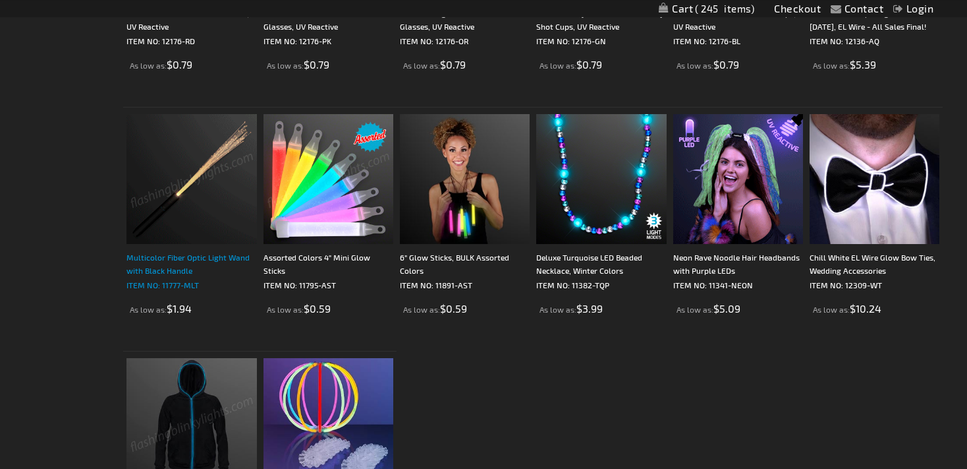
click at [152, 277] on strong "Multicolor Fiber Optic Light Wand with Black Handle ITEM NO: 11777-MLT" at bounding box center [192, 270] width 130 height 41
click at [170, 267] on div "Multicolor Fiber Optic Light Wand with Black Handle" at bounding box center [192, 263] width 130 height 26
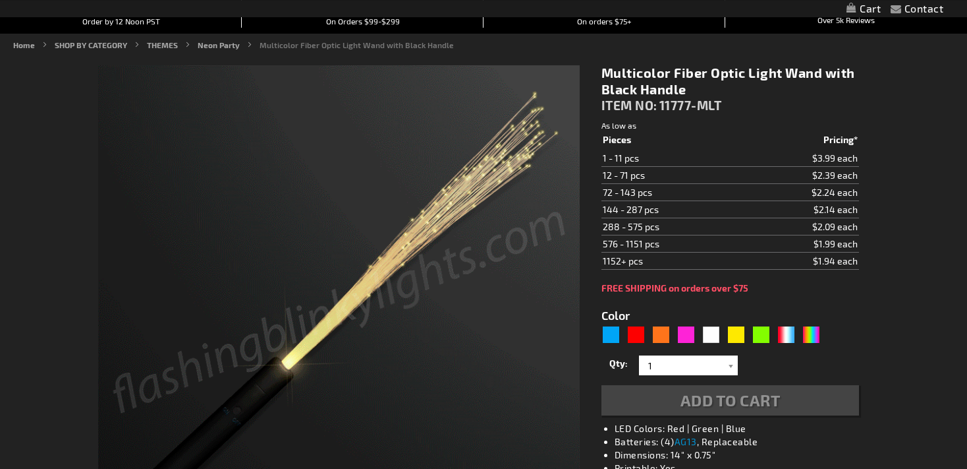
type input "5659"
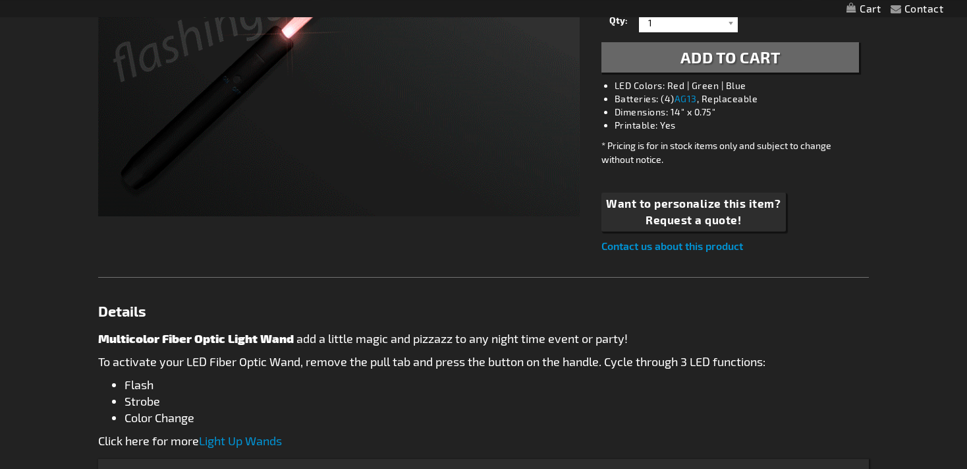
scroll to position [152, 0]
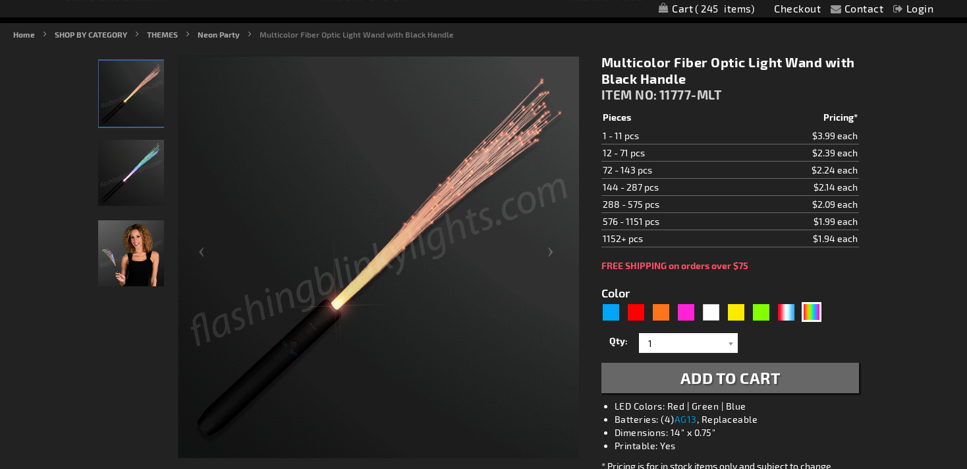
click at [130, 262] on img "Woman displaying Multicolor LED Light Up Fiber Optic Toy Wand" at bounding box center [131, 253] width 66 height 66
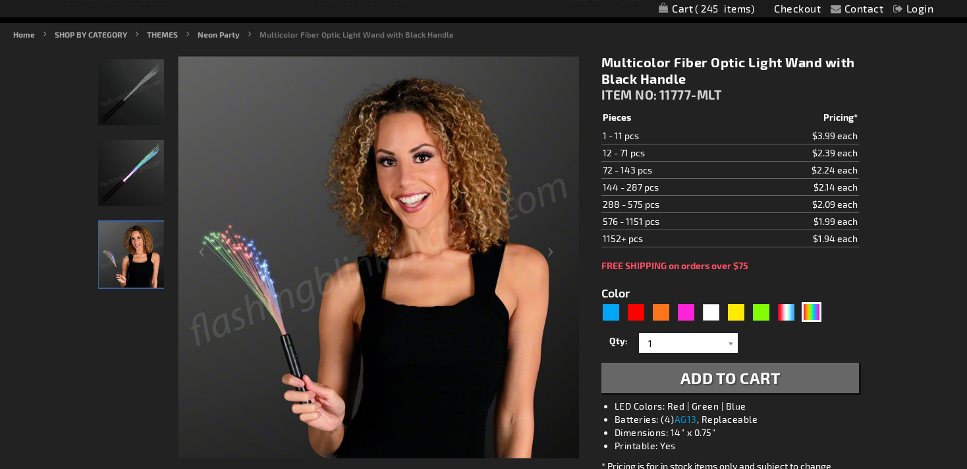
click at [121, 171] on img "Multicolor LED Light Up Fiber Optic Toy Wand" at bounding box center [131, 173] width 66 height 66
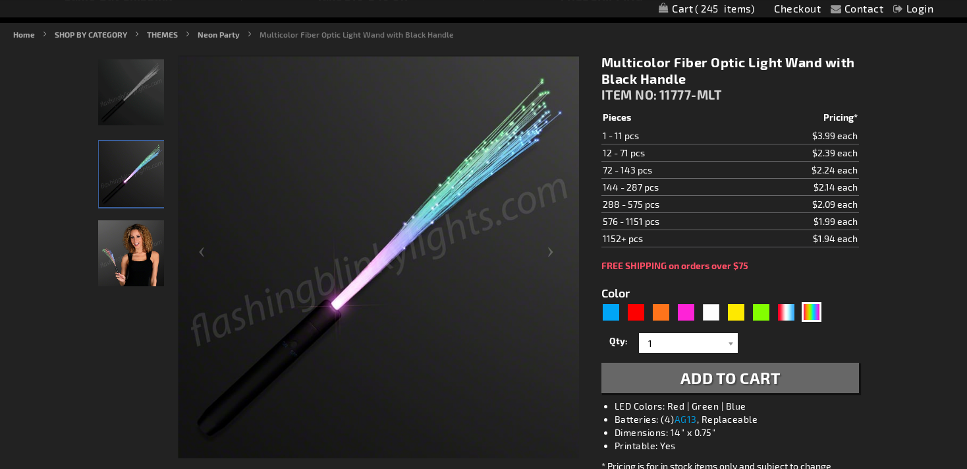
click at [153, 65] on img "Multicolor LED Light Up Fiber Optic Toy Wand" at bounding box center [131, 92] width 66 height 66
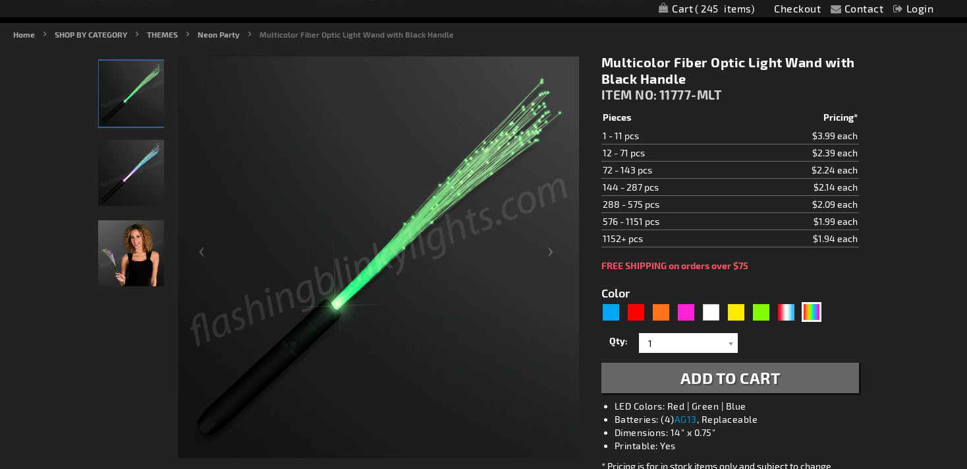
click at [136, 262] on img "Woman displaying Multicolor LED Light Up Fiber Optic Toy Wand" at bounding box center [131, 253] width 66 height 66
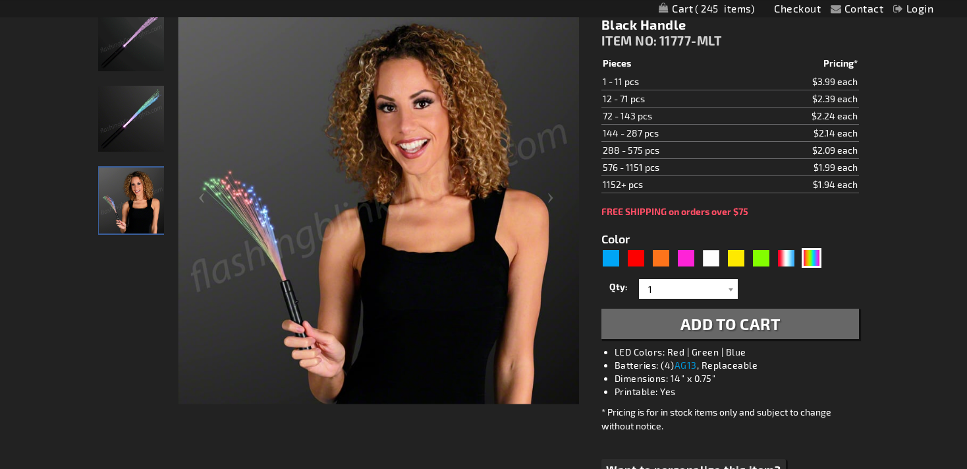
scroll to position [207, 0]
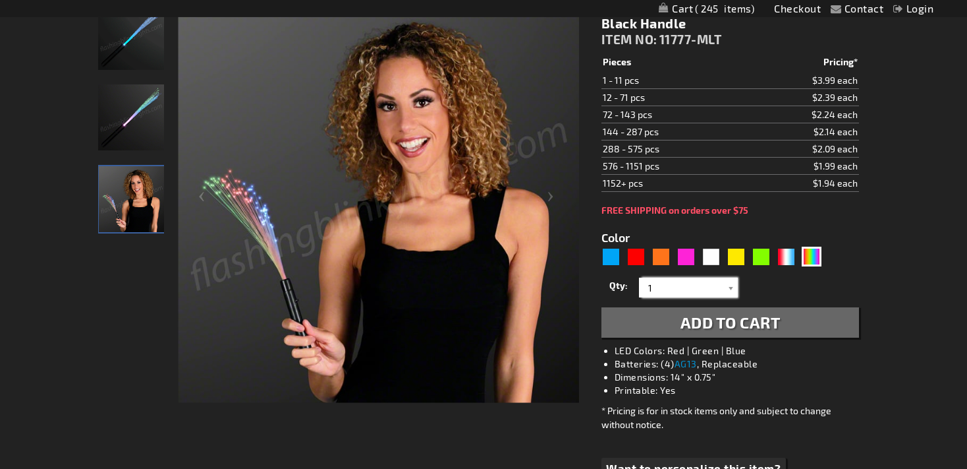
click at [700, 290] on input "1" at bounding box center [691, 287] width 96 height 20
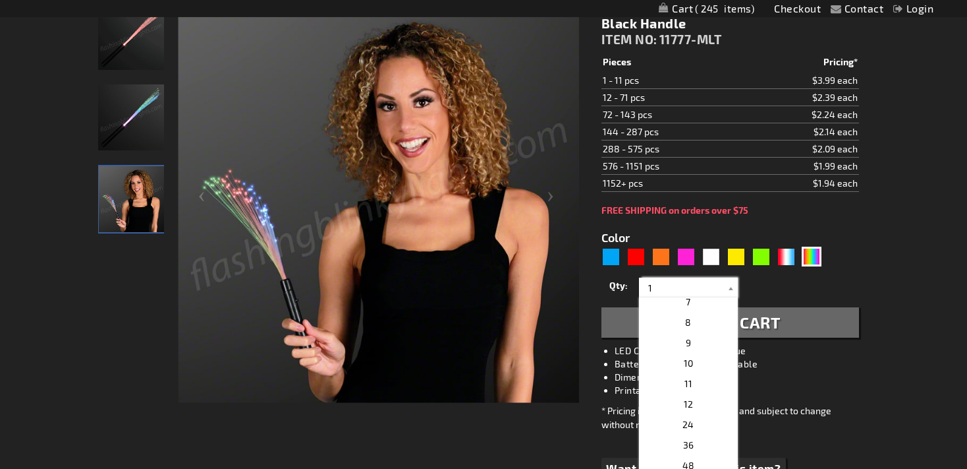
scroll to position [137, 0]
click at [695, 359] on p "10" at bounding box center [688, 354] width 99 height 20
click at [724, 281] on input "10" at bounding box center [691, 287] width 96 height 20
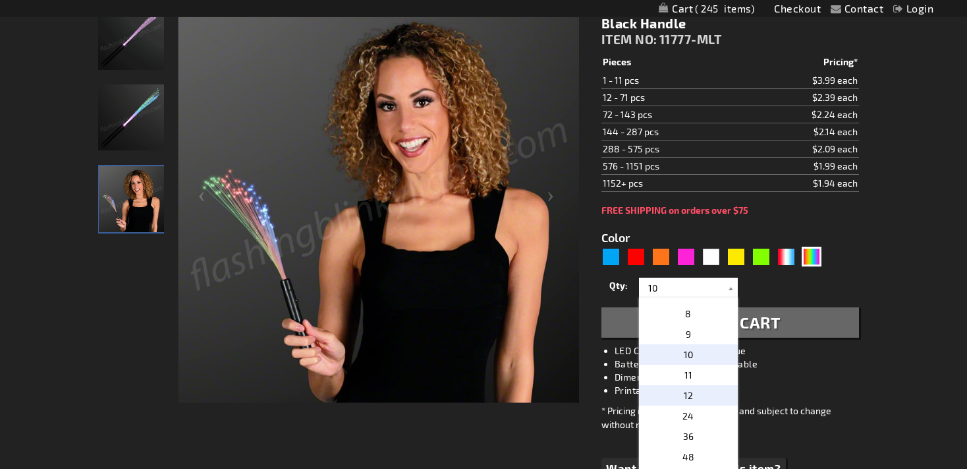
click at [698, 401] on p "12" at bounding box center [688, 395] width 99 height 20
type input "12"
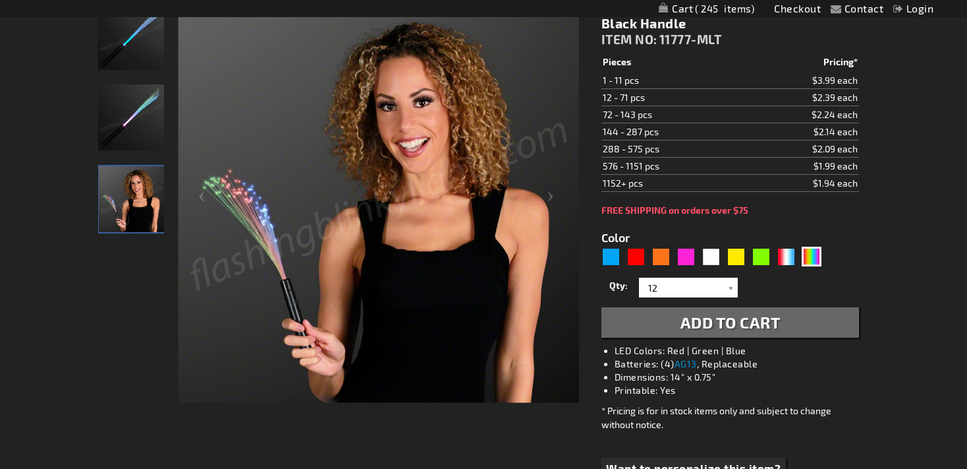
click at [767, 314] on span "Add to Cart" at bounding box center [731, 321] width 100 height 19
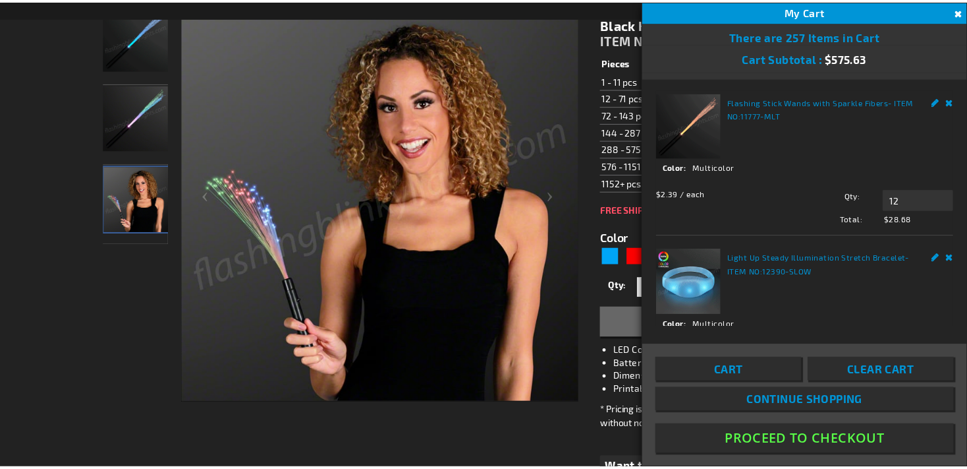
scroll to position [0, 0]
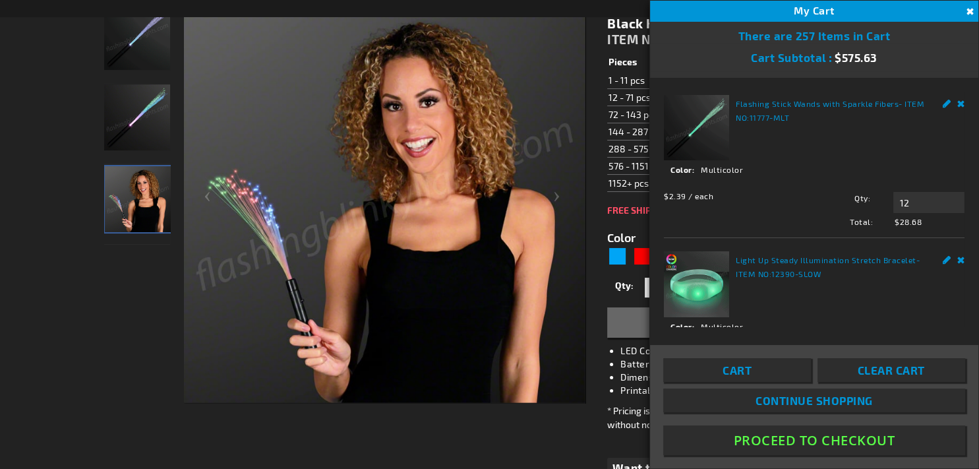
click at [967, 14] on button "Close" at bounding box center [968, 12] width 14 height 14
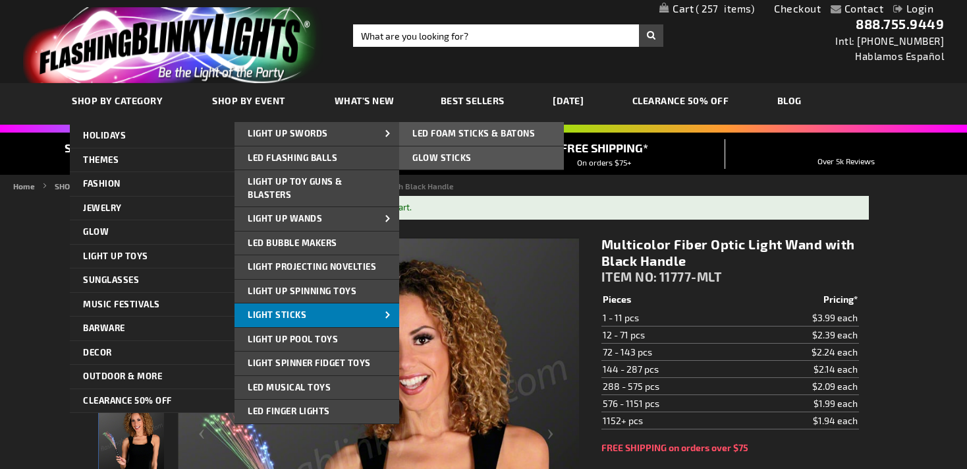
click at [326, 310] on link "Light Sticks" at bounding box center [317, 315] width 165 height 24
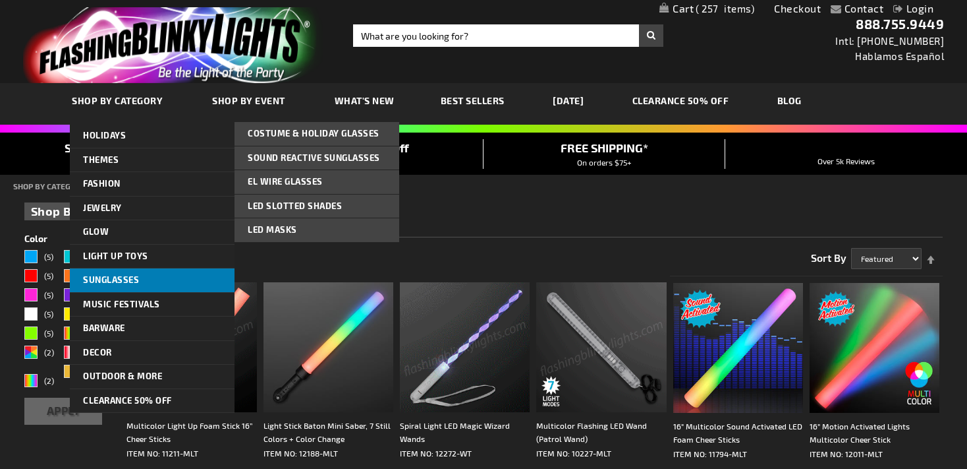
click at [136, 281] on span "Sunglasses" at bounding box center [111, 279] width 56 height 11
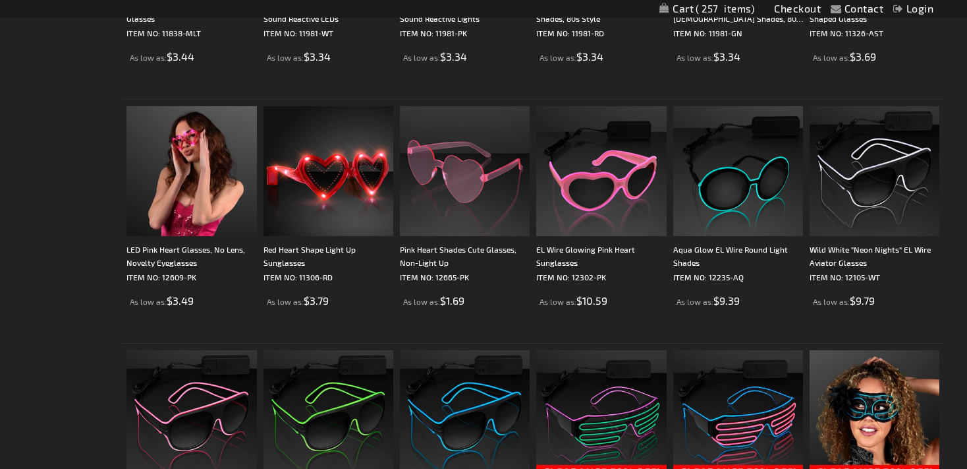
scroll to position [943, 0]
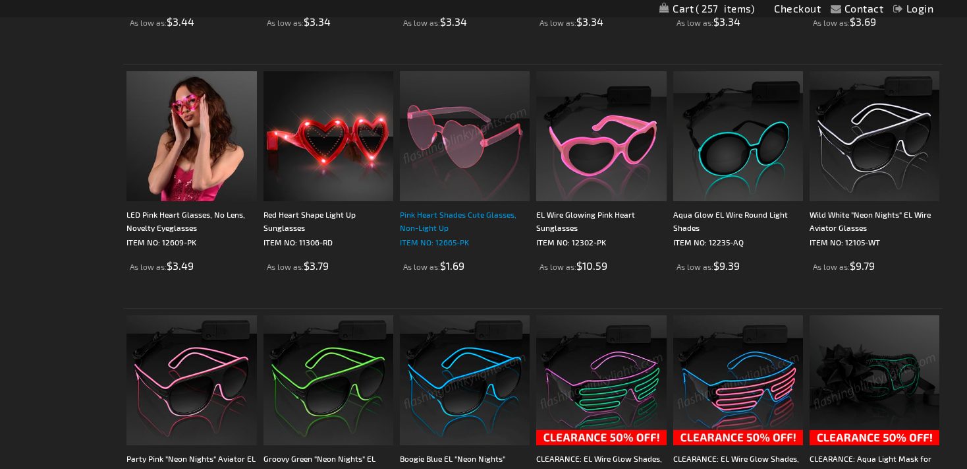
click at [486, 212] on div "Pink Heart Shades Cute Glasses, Non-Light Up" at bounding box center [465, 221] width 130 height 26
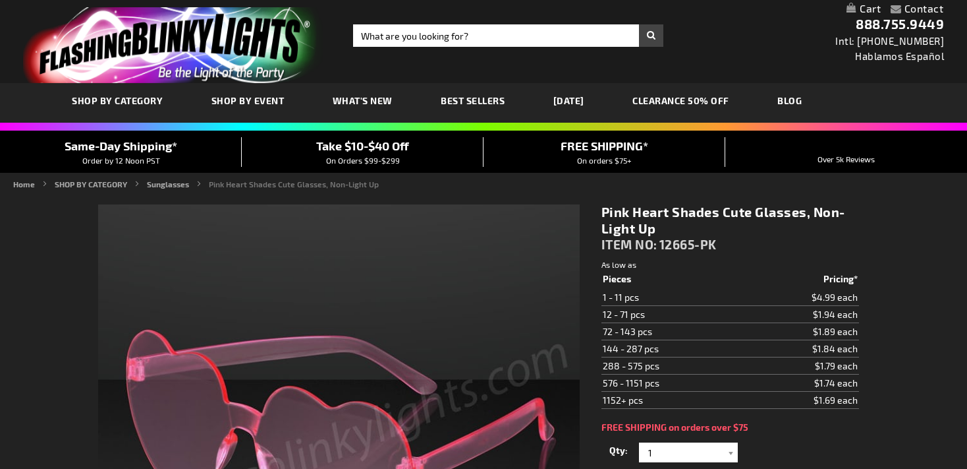
scroll to position [227, 0]
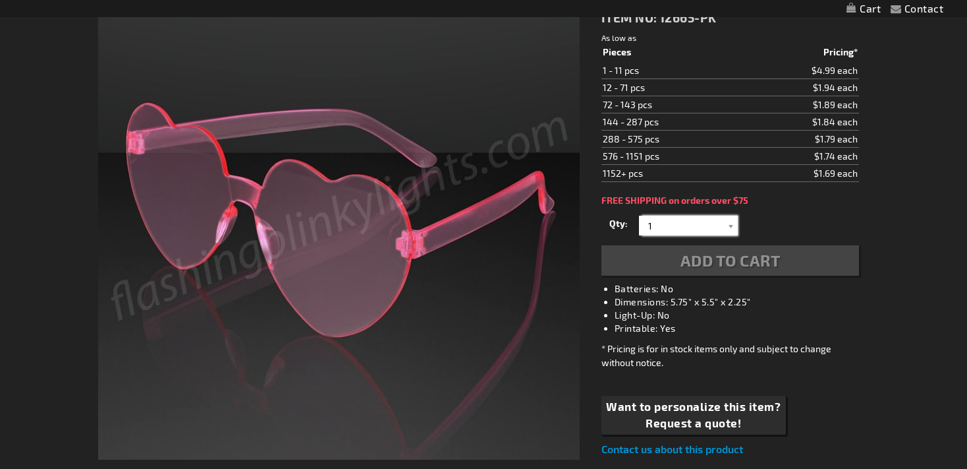
click at [724, 225] on input "1" at bounding box center [691, 226] width 96 height 20
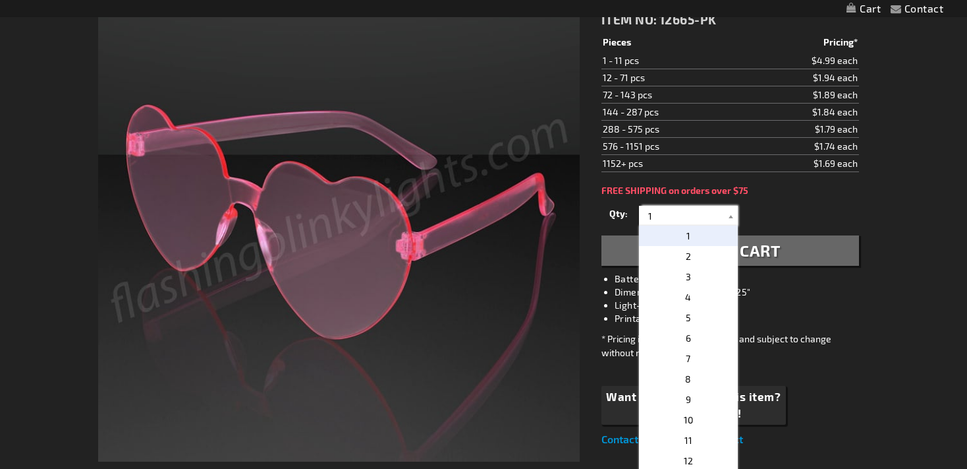
scroll to position [106, 0]
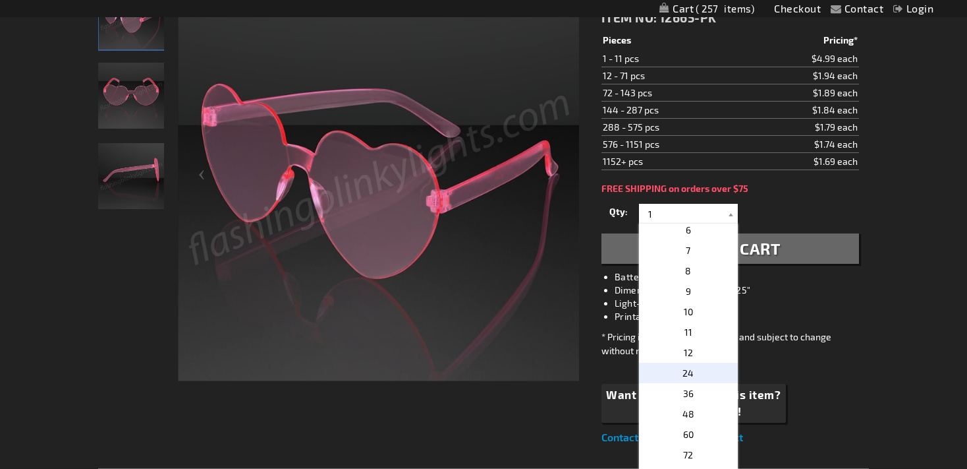
click at [695, 364] on p "24" at bounding box center [688, 372] width 99 height 20
type input "24"
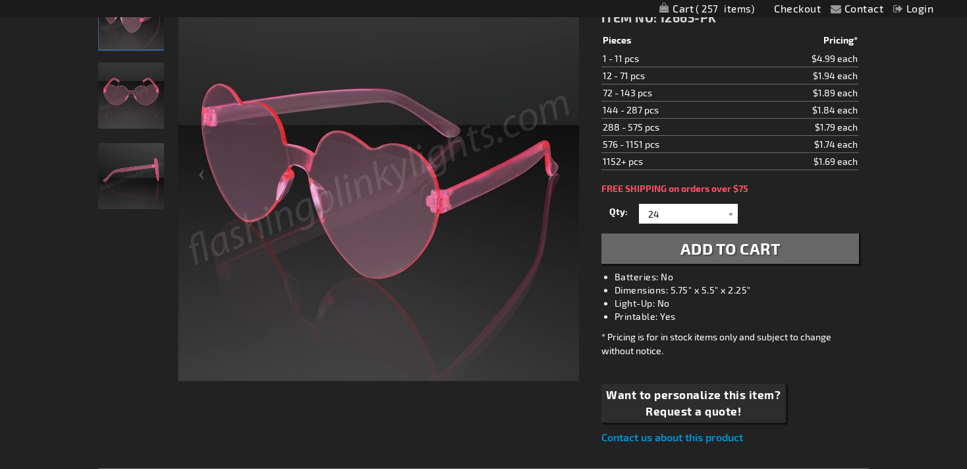
click at [686, 243] on span "Add to Cart" at bounding box center [731, 248] width 100 height 19
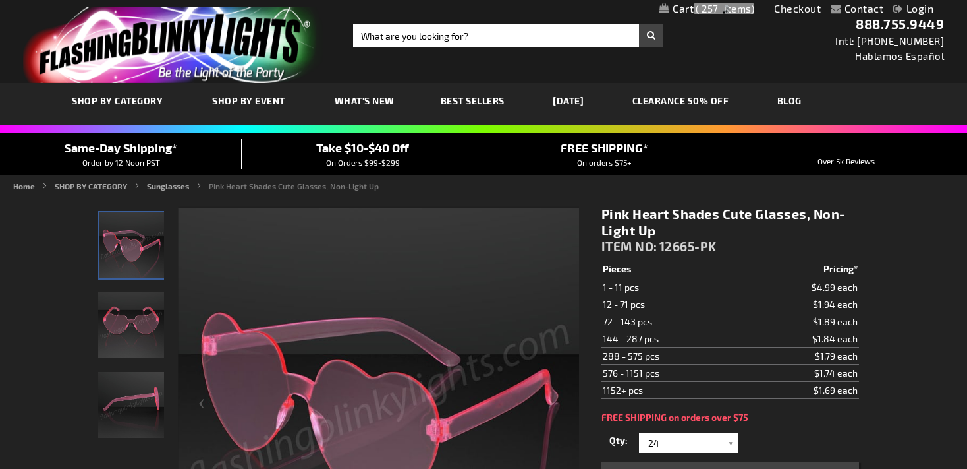
scroll to position [272, 0]
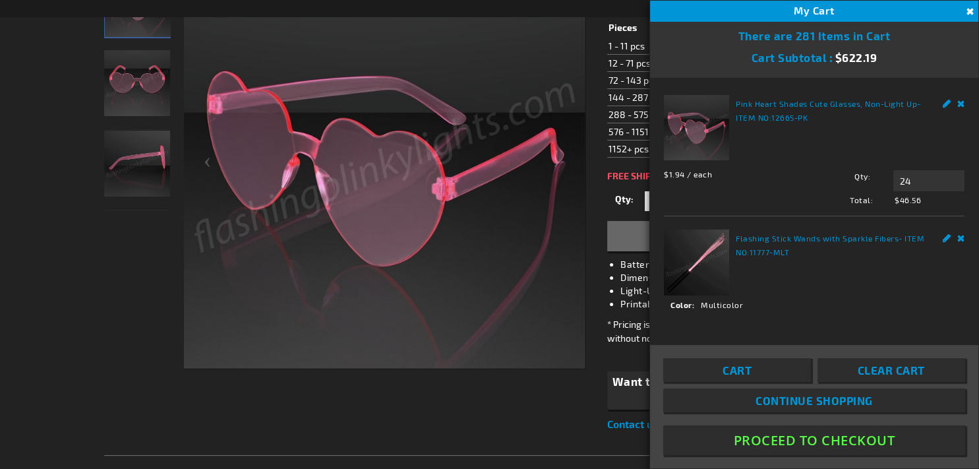
click at [967, 8] on button "Close" at bounding box center [968, 12] width 14 height 14
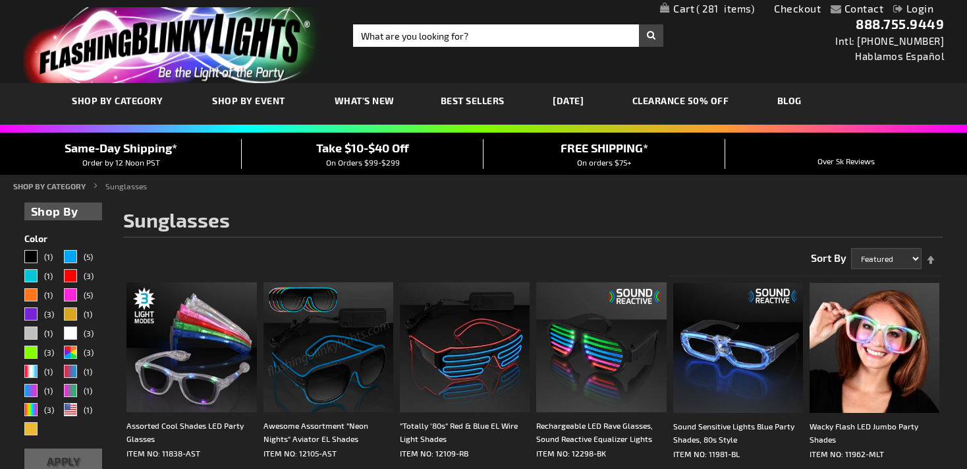
click at [725, 5] on span "281" at bounding box center [726, 9] width 58 height 12
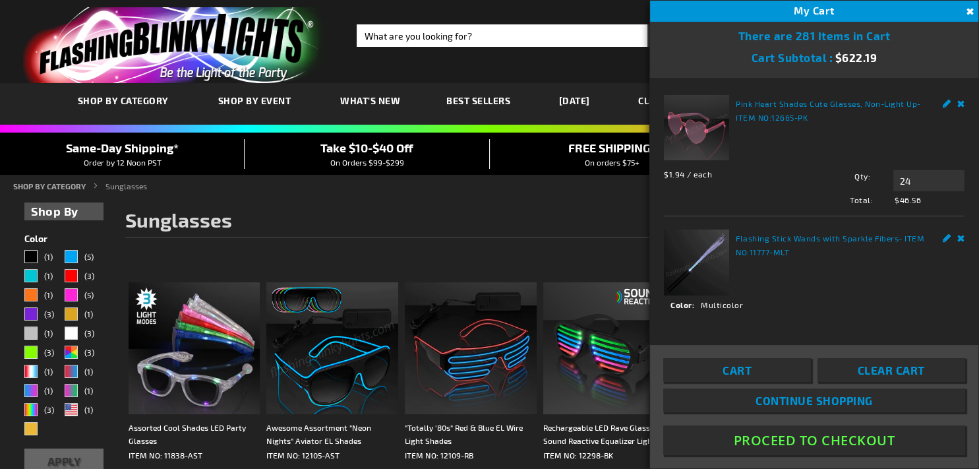
click at [957, 98] on link "Remove" at bounding box center [961, 102] width 8 height 14
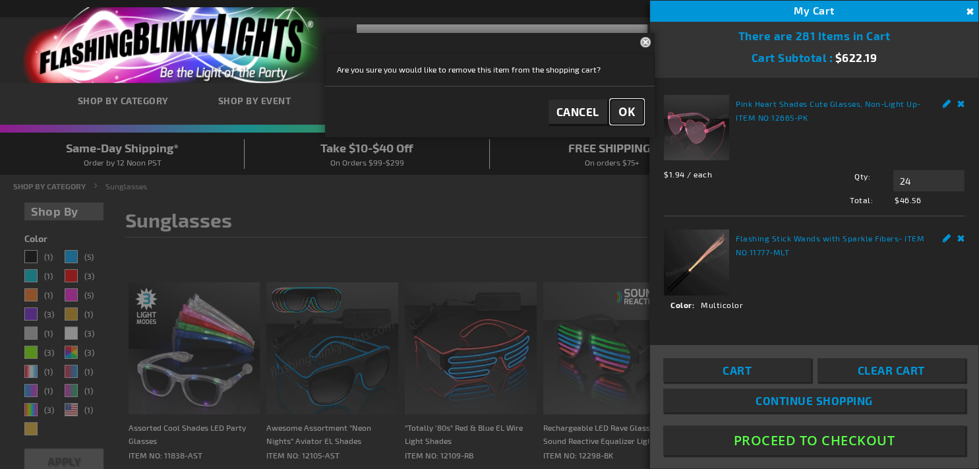
click at [641, 109] on button "OK" at bounding box center [626, 112] width 33 height 24
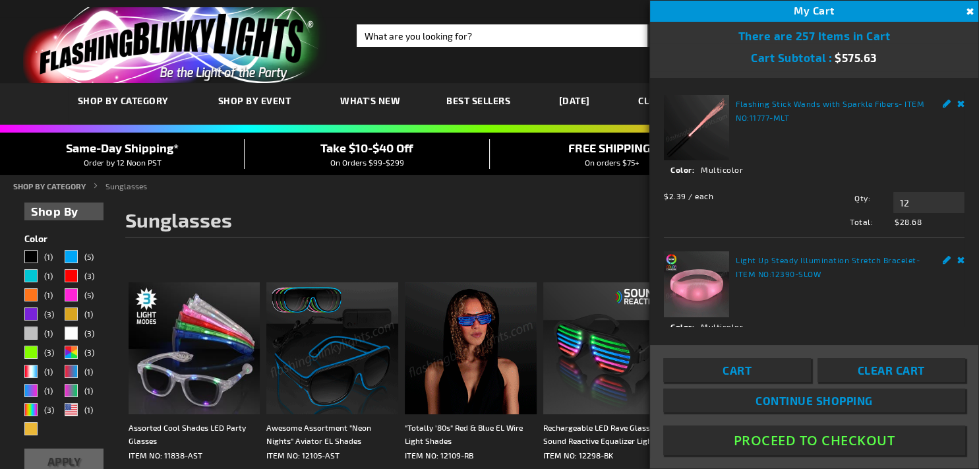
click at [953, 99] on div "Flashing Stick Wands with Sparkle Fibers - ITEM NO: 11777-MLT See Details Optio…" at bounding box center [814, 202] width 328 height 249
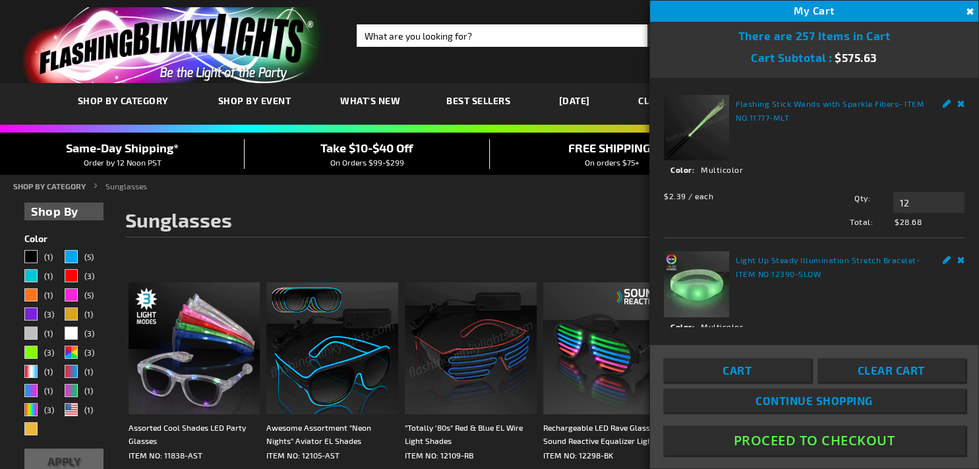
click at [957, 101] on link "Remove" at bounding box center [961, 102] width 8 height 14
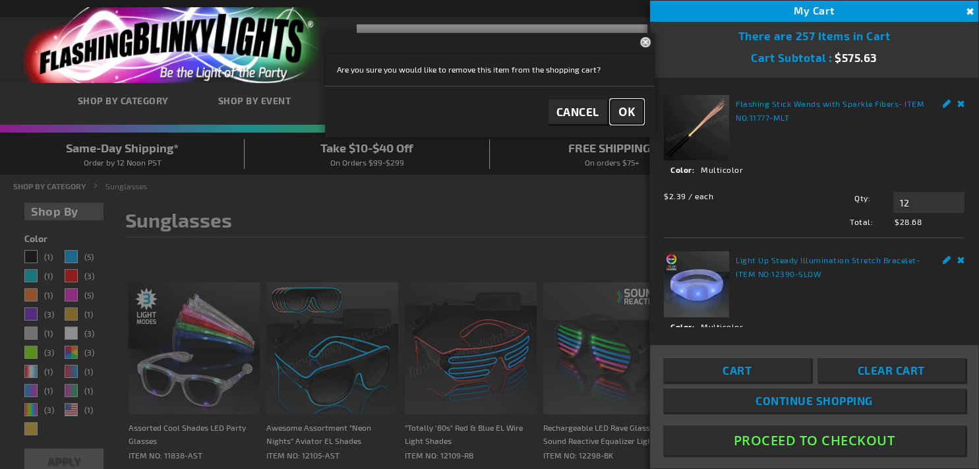
click at [631, 108] on span "OK" at bounding box center [626, 111] width 17 height 15
